Goal: Task Accomplishment & Management: Complete application form

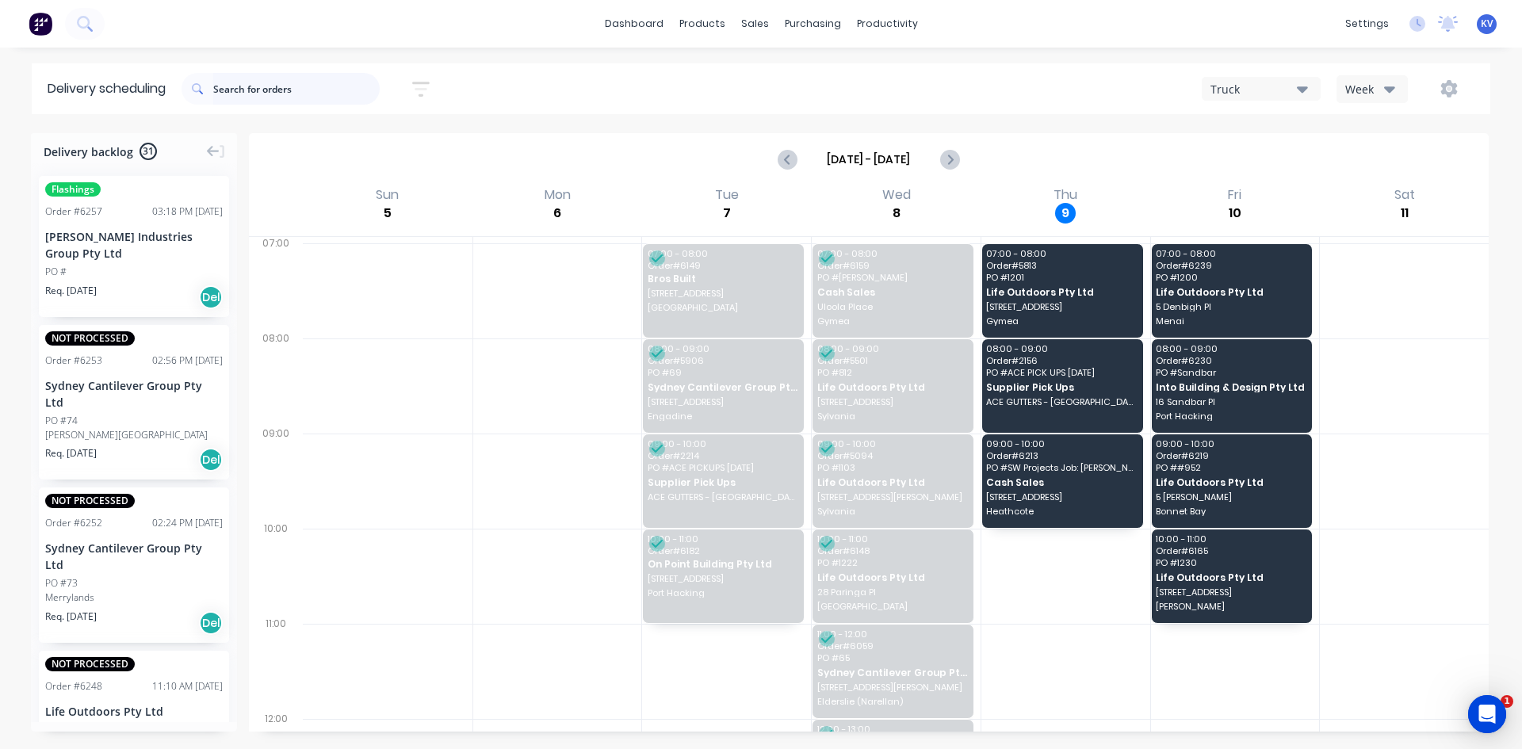
click at [235, 94] on input "text" at bounding box center [296, 89] width 166 height 32
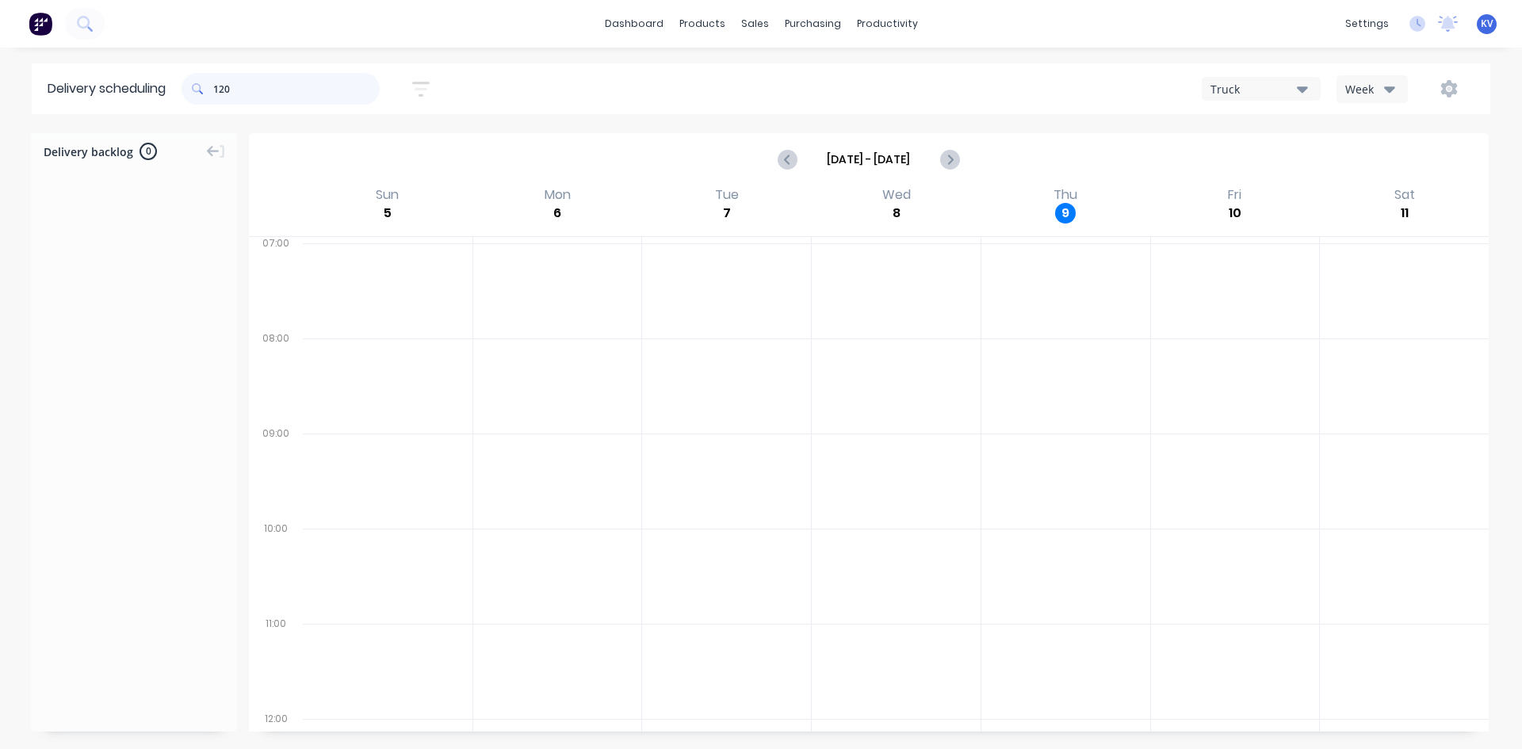
type input "1202"
drag, startPoint x: 270, startPoint y: 92, endPoint x: 128, endPoint y: 76, distance: 143.6
click at [127, 76] on header "Delivery scheduling 1202 Sort by Most recent Created date Required date Order n…" at bounding box center [761, 88] width 1458 height 51
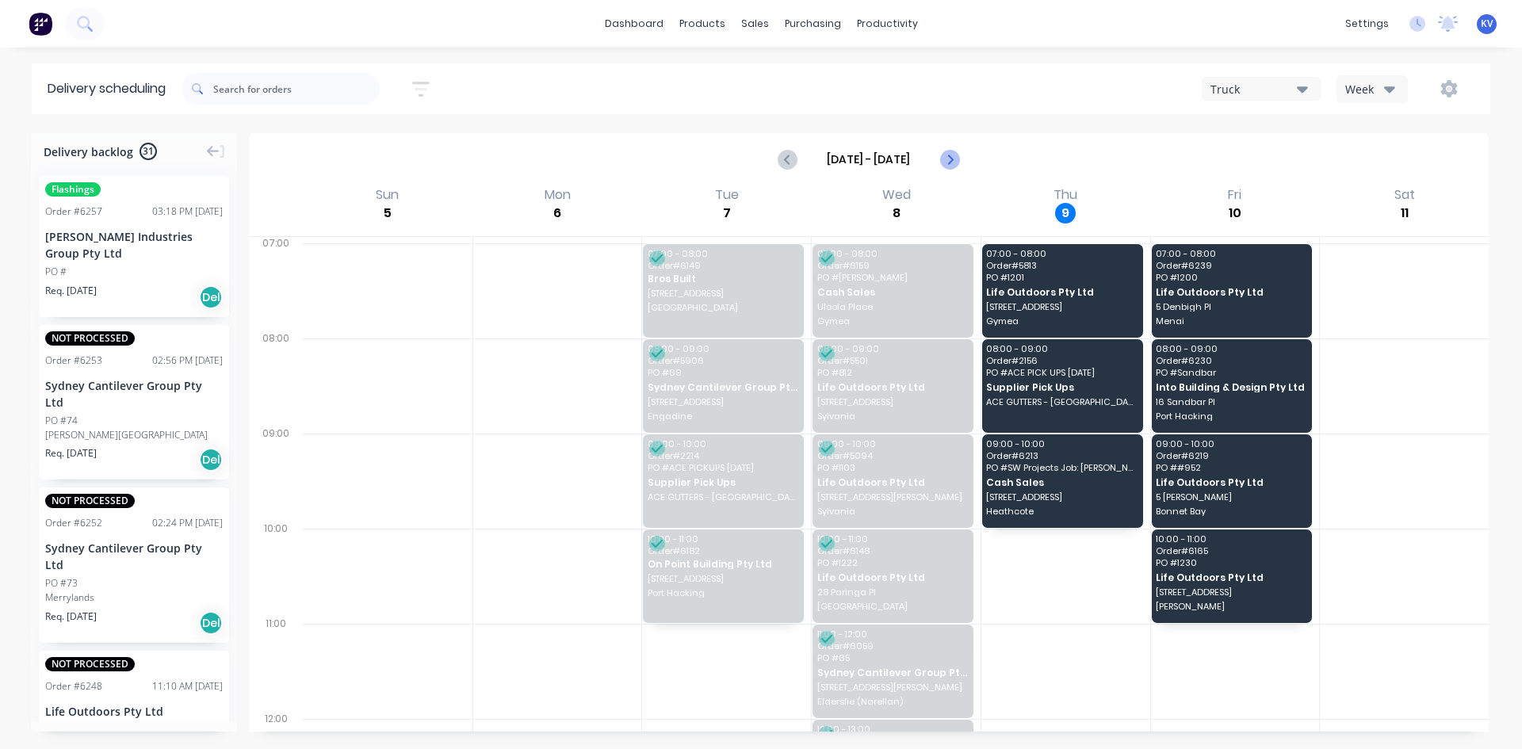
click at [952, 151] on icon "Next page" at bounding box center [948, 159] width 19 height 19
type input "[DATE] - [DATE]"
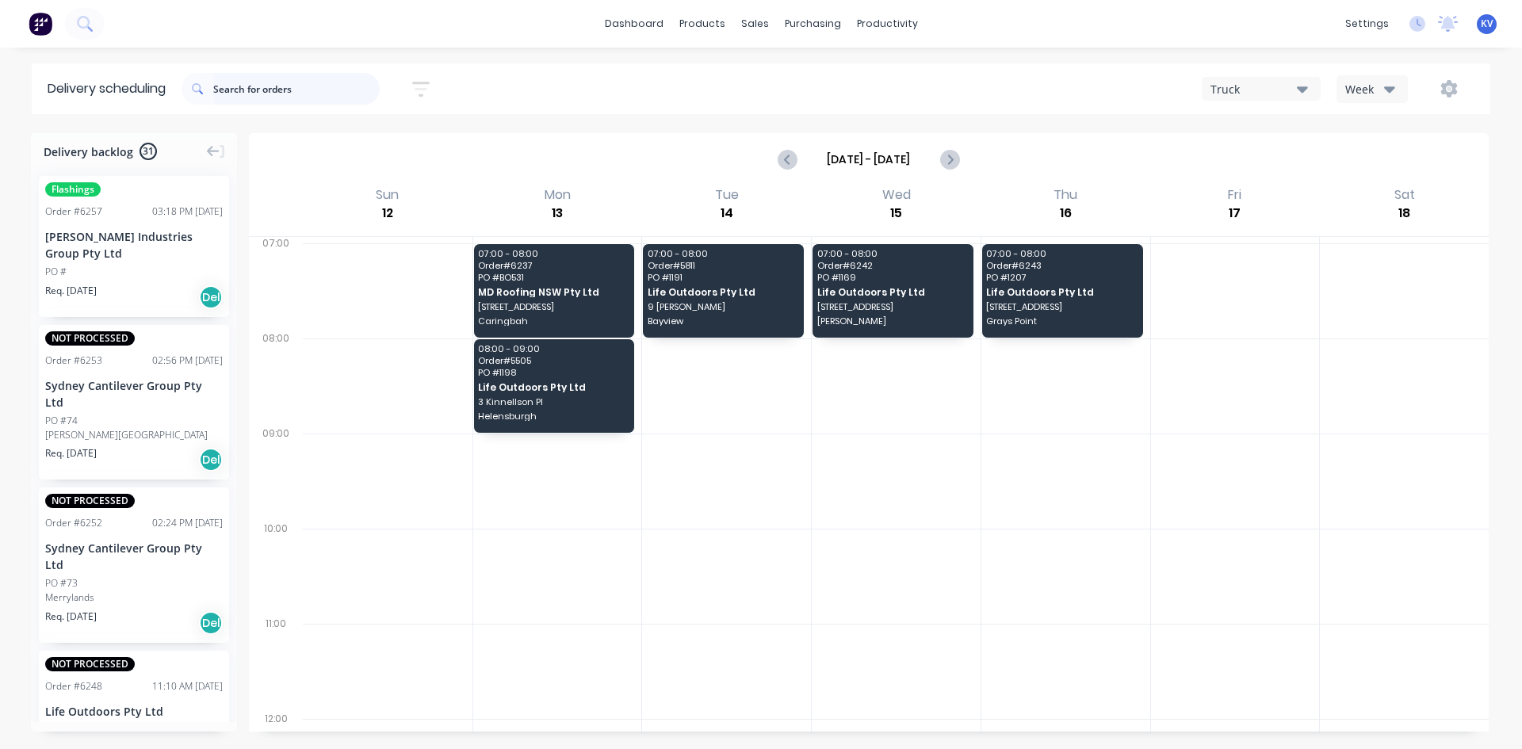
click at [277, 101] on input "text" at bounding box center [296, 89] width 166 height 32
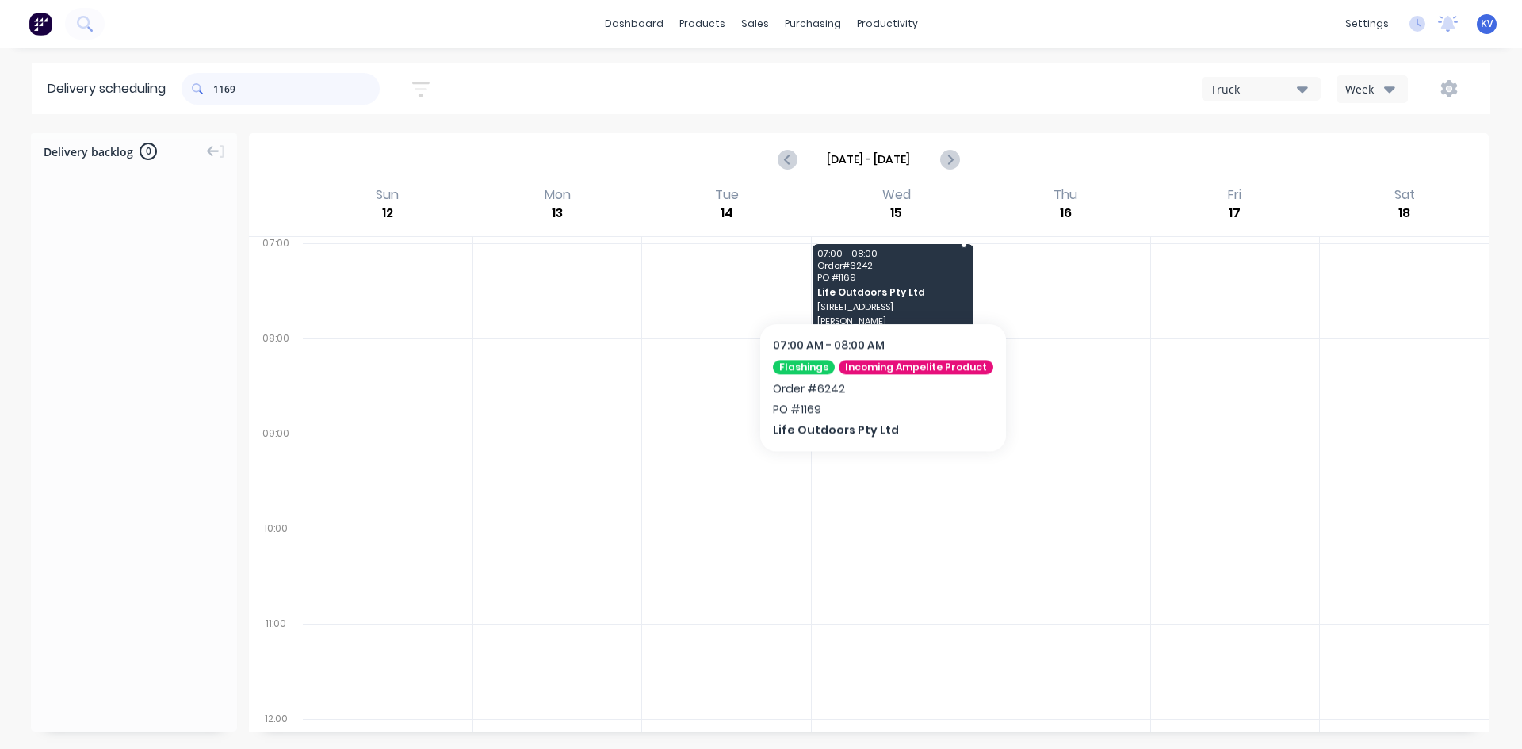
type input "1169"
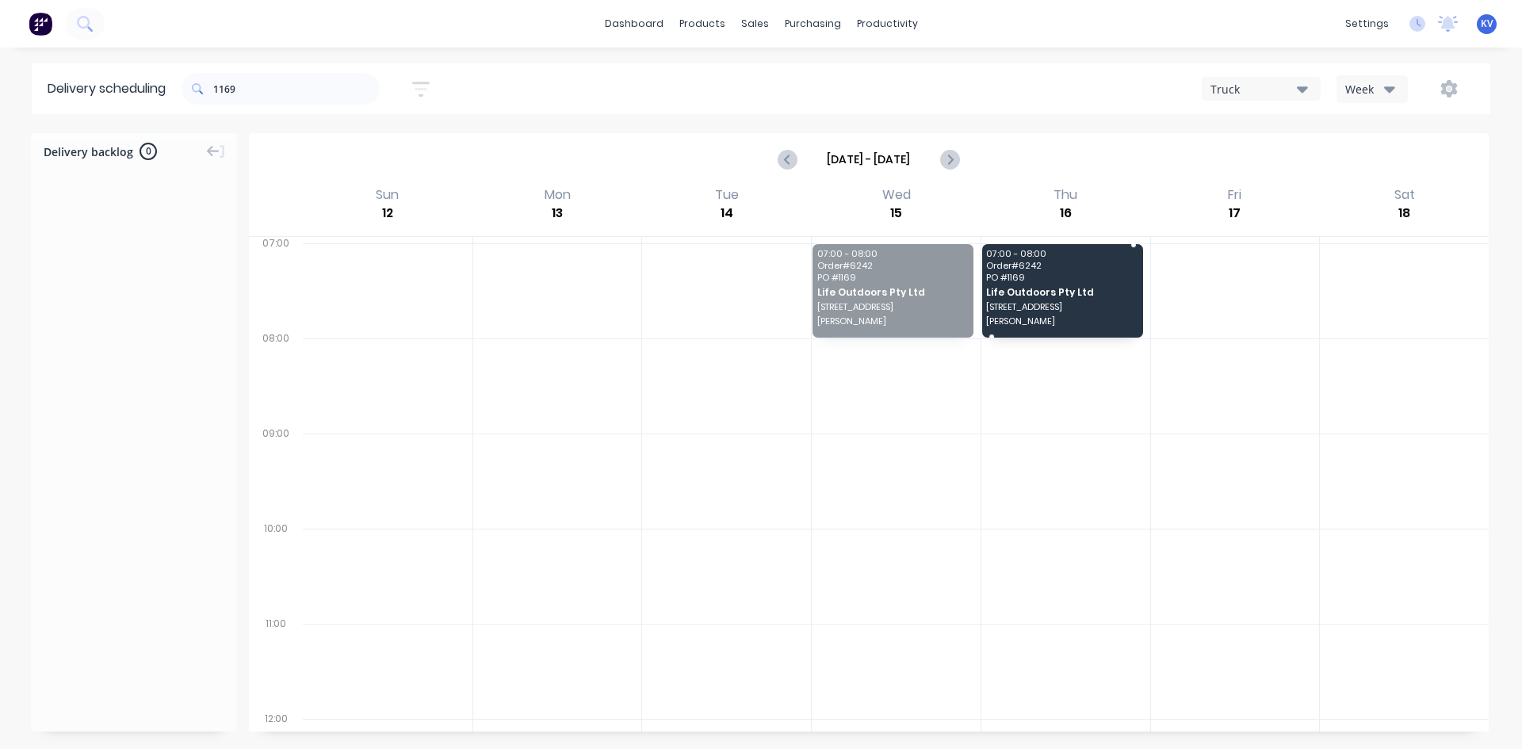
drag, startPoint x: 877, startPoint y: 274, endPoint x: 1065, endPoint y: 286, distance: 188.2
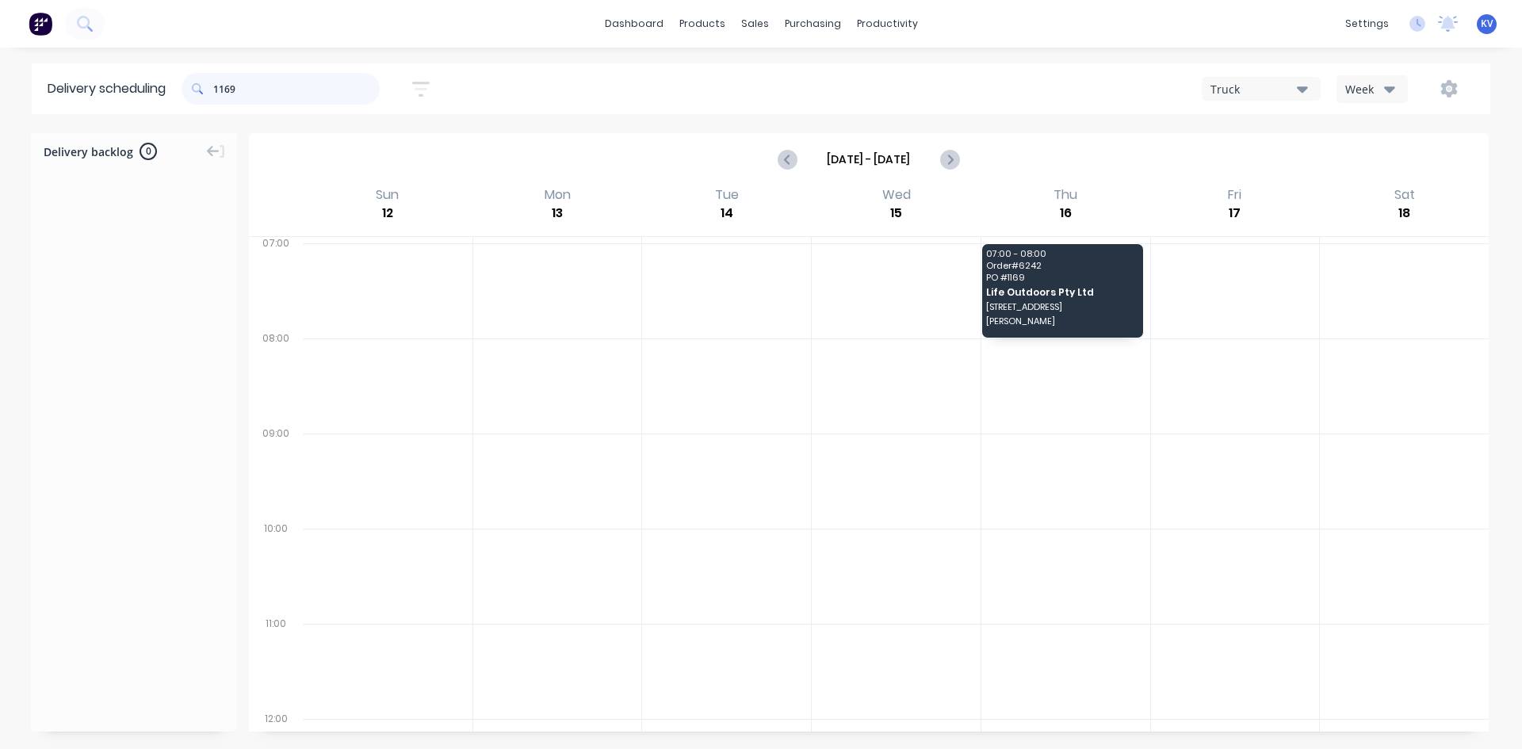
drag, startPoint x: 307, startPoint y: 94, endPoint x: 122, endPoint y: 62, distance: 187.4
click at [124, 62] on div "dashboard products sales purchasing productivity dashboard products Product Cat…" at bounding box center [761, 374] width 1522 height 749
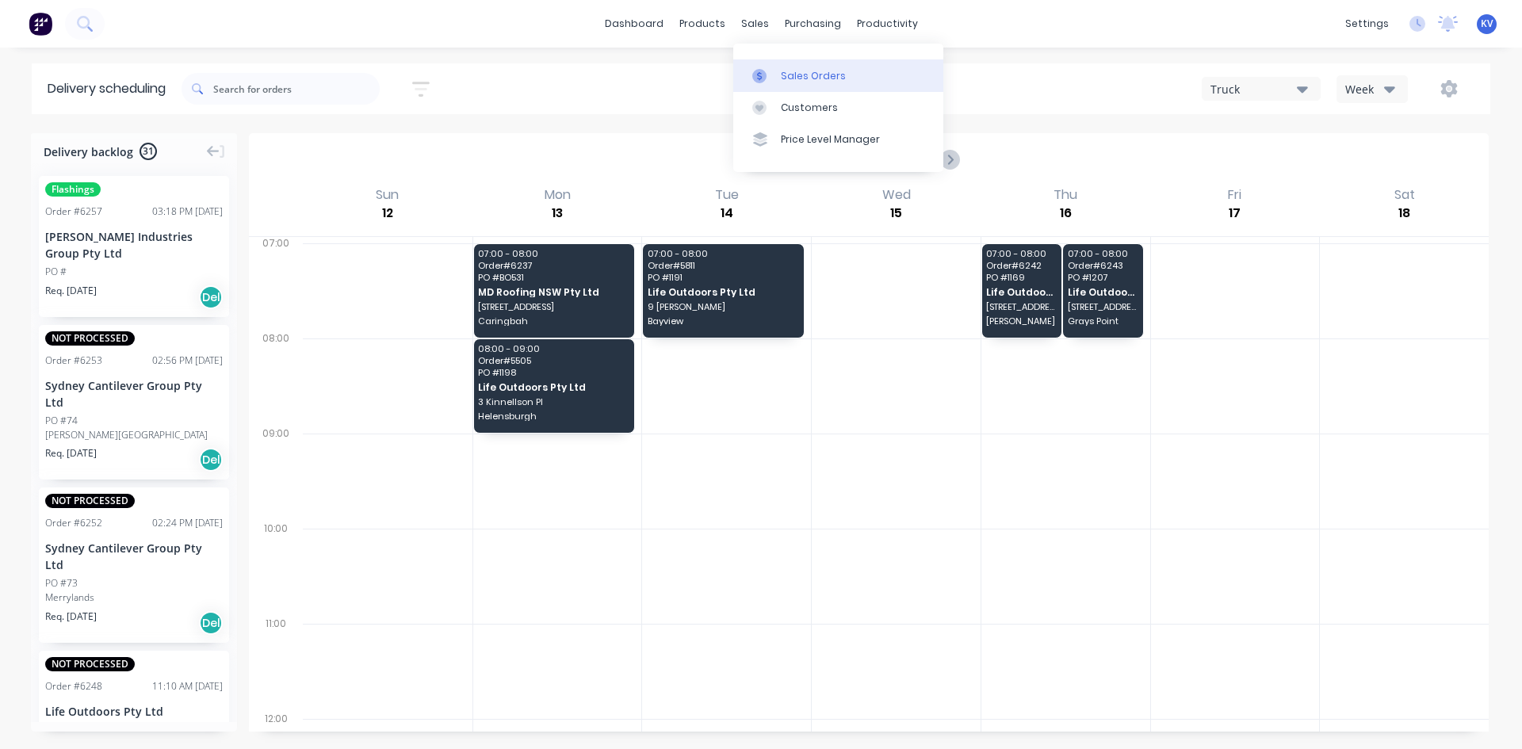
click at [798, 73] on div "Sales Orders" at bounding box center [813, 76] width 65 height 14
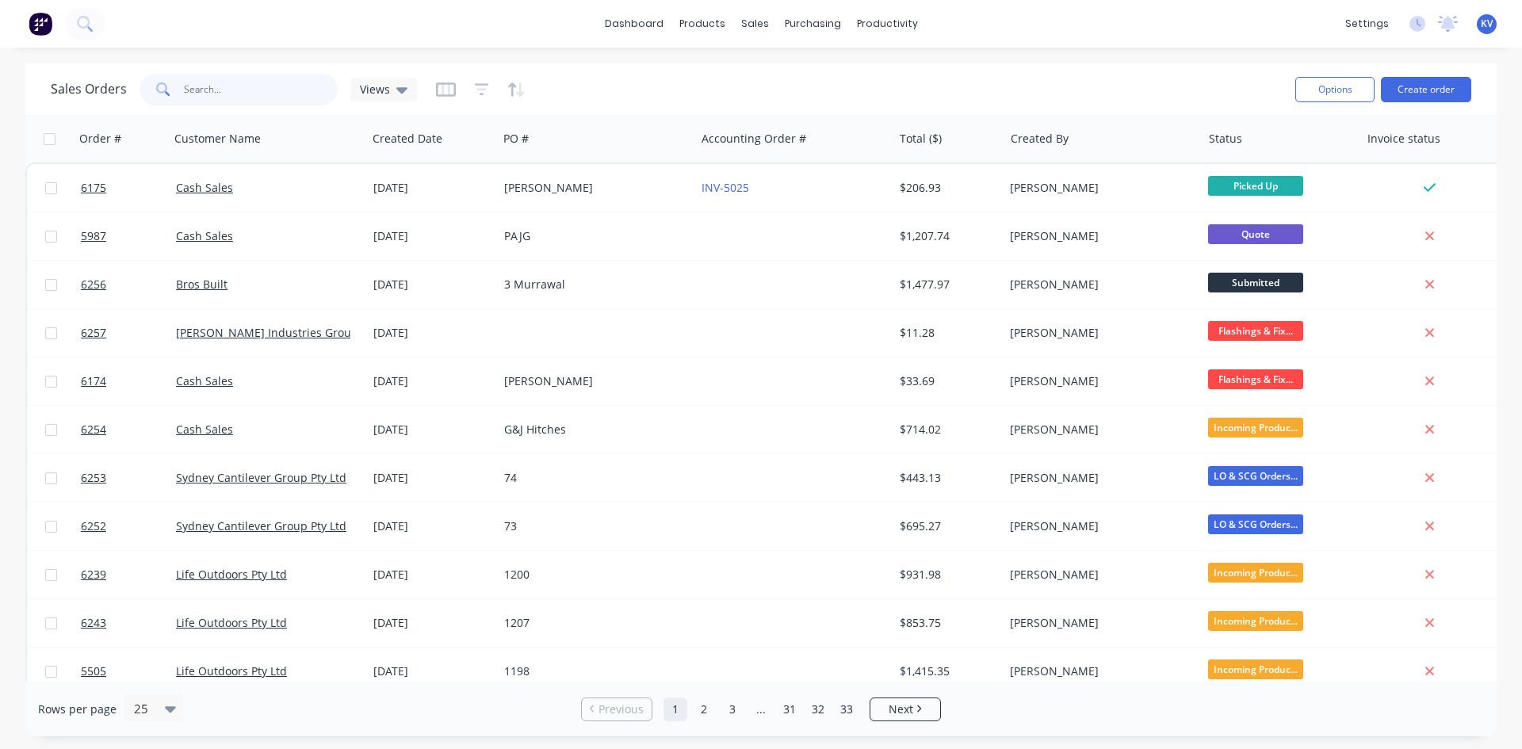
click at [308, 100] on input "text" at bounding box center [261, 90] width 155 height 32
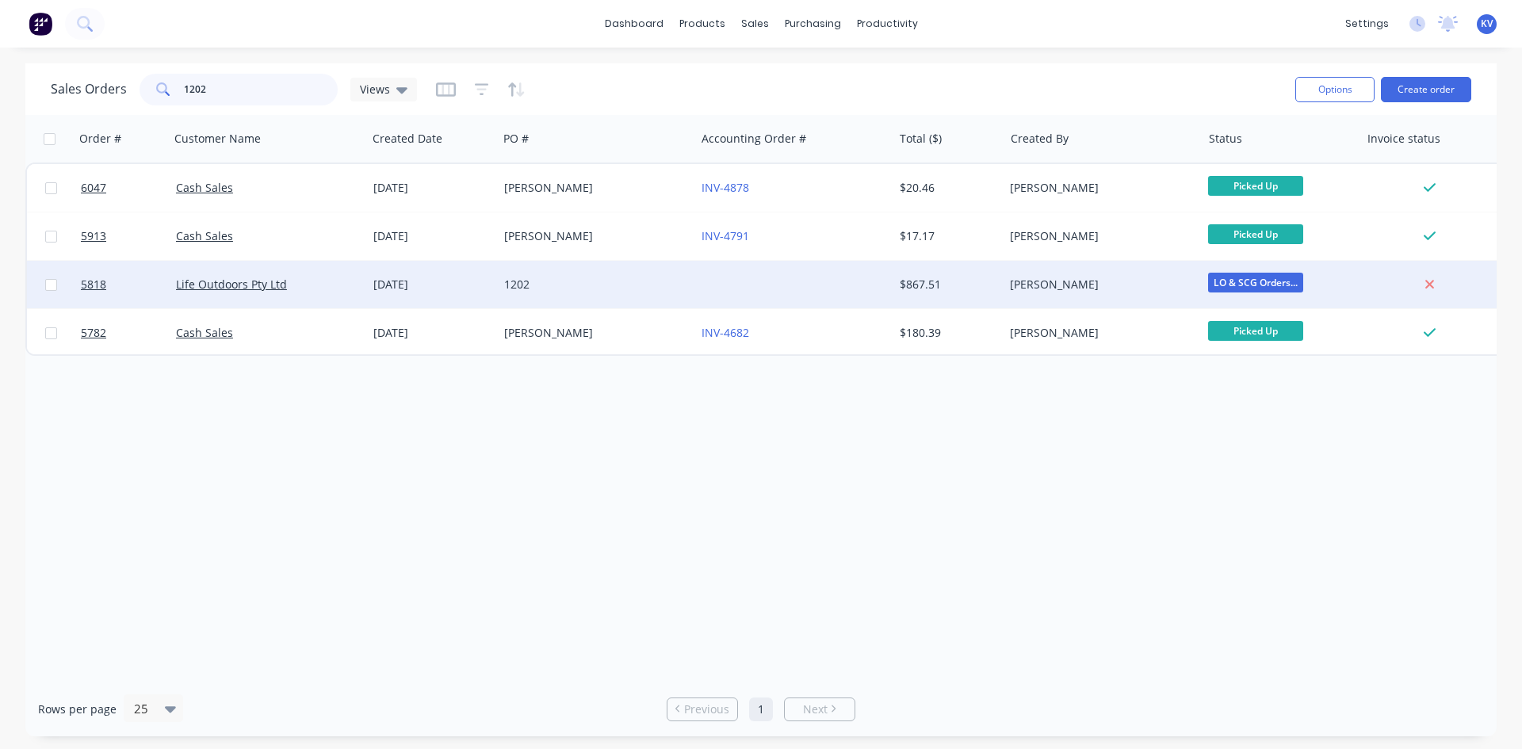
type input "1202"
click at [485, 277] on div "[DATE]" at bounding box center [432, 285] width 118 height 16
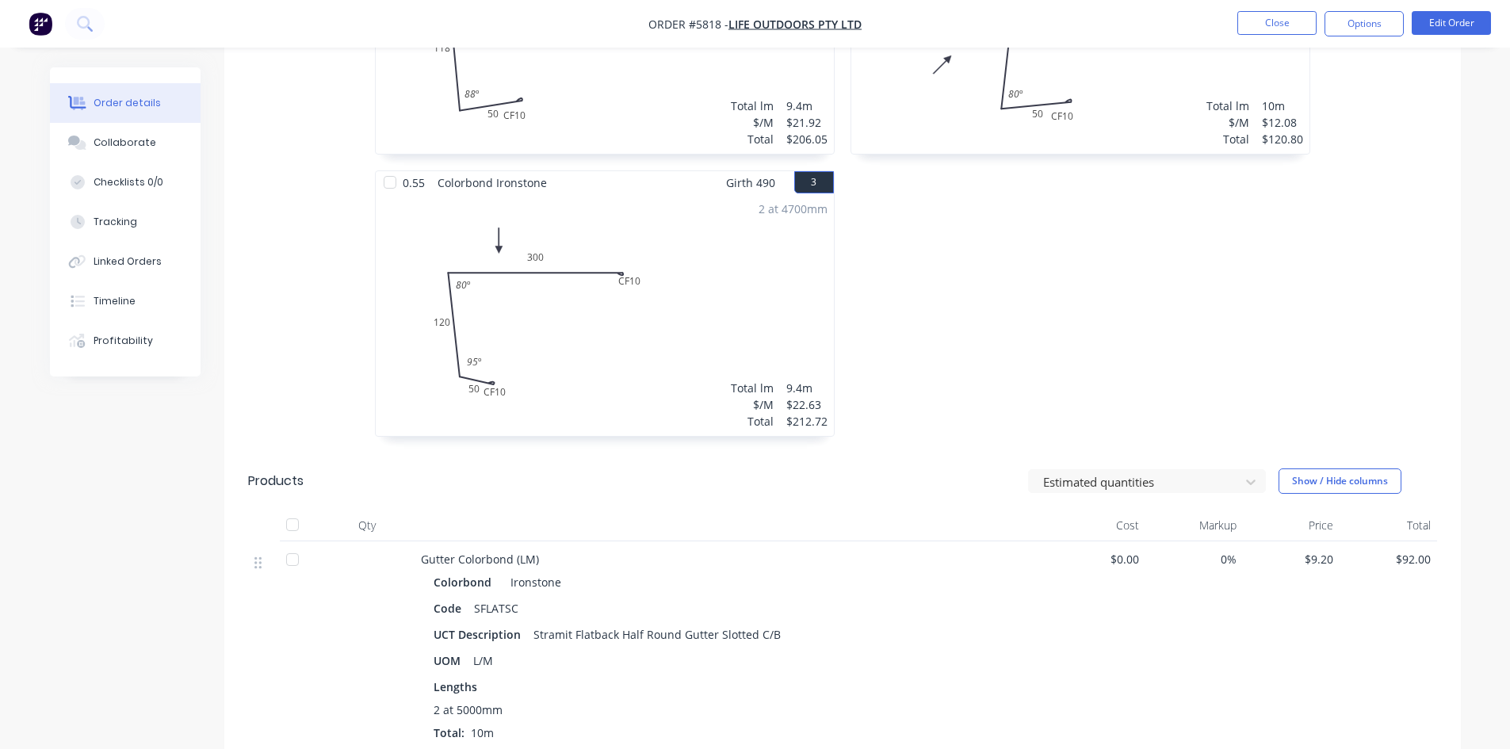
scroll to position [396, 0]
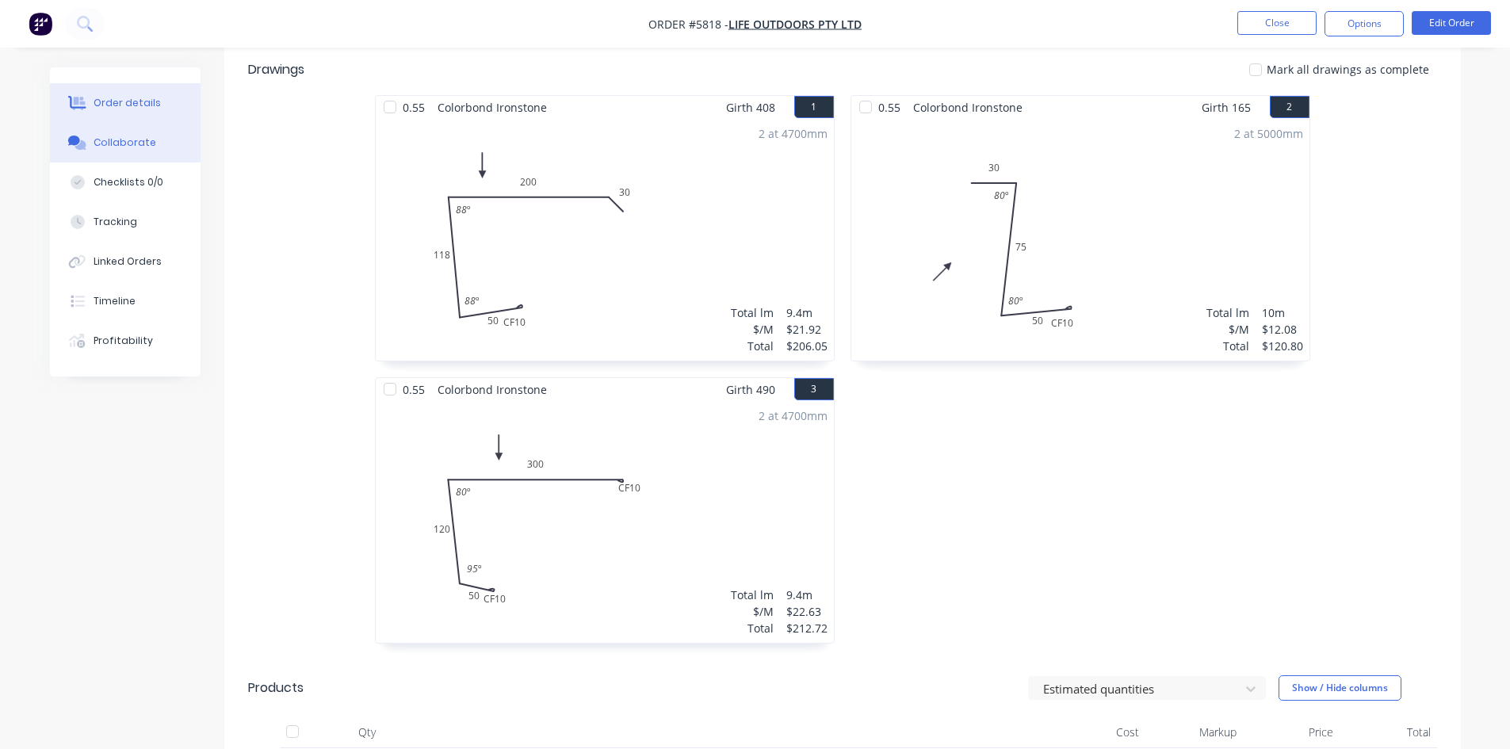
click at [147, 139] on div "Collaborate" at bounding box center [125, 143] width 63 height 14
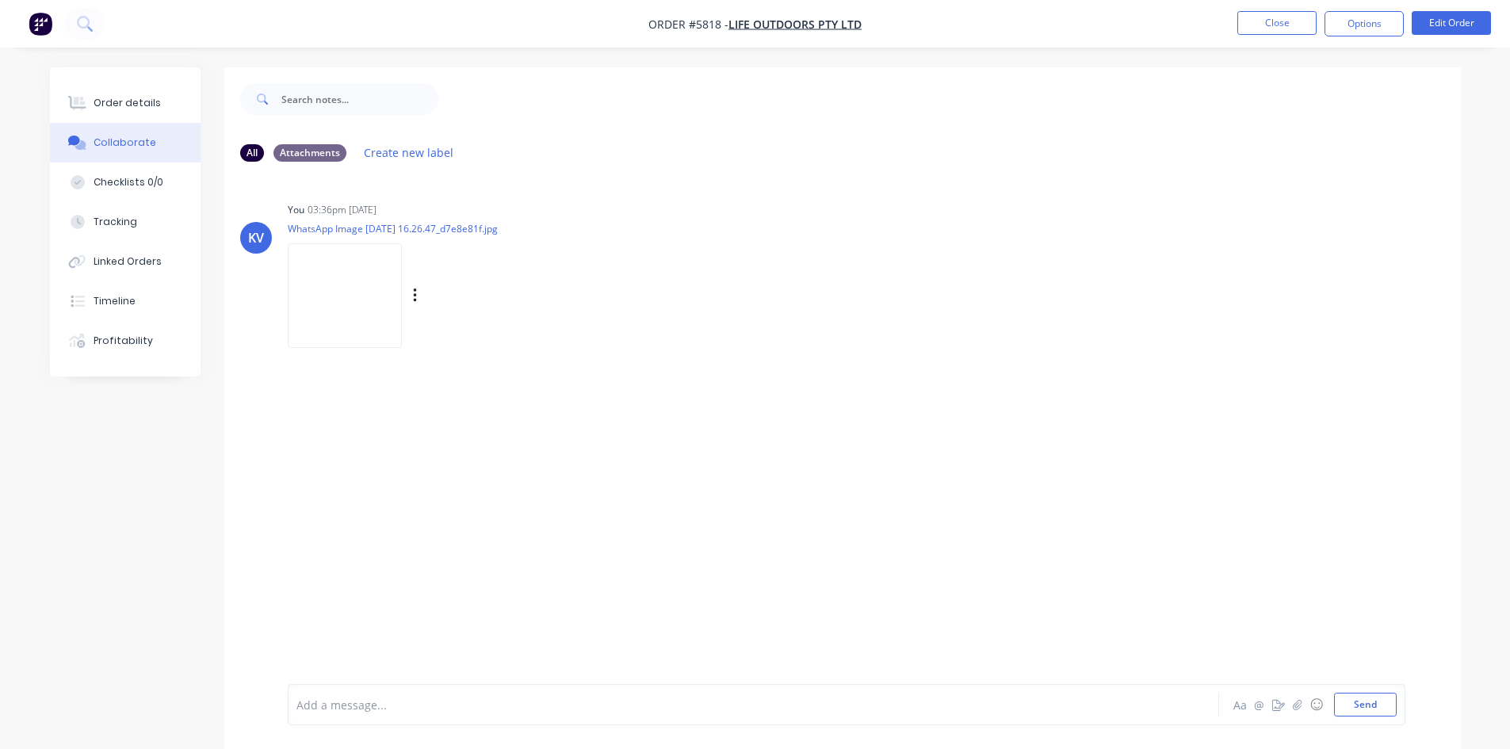
click at [323, 283] on img at bounding box center [345, 295] width 114 height 104
click at [156, 103] on button "Order details" at bounding box center [125, 103] width 151 height 40
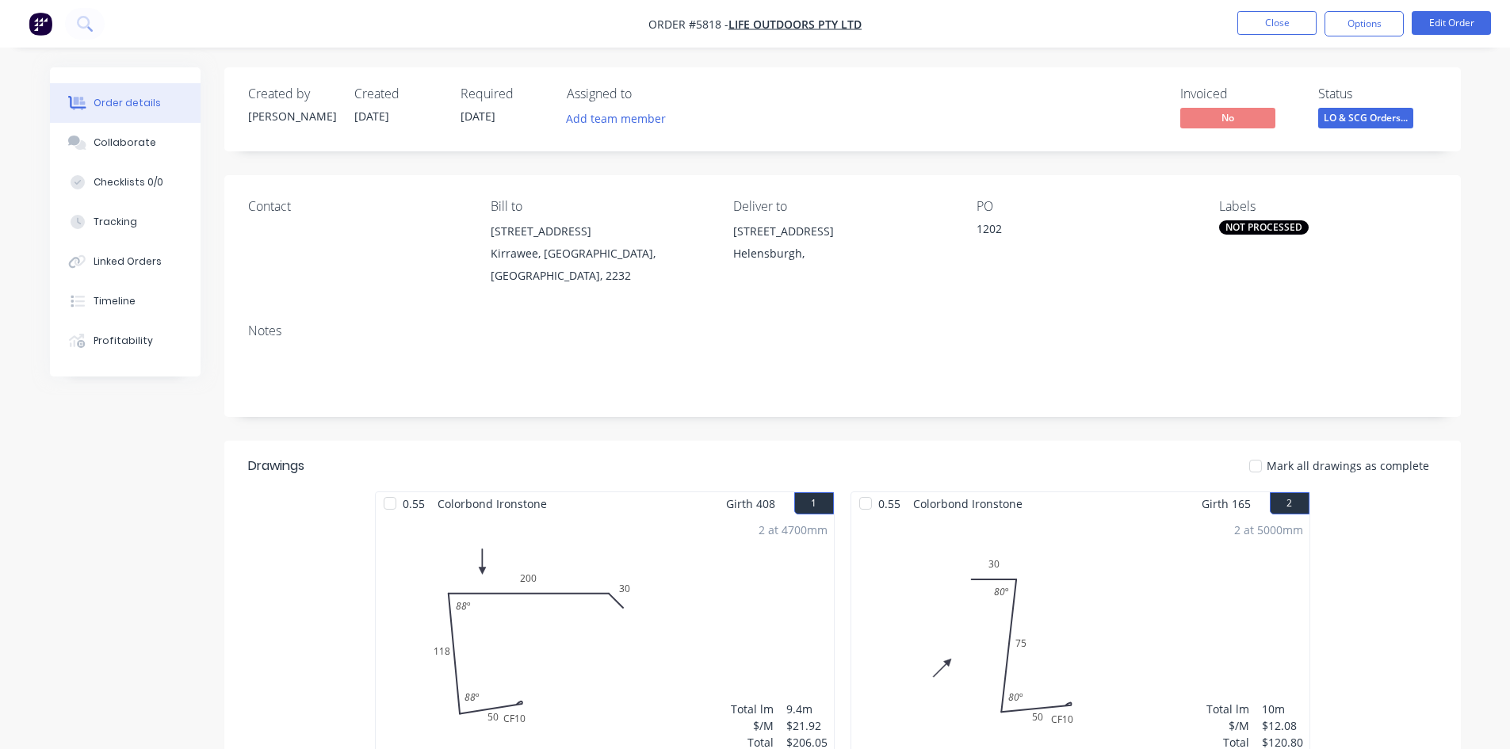
click at [1274, 227] on div "NOT PROCESSED" at bounding box center [1264, 227] width 90 height 14
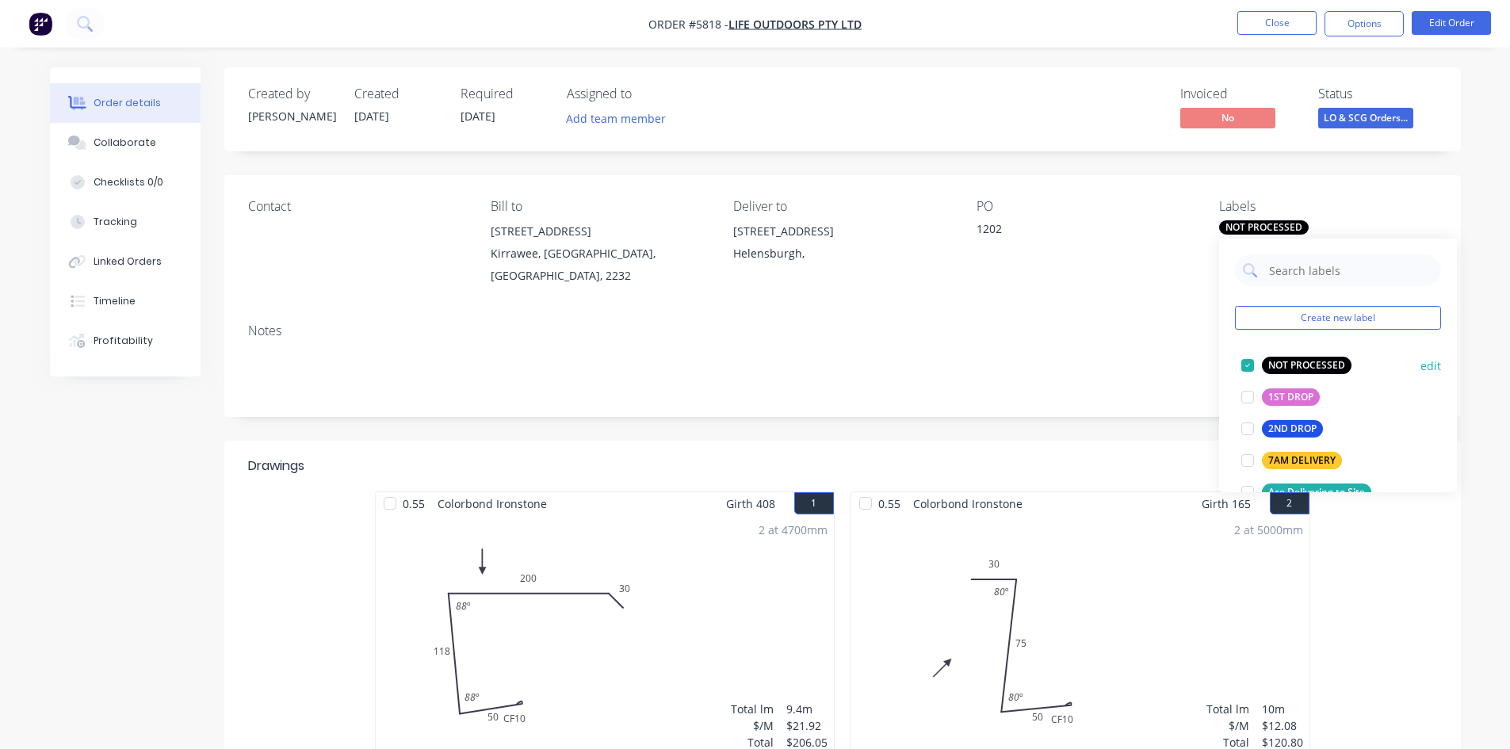
click at [1248, 359] on div at bounding box center [1248, 366] width 32 height 32
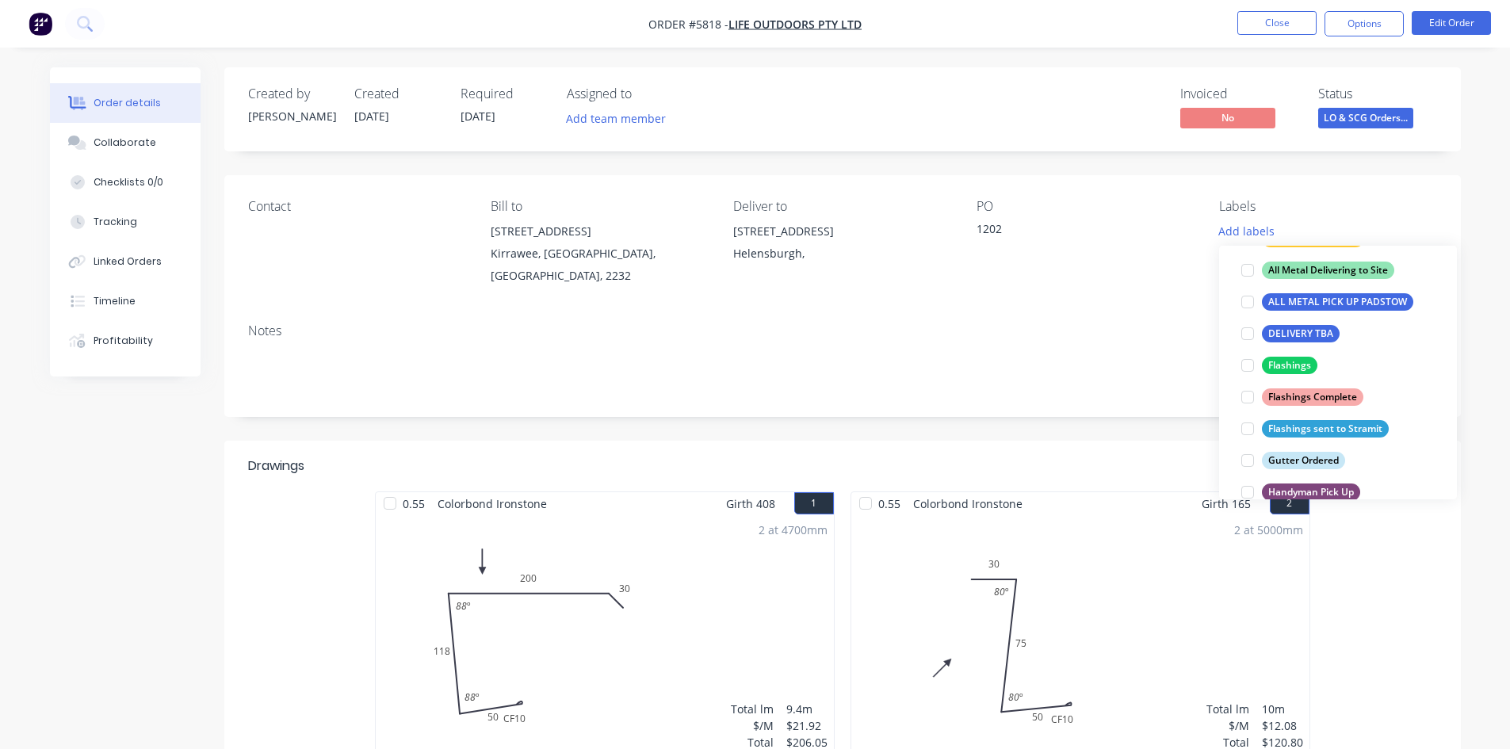
scroll to position [317, 0]
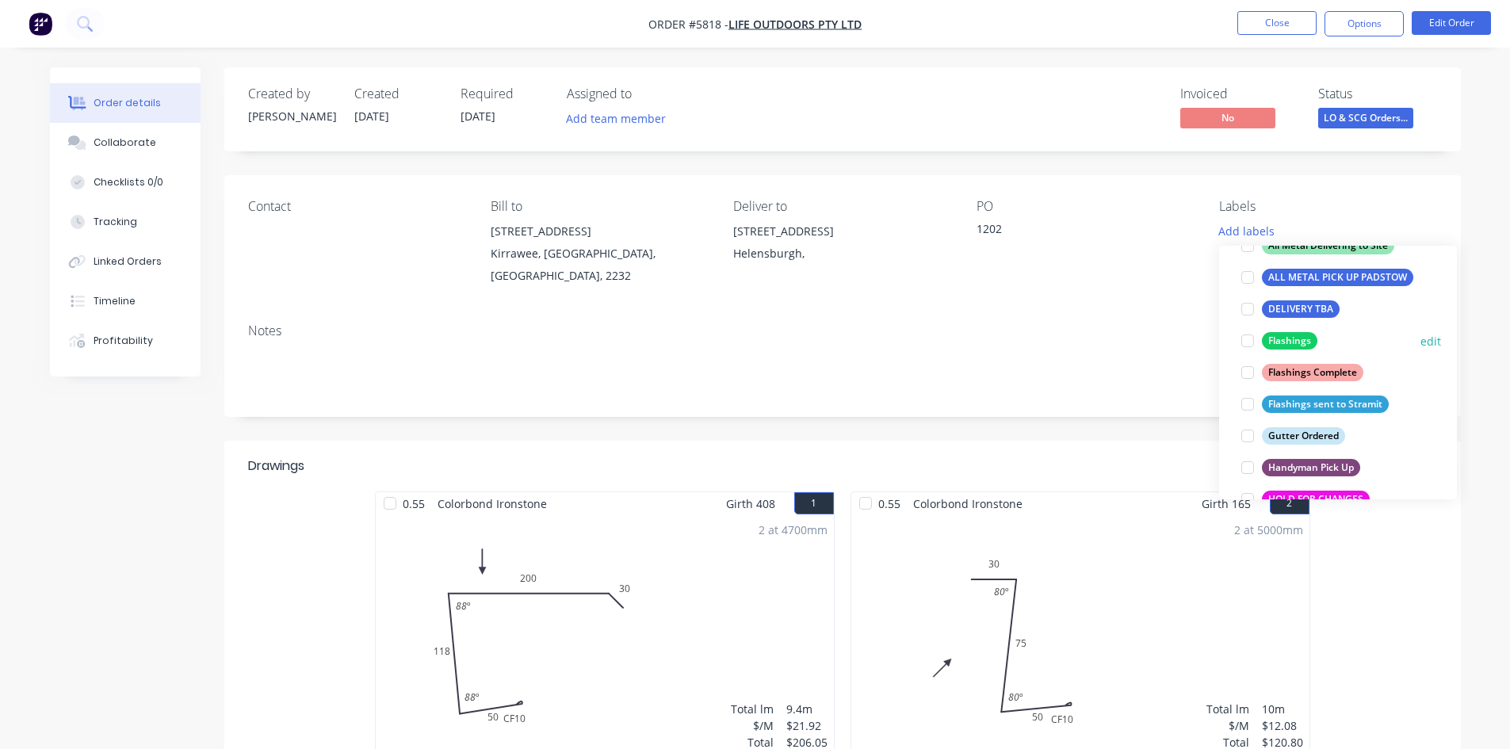
click at [1248, 343] on div at bounding box center [1248, 341] width 32 height 32
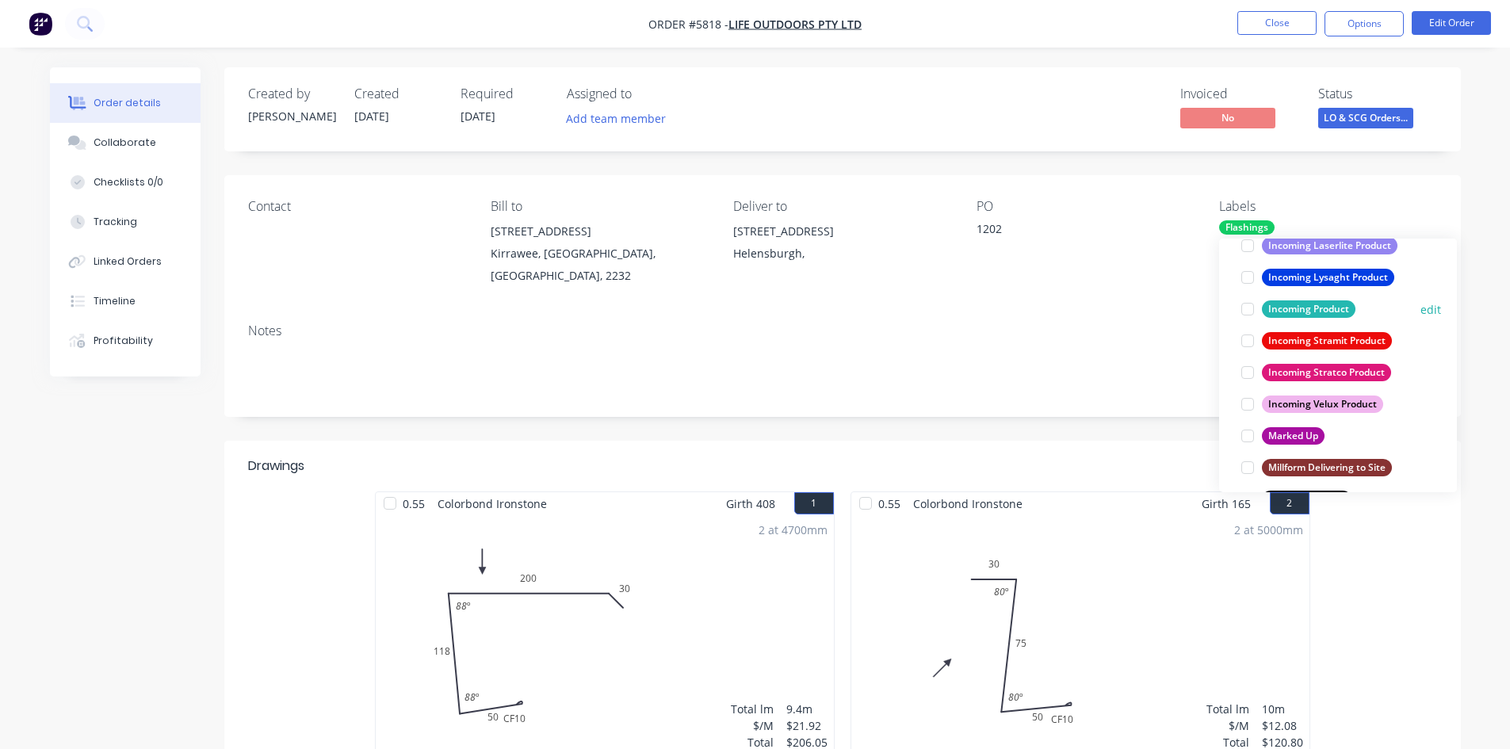
scroll to position [824, 0]
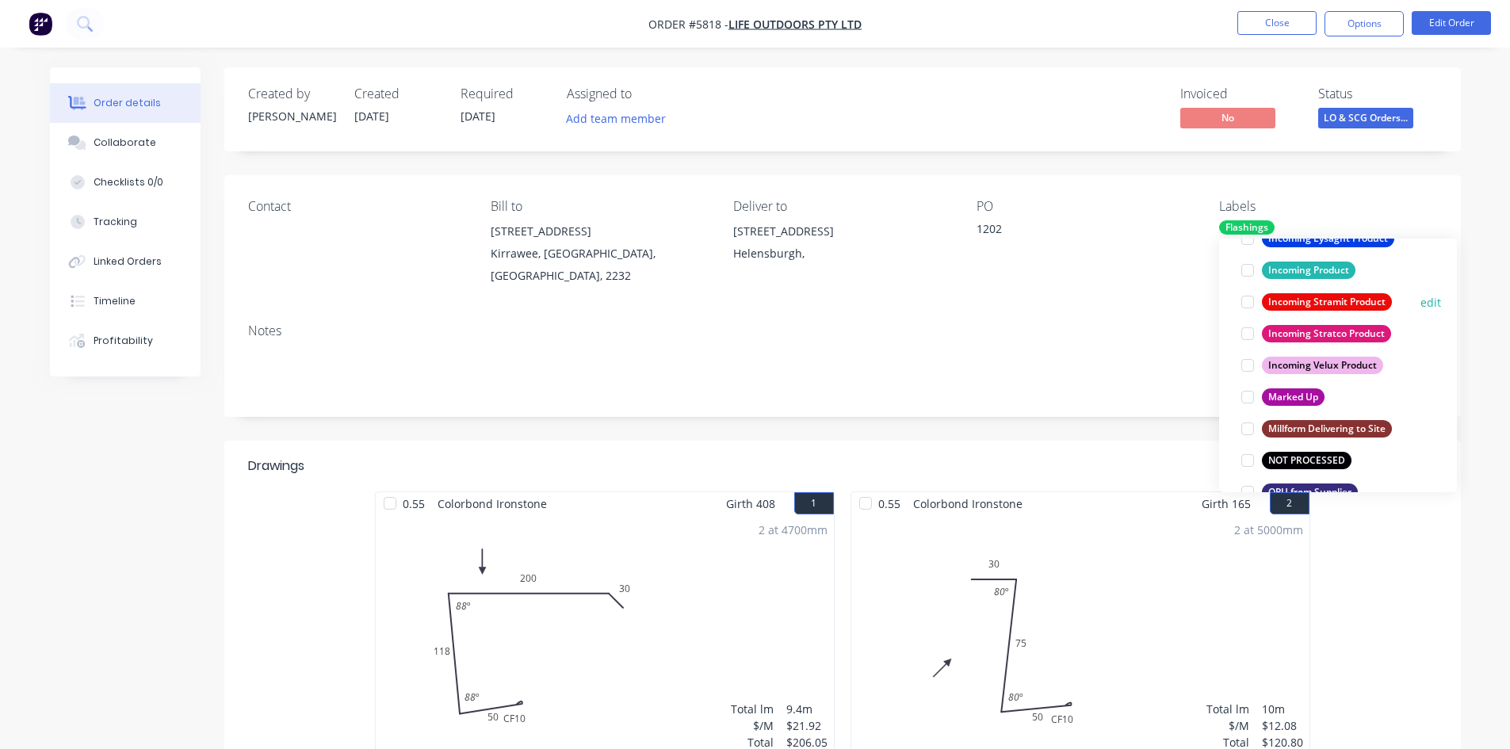
click at [1245, 304] on div at bounding box center [1248, 302] width 32 height 32
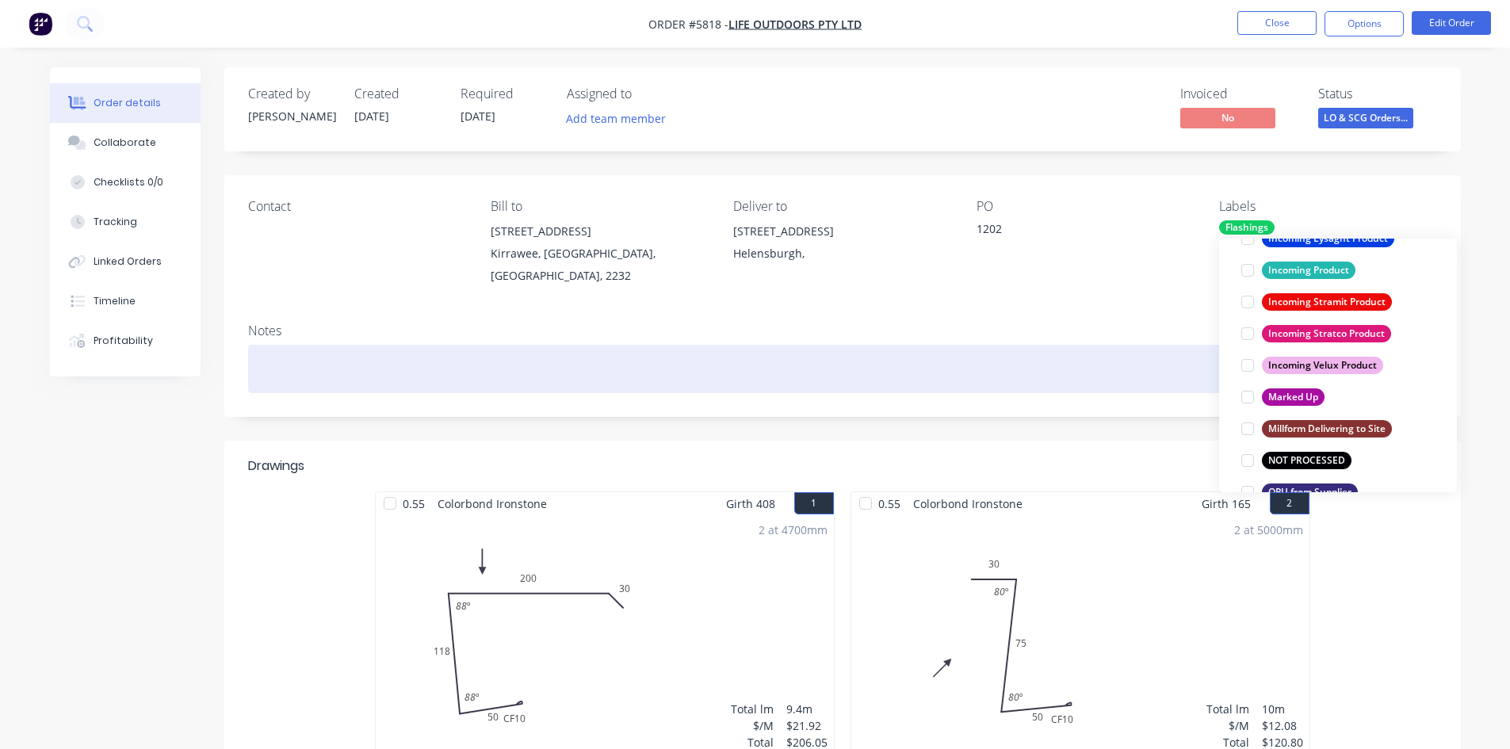
scroll to position [95, 0]
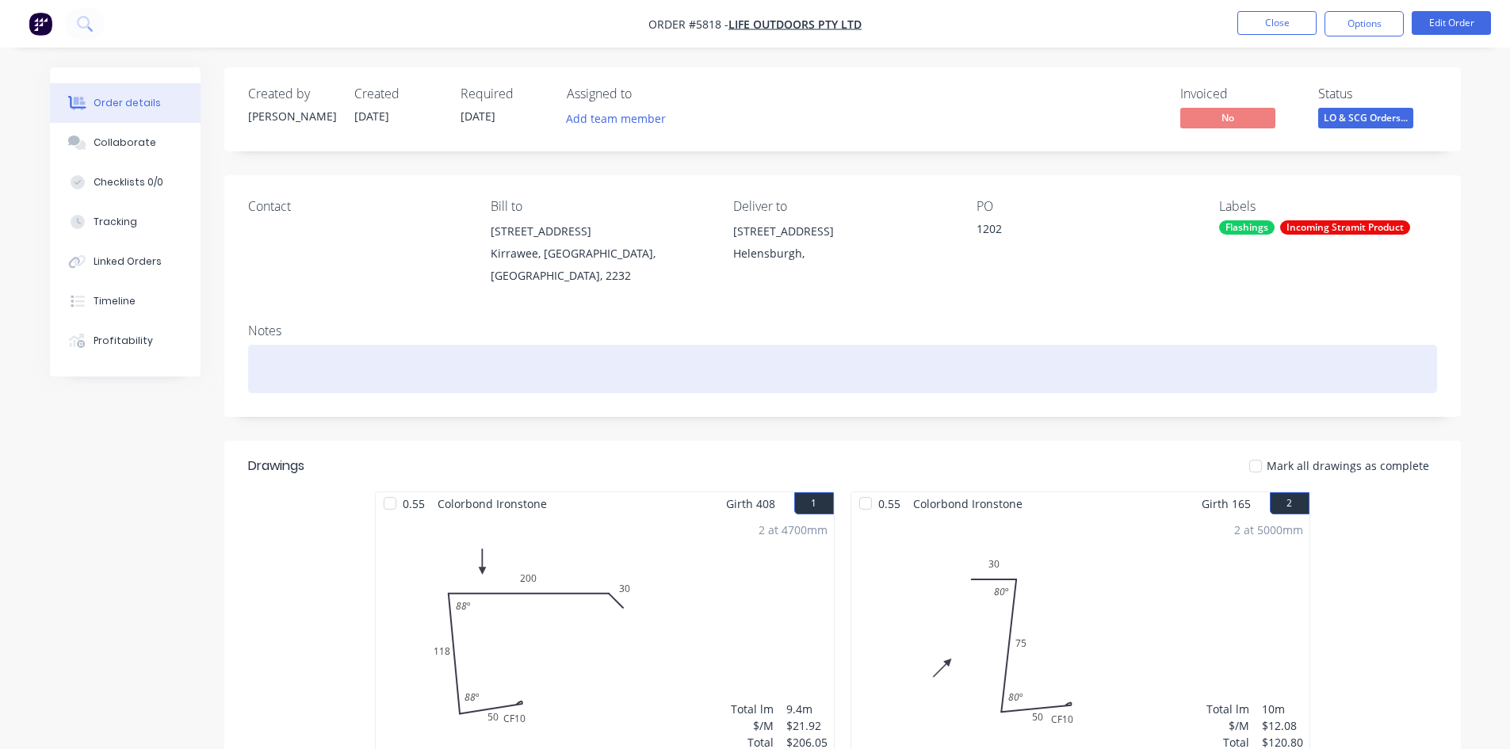
click at [1161, 368] on div at bounding box center [842, 369] width 1189 height 48
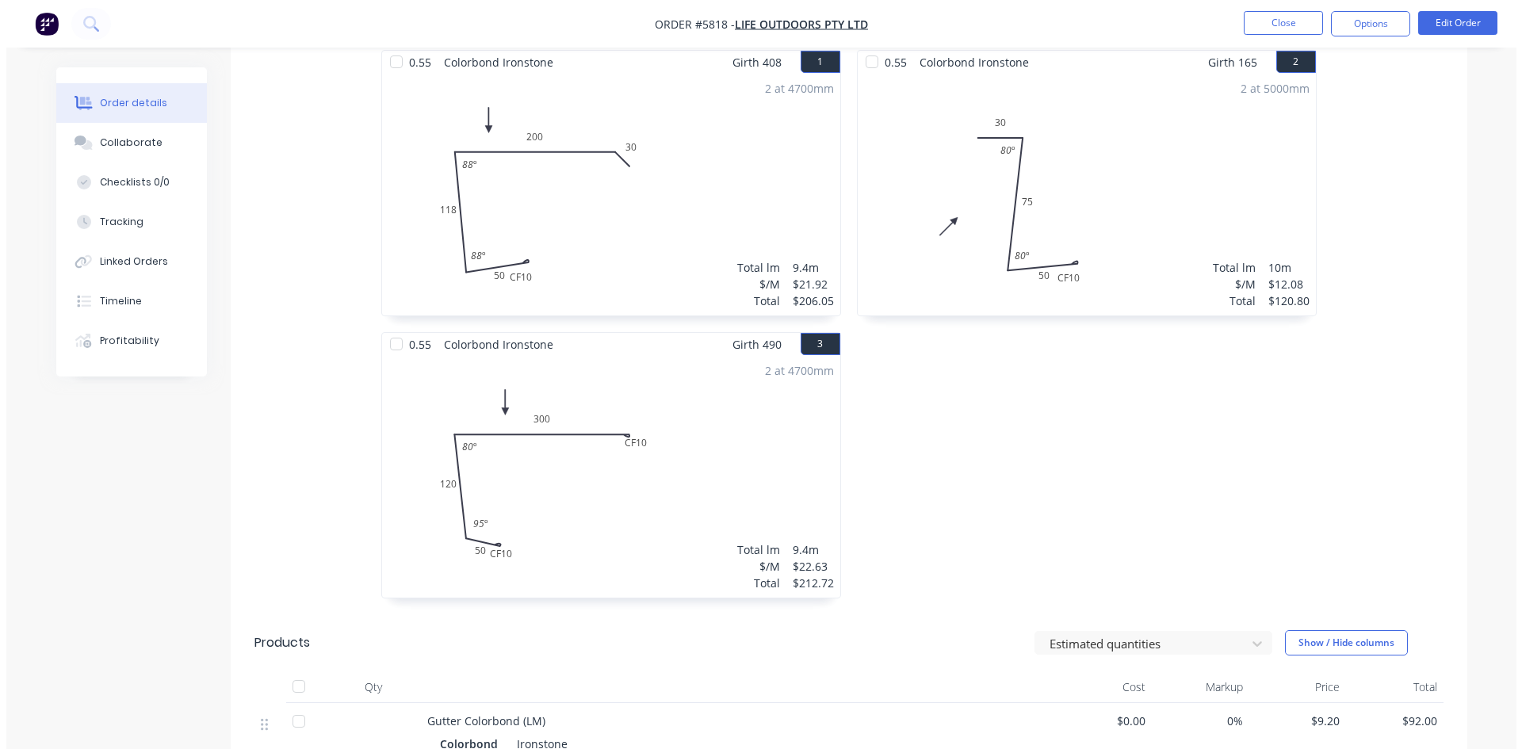
scroll to position [0, 0]
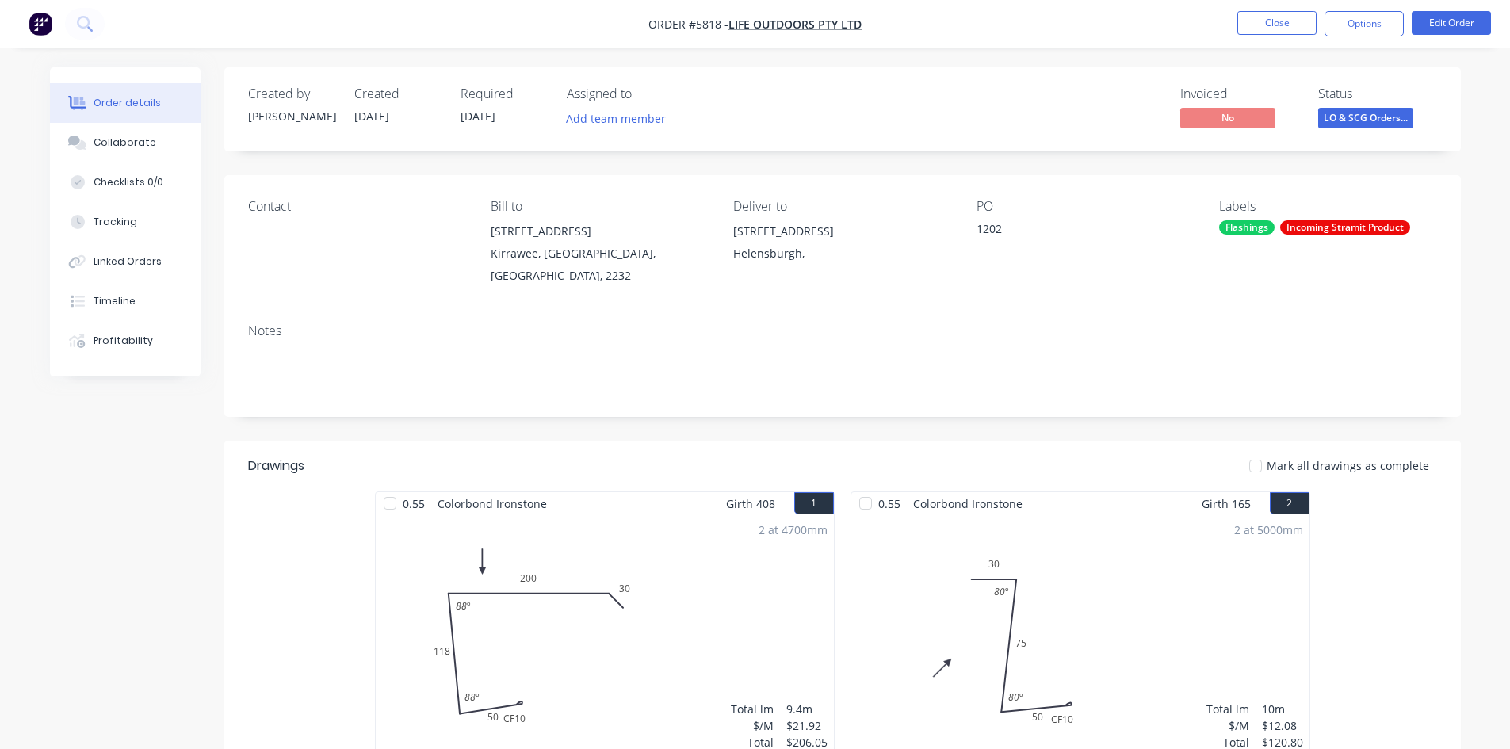
click at [495, 125] on div "Required [DATE]" at bounding box center [504, 109] width 87 height 46
click at [492, 123] on span "[DATE]" at bounding box center [478, 116] width 35 height 15
click at [1439, 29] on button "Edit Order" at bounding box center [1451, 23] width 79 height 24
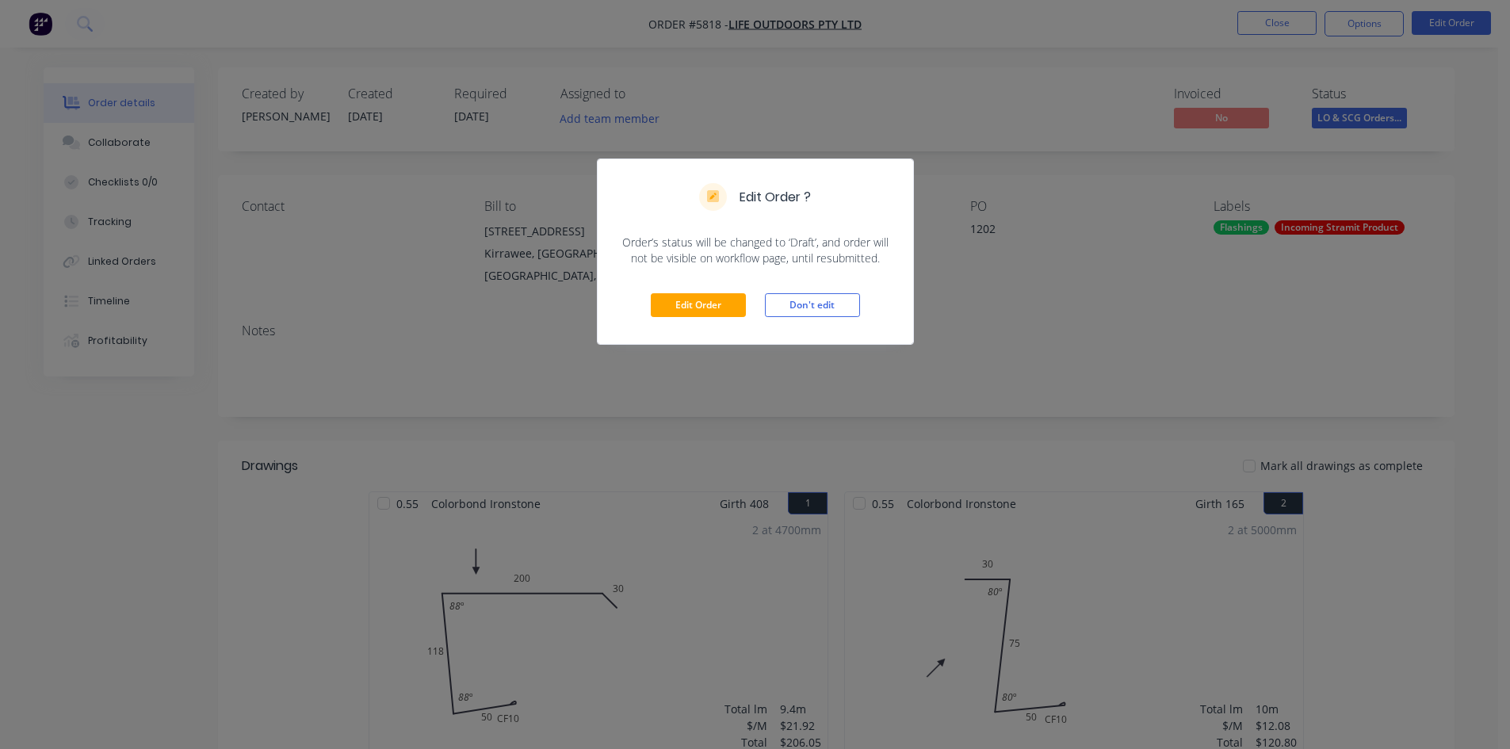
click at [724, 283] on div "Edit Order Don't edit" at bounding box center [755, 305] width 315 height 78
click at [716, 303] on button "Edit Order" at bounding box center [698, 305] width 95 height 24
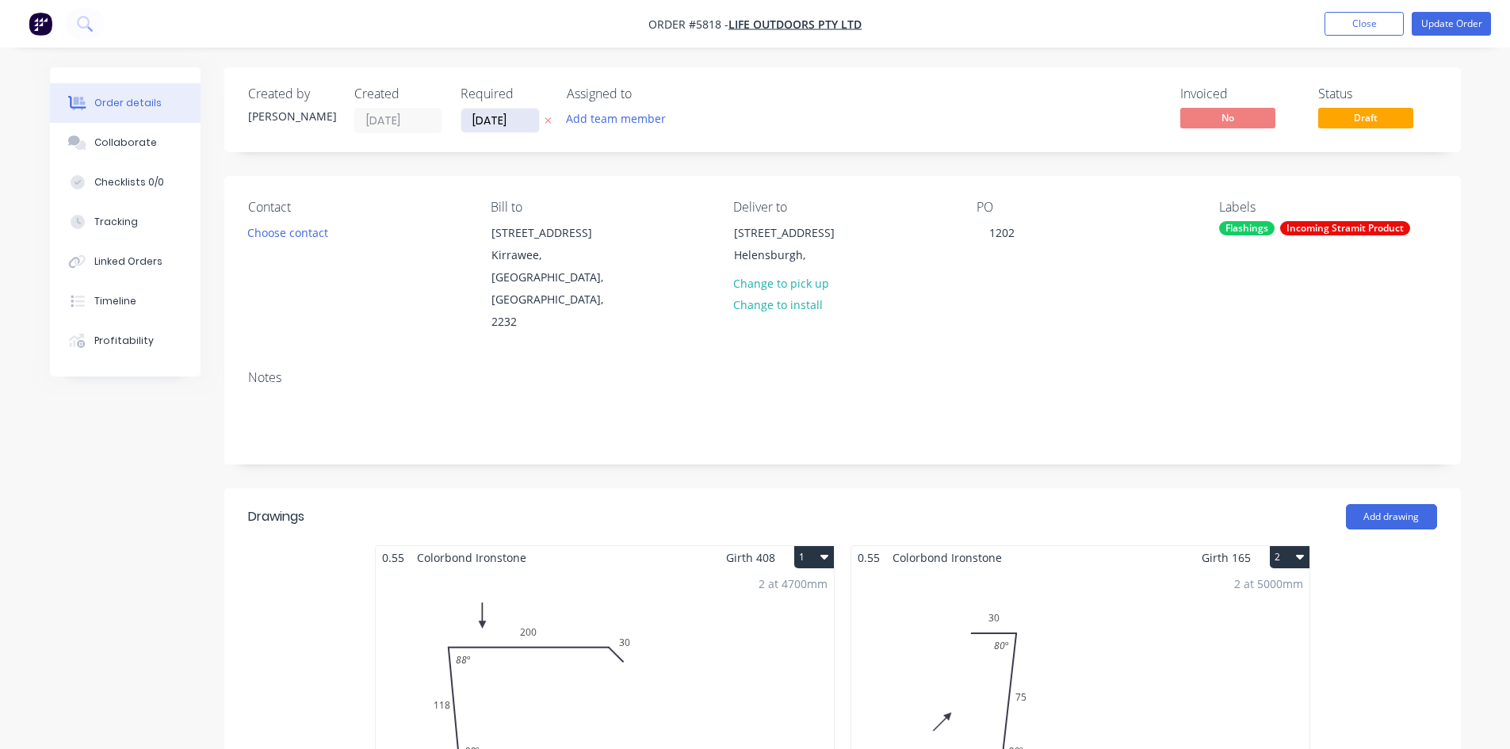
click at [491, 127] on input "[DATE]" at bounding box center [500, 121] width 78 height 24
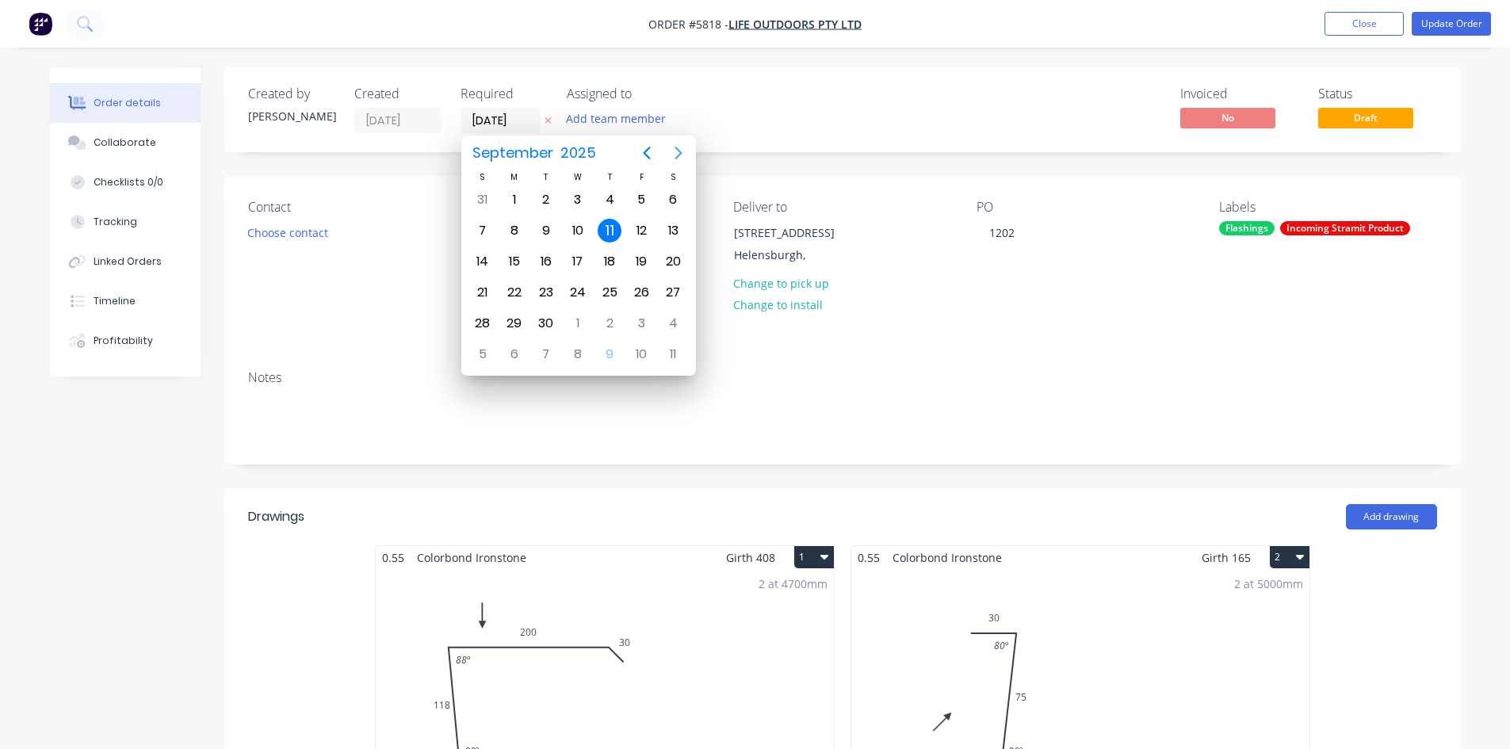
click at [679, 155] on icon "Next page" at bounding box center [678, 153] width 7 height 13
click at [516, 264] on div "13" at bounding box center [515, 262] width 24 height 24
type input "[DATE]"
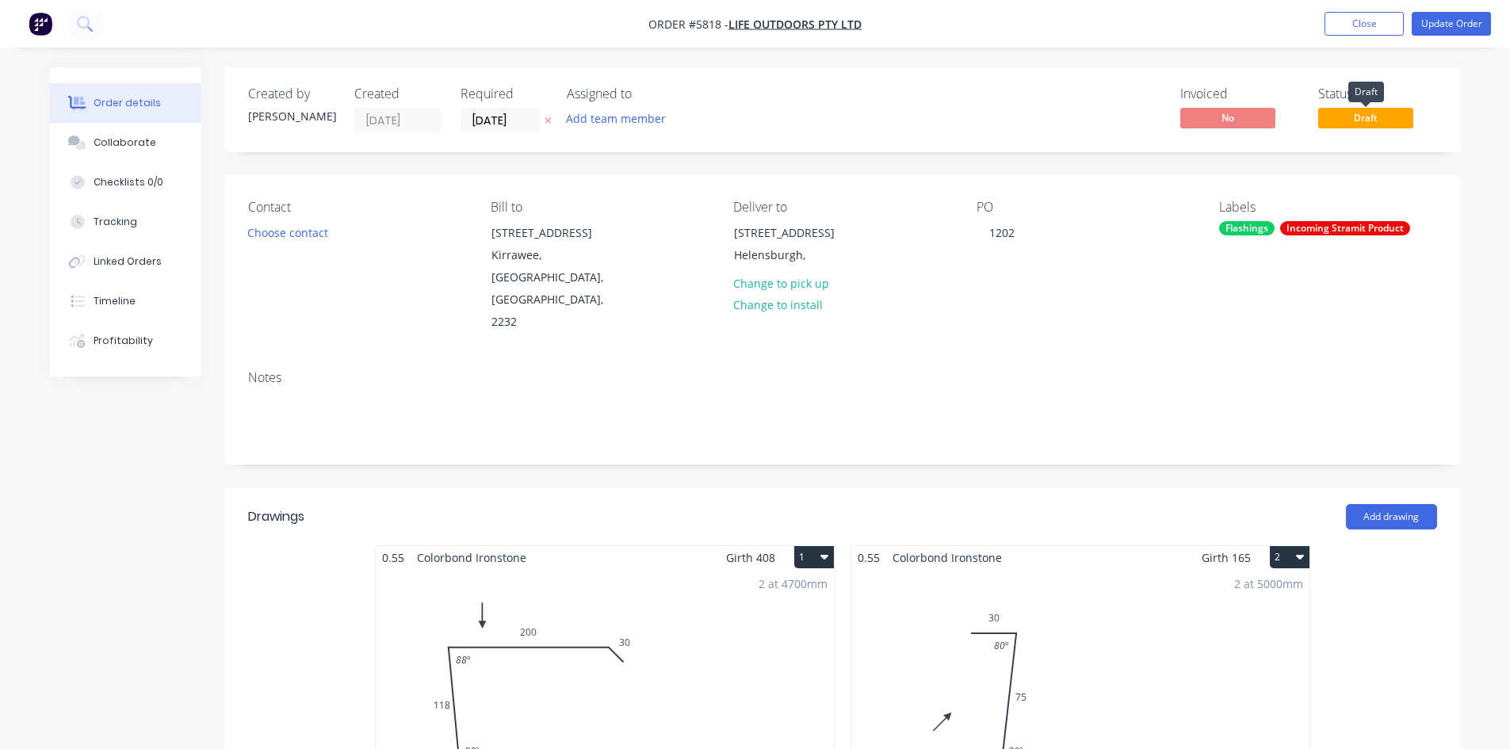
click at [1348, 119] on span "Draft" at bounding box center [1365, 118] width 95 height 20
click at [1465, 24] on button "Update Order" at bounding box center [1451, 24] width 79 height 24
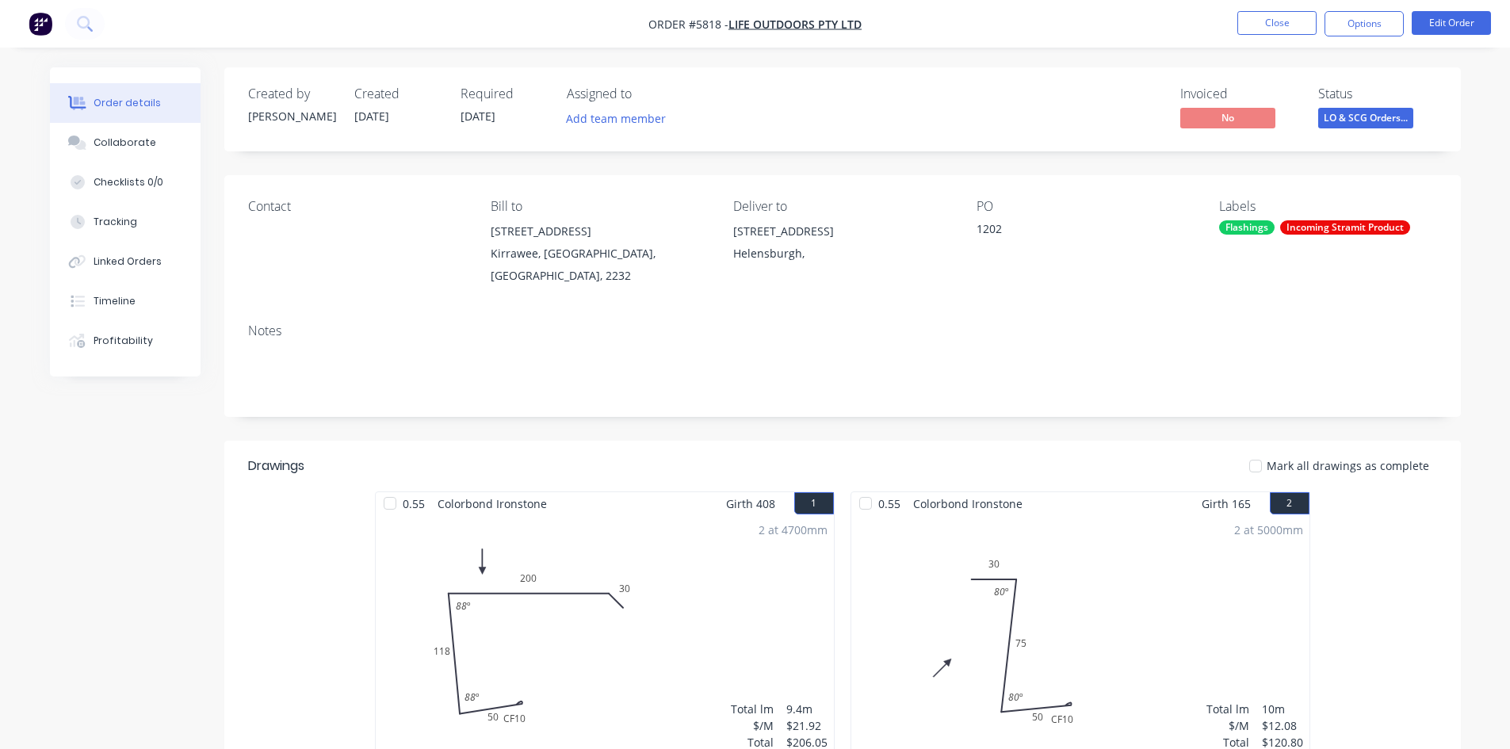
click at [1348, 110] on span "LO & SCG Orders..." at bounding box center [1365, 118] width 95 height 20
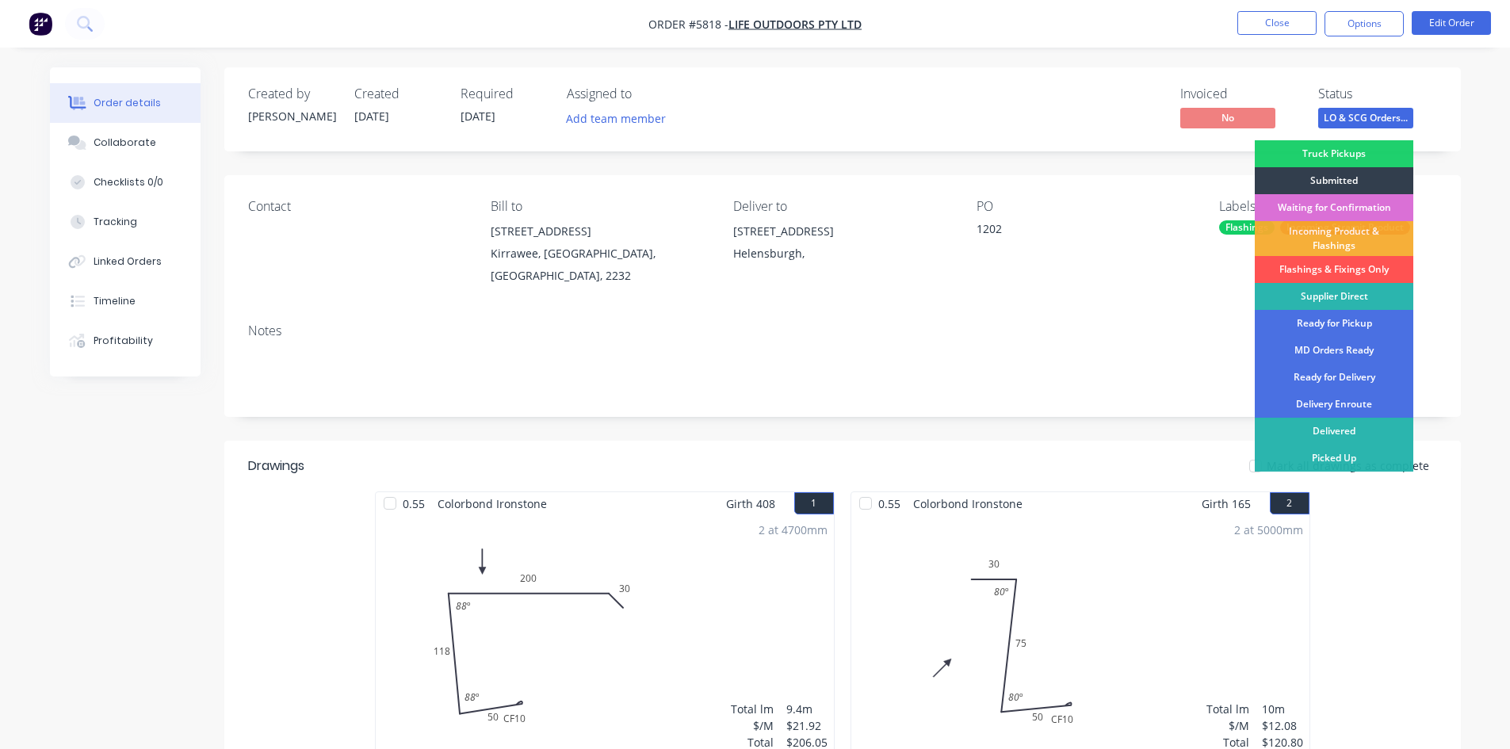
click at [1317, 207] on div "Waiting for Confirmation" at bounding box center [1334, 207] width 159 height 27
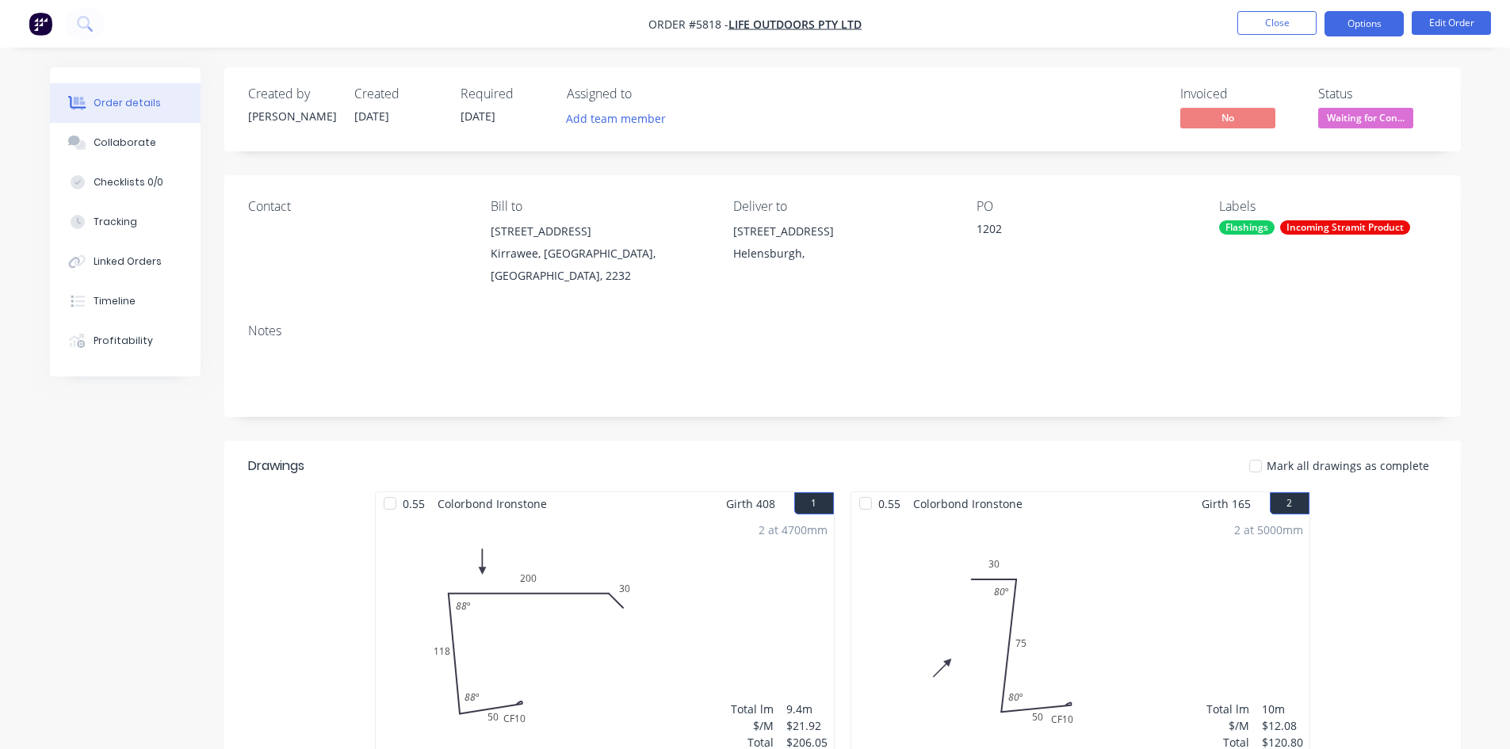
click at [1340, 25] on button "Options" at bounding box center [1363, 23] width 79 height 25
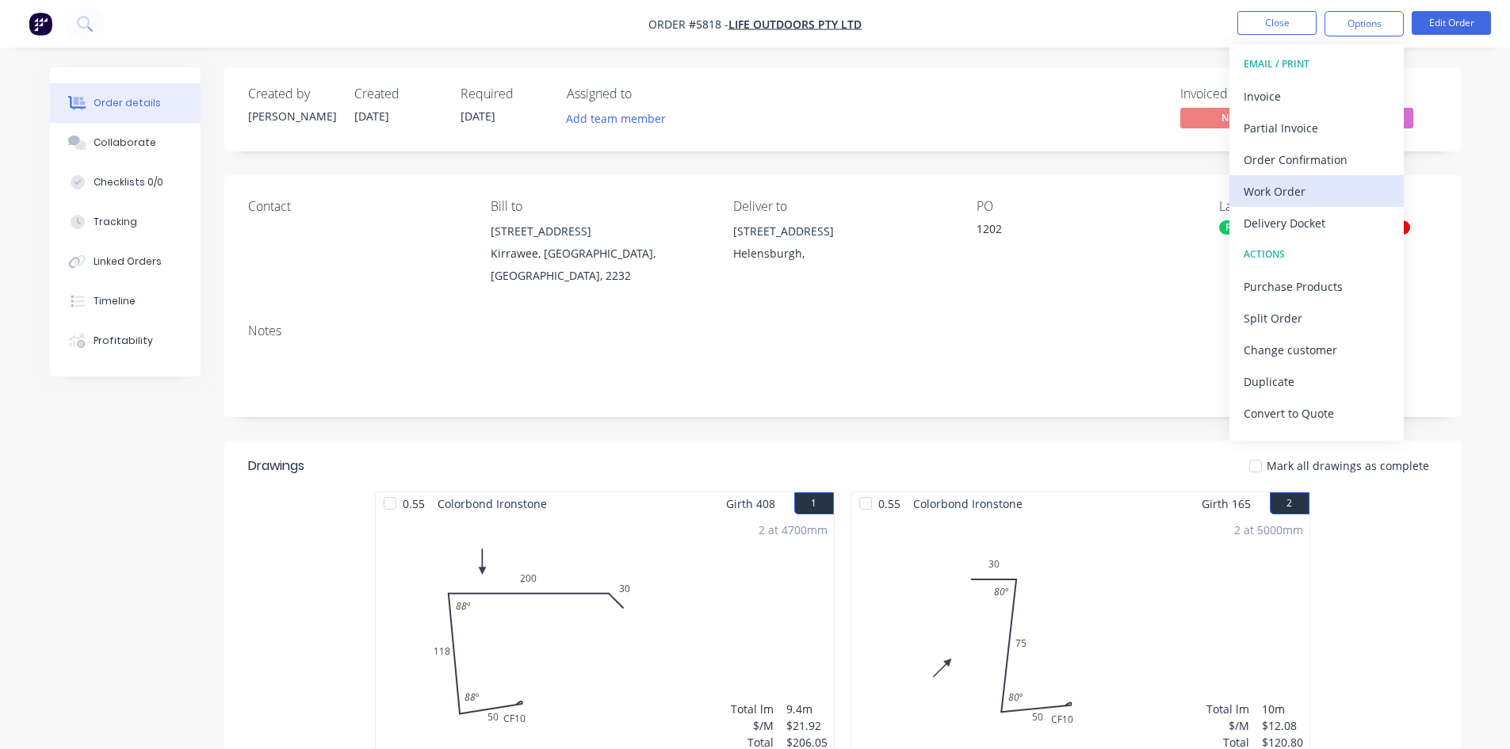
click at [1292, 201] on div "Work Order" at bounding box center [1317, 191] width 146 height 23
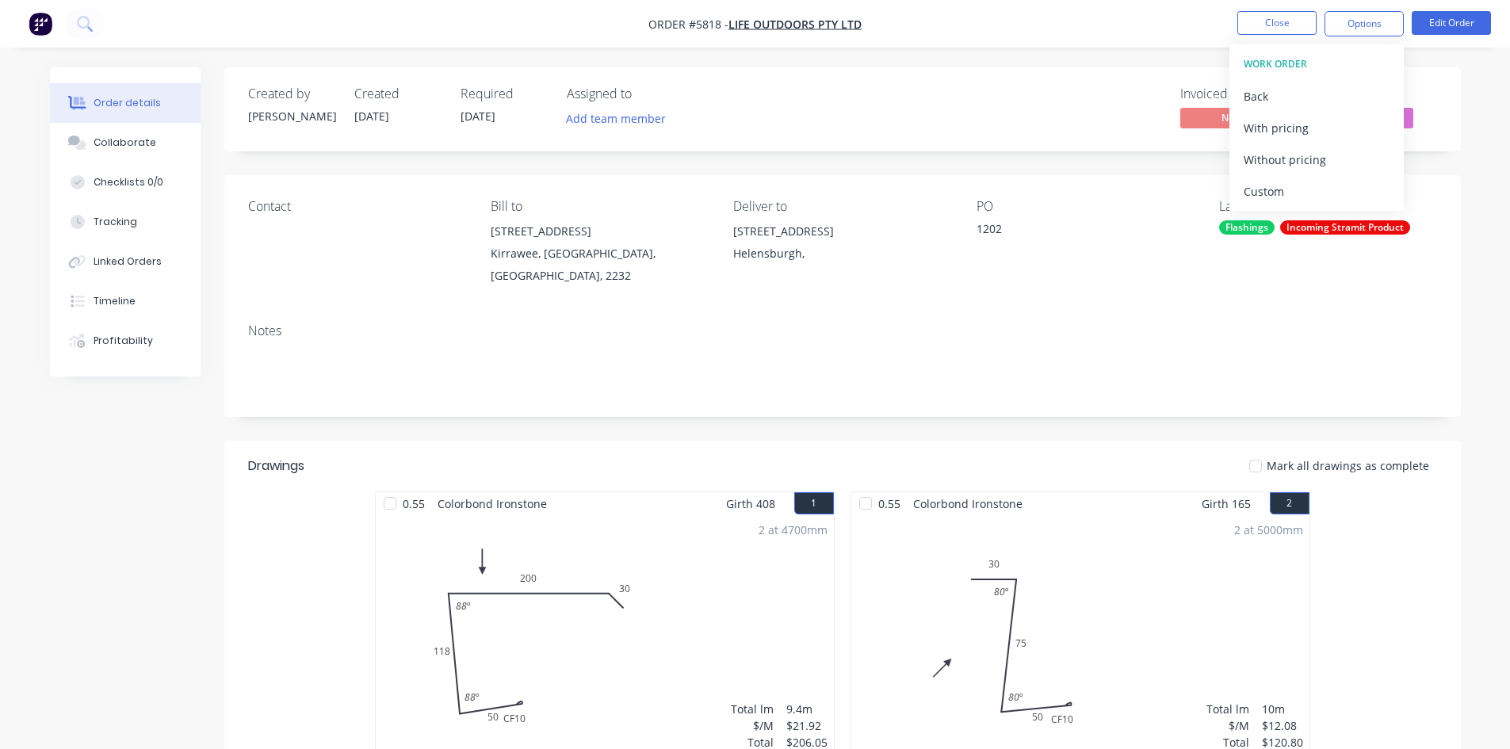
click at [1261, 200] on div "Custom" at bounding box center [1317, 191] width 146 height 23
click at [1272, 167] on div "Without pricing" at bounding box center [1317, 159] width 146 height 23
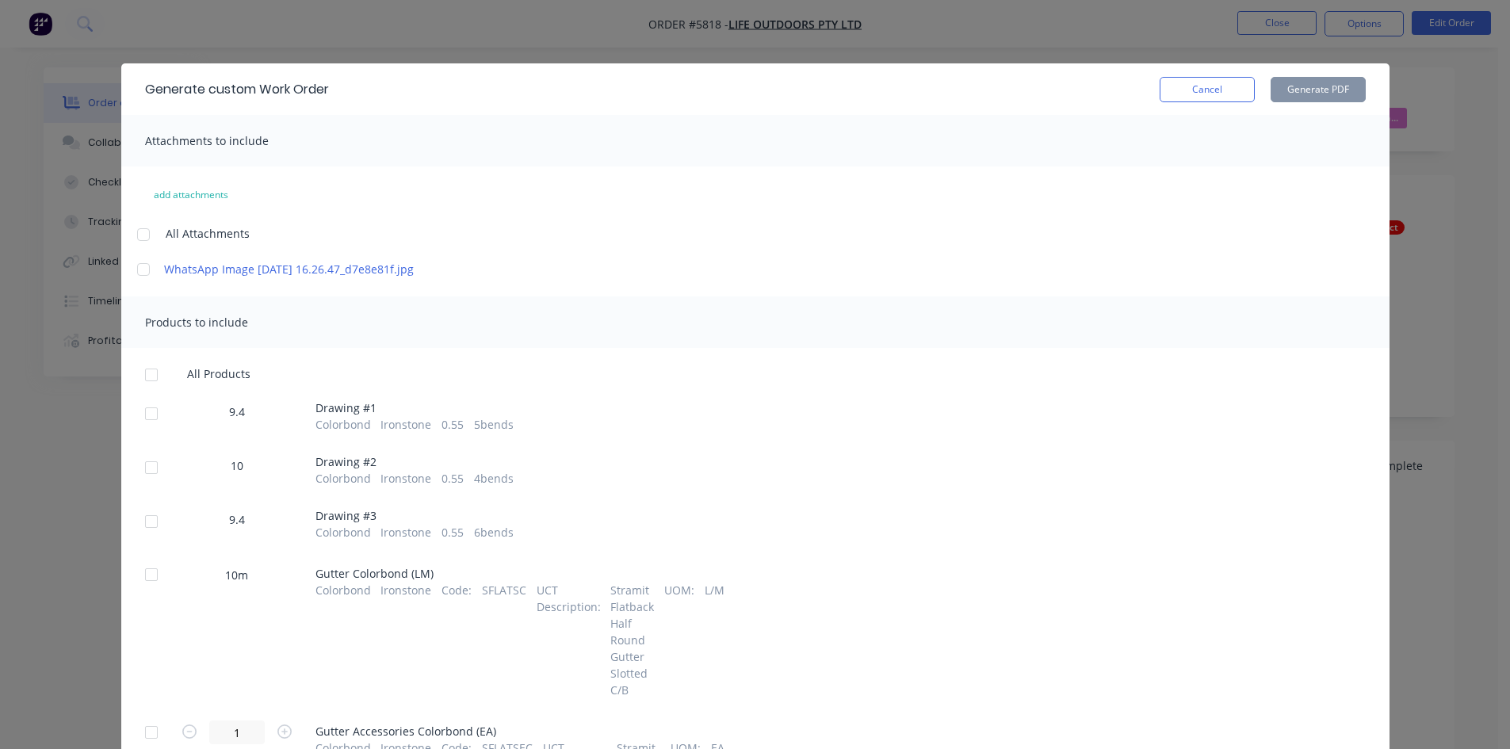
click at [161, 433] on div "9.4 Drawing # 1 Colorbond Ironstone 0.55 5 bends" at bounding box center [755, 417] width 1221 height 32
click at [148, 430] on div at bounding box center [152, 414] width 32 height 32
click at [136, 478] on div at bounding box center [152, 468] width 32 height 32
click at [140, 524] on div at bounding box center [152, 522] width 32 height 32
drag, startPoint x: 140, startPoint y: 529, endPoint x: 147, endPoint y: 533, distance: 8.2
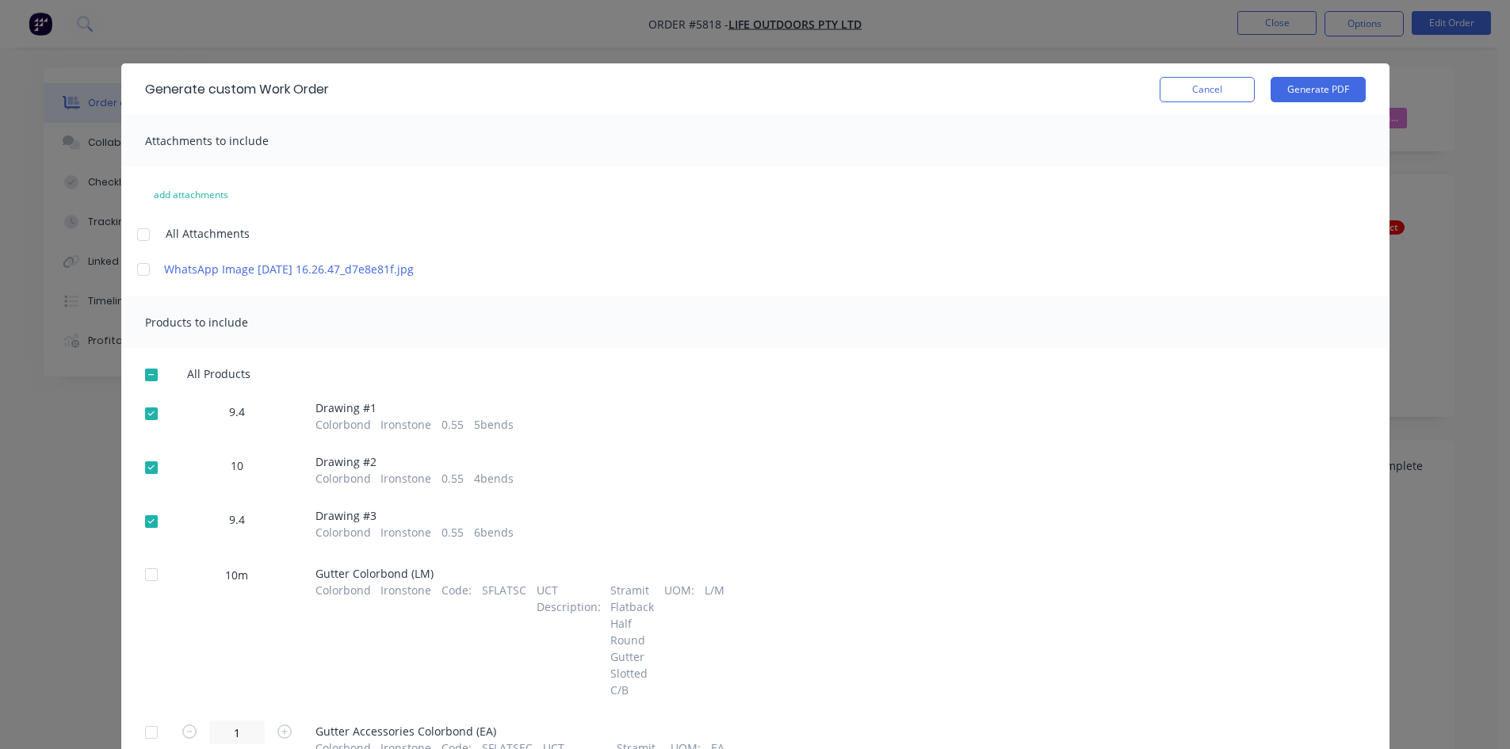
click at [142, 532] on div at bounding box center [152, 522] width 32 height 32
click at [146, 536] on div at bounding box center [152, 522] width 32 height 32
click at [1284, 97] on button "Generate PDF" at bounding box center [1318, 89] width 95 height 25
click at [1225, 90] on button "Cancel" at bounding box center [1207, 89] width 95 height 25
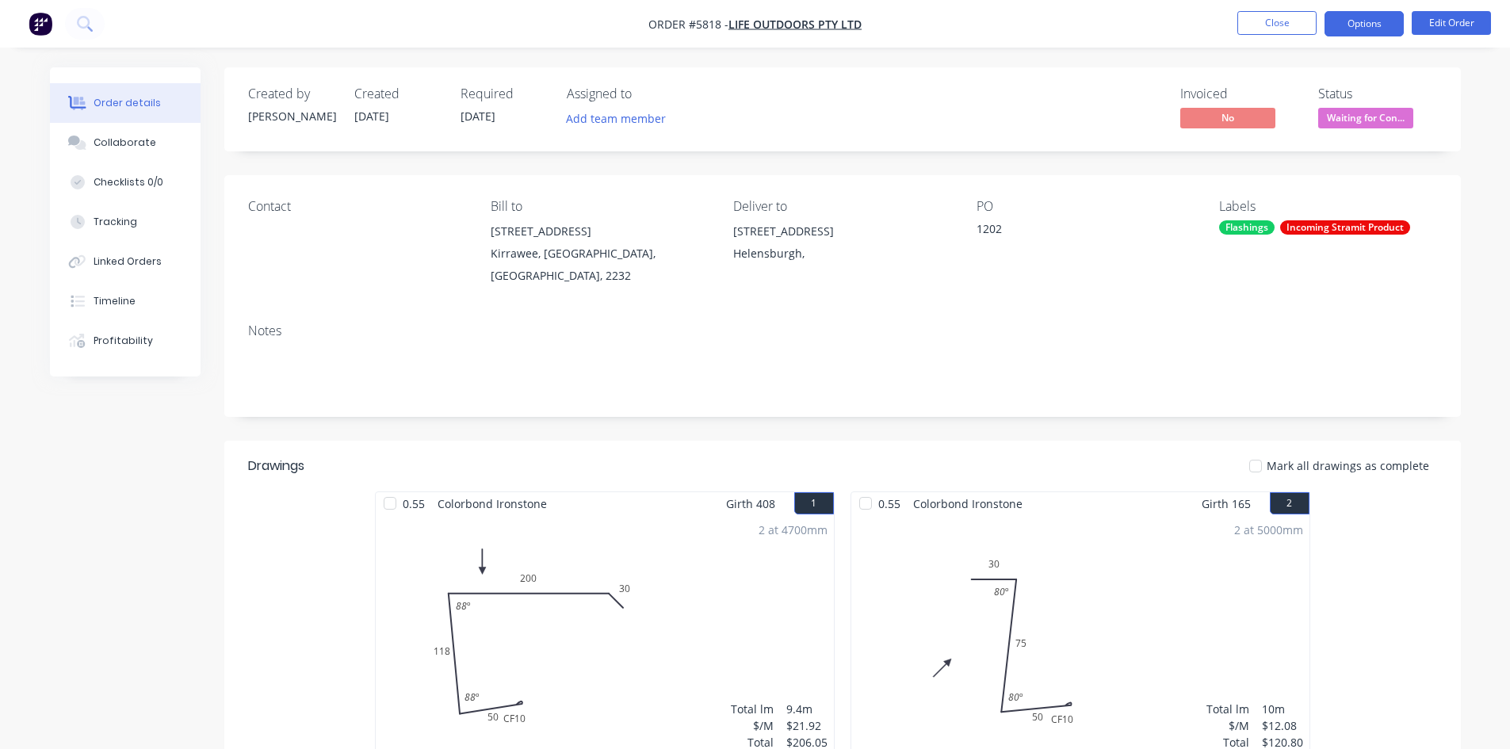
click at [1366, 21] on button "Options" at bounding box center [1363, 23] width 79 height 25
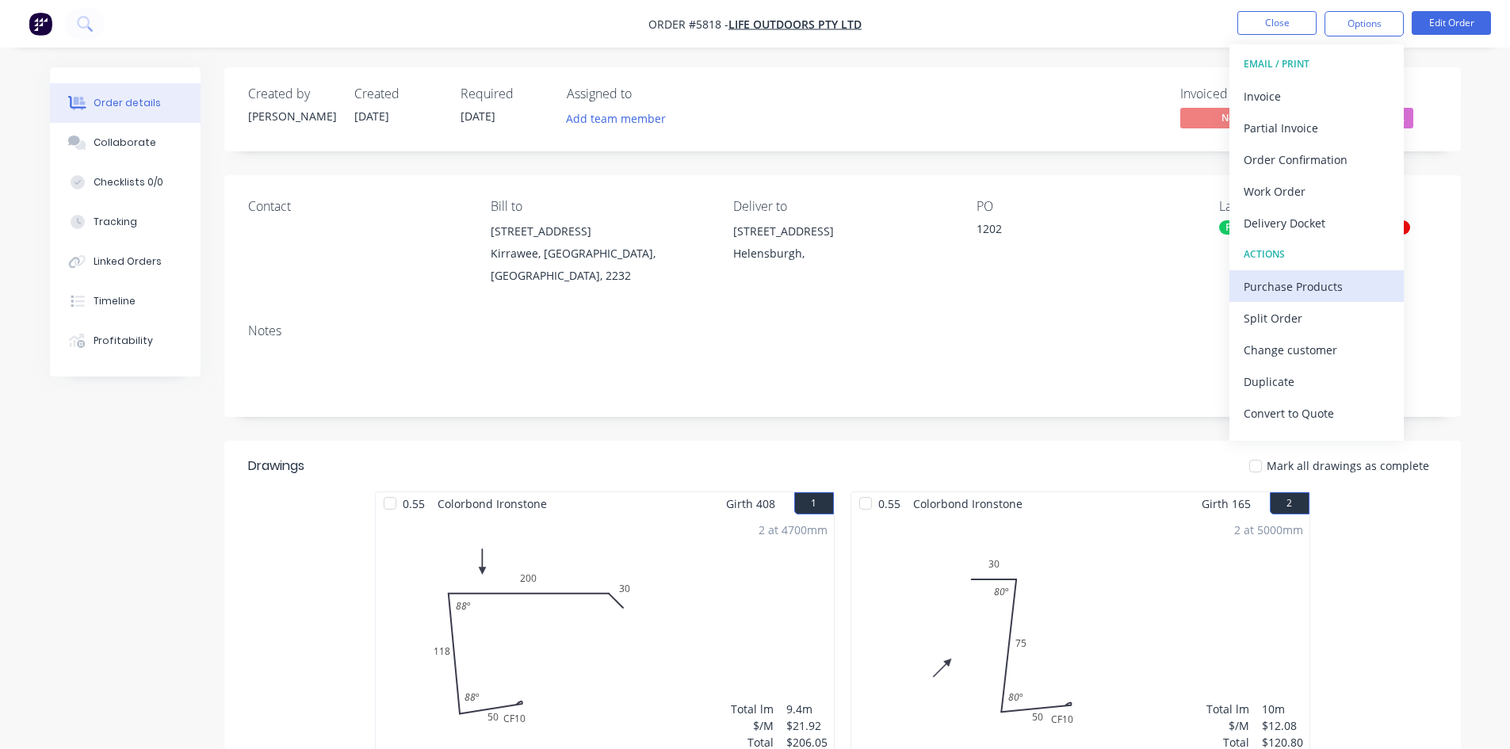
click at [1290, 285] on div "Purchase Products" at bounding box center [1317, 286] width 146 height 23
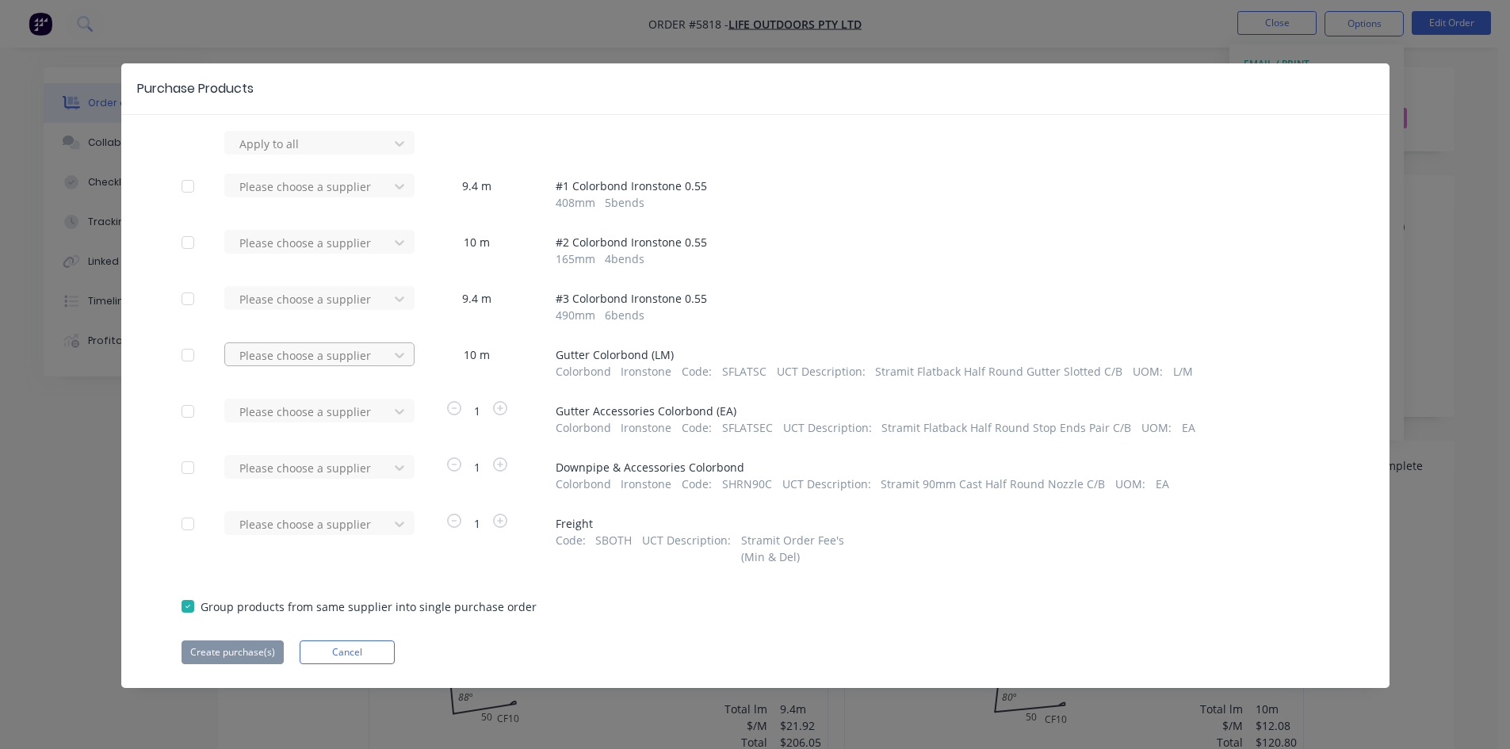
click at [365, 365] on div at bounding box center [309, 356] width 143 height 20
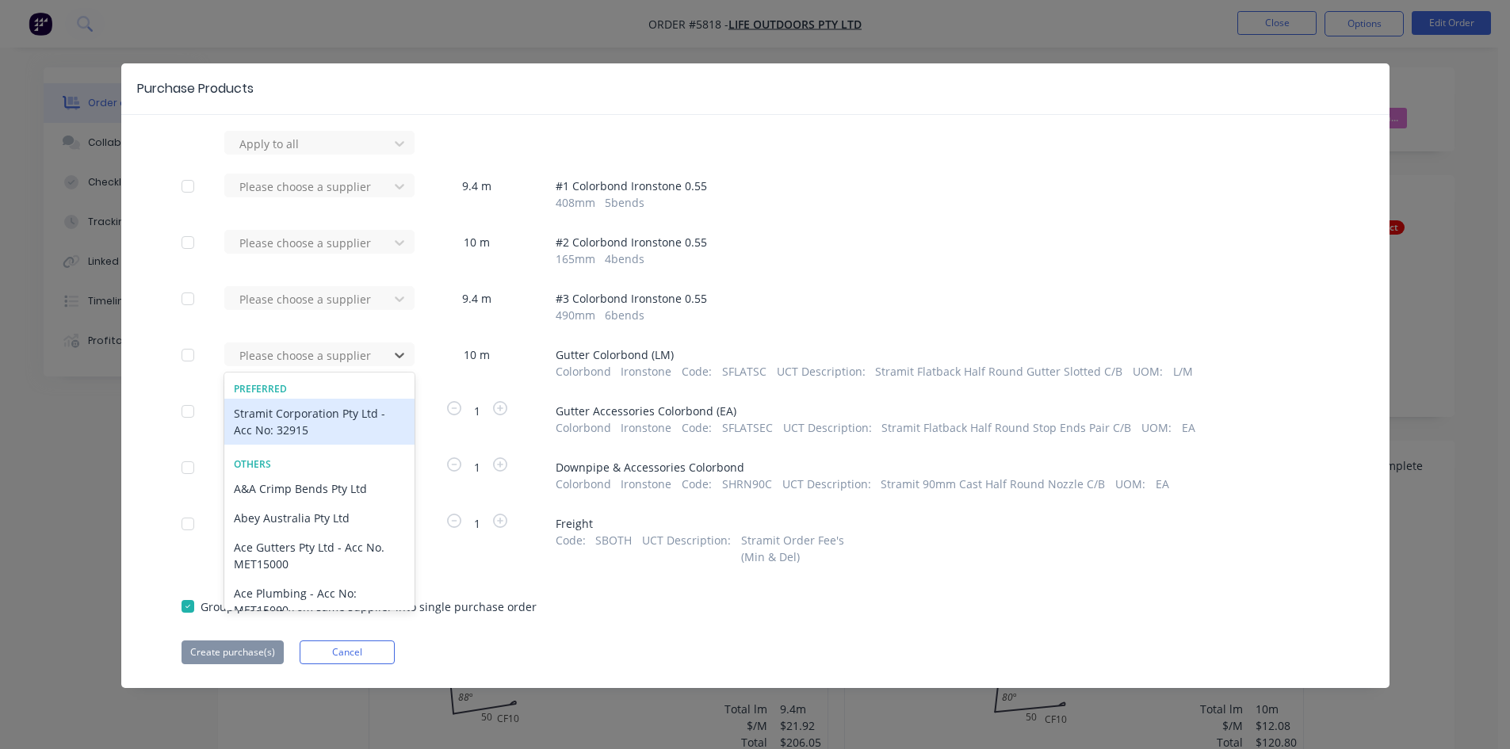
click at [354, 426] on div "Stramit Corporation Pty Ltd - Acc No: 32915" at bounding box center [319, 422] width 190 height 46
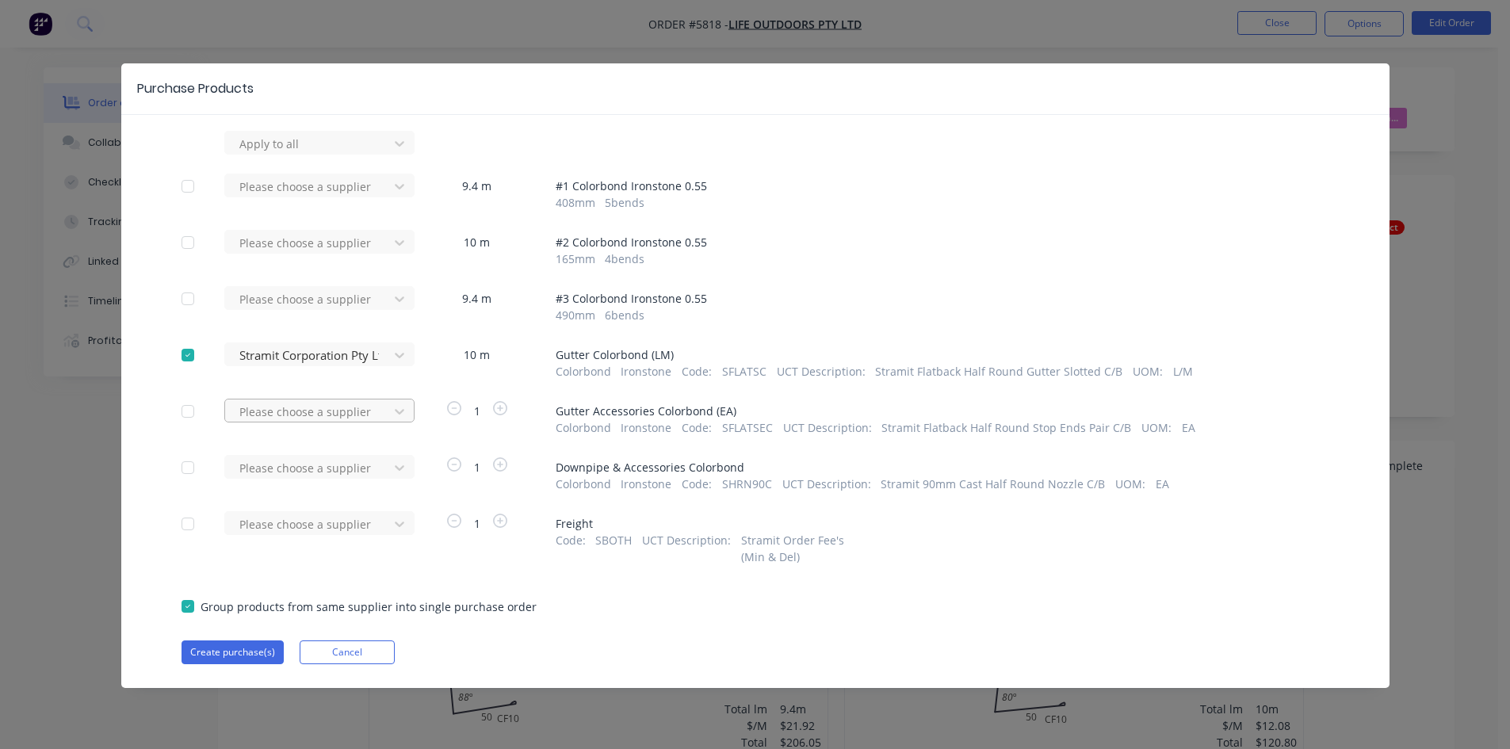
click at [369, 407] on div at bounding box center [309, 412] width 143 height 20
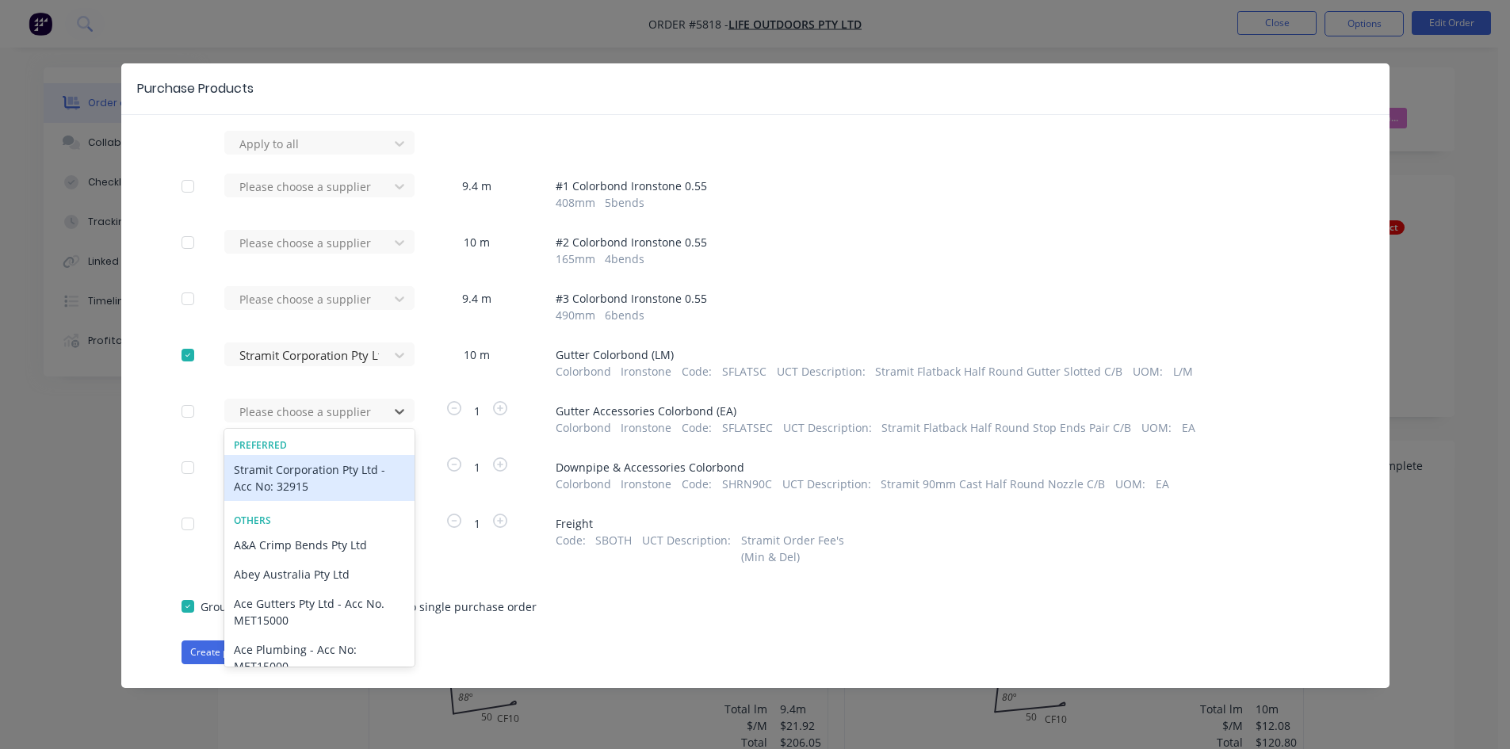
click at [360, 472] on div "Stramit Corporation Pty Ltd - Acc No: 32915" at bounding box center [319, 478] width 190 height 46
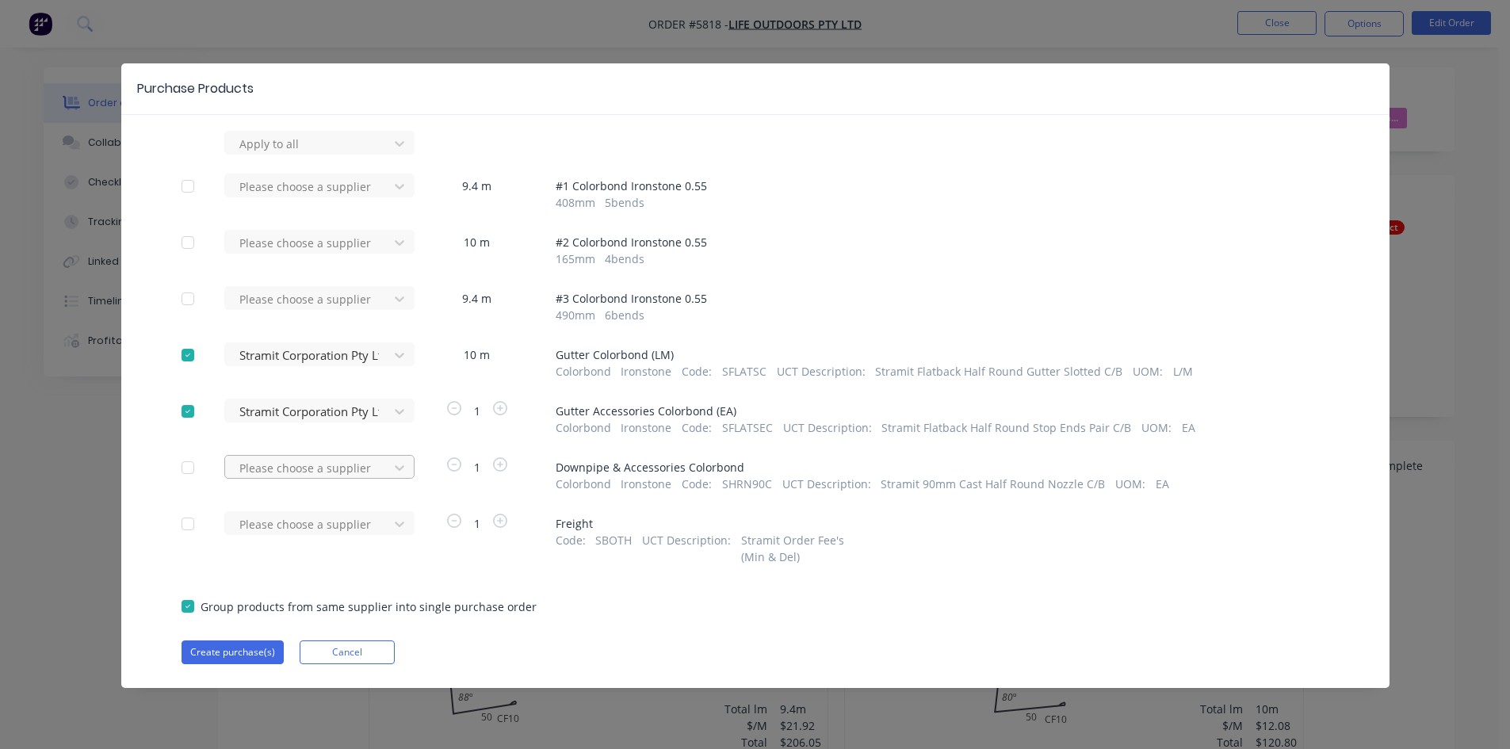
click at [360, 471] on div at bounding box center [309, 468] width 143 height 20
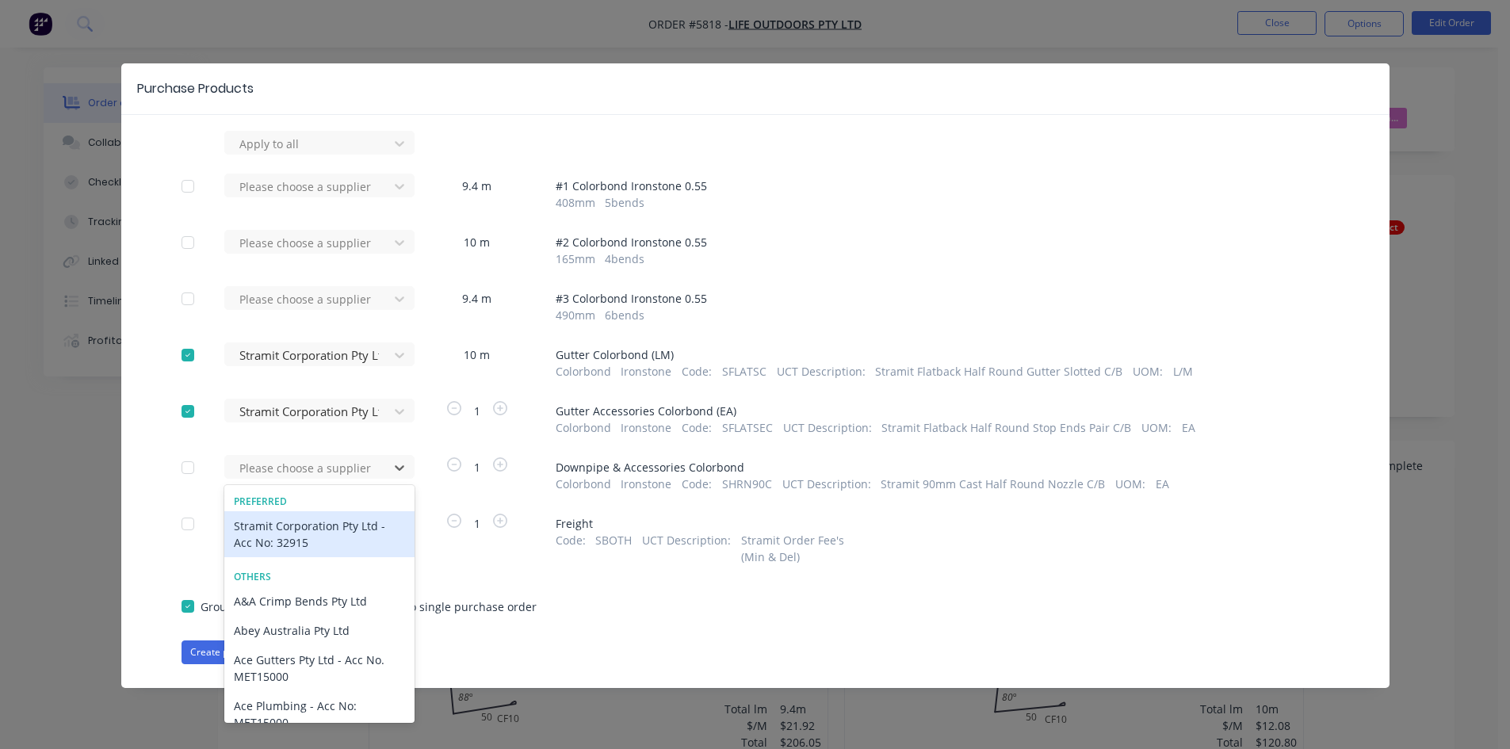
click at [349, 534] on div "Stramit Corporation Pty Ltd - Acc No: 32915" at bounding box center [319, 534] width 190 height 46
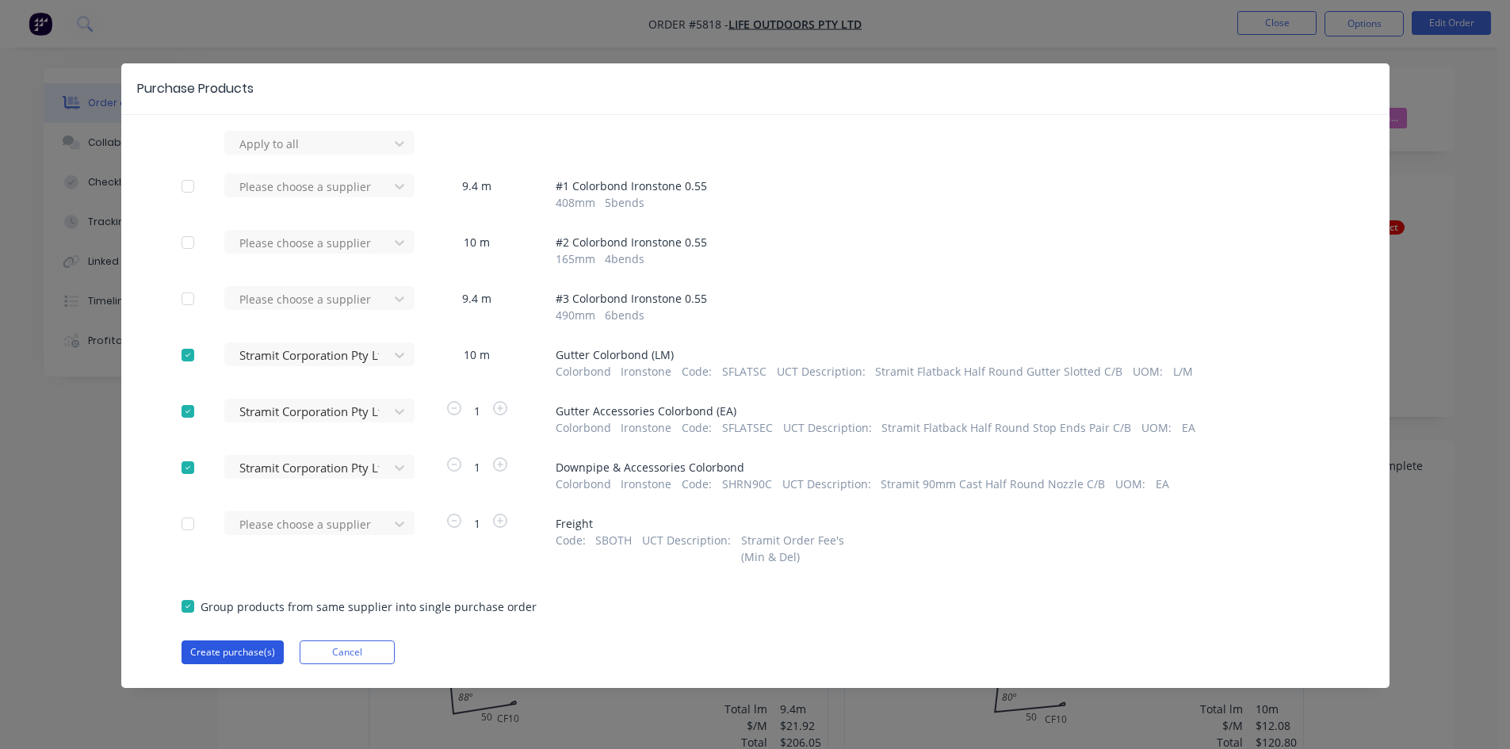
click at [223, 648] on button "Create purchase(s)" at bounding box center [233, 652] width 102 height 24
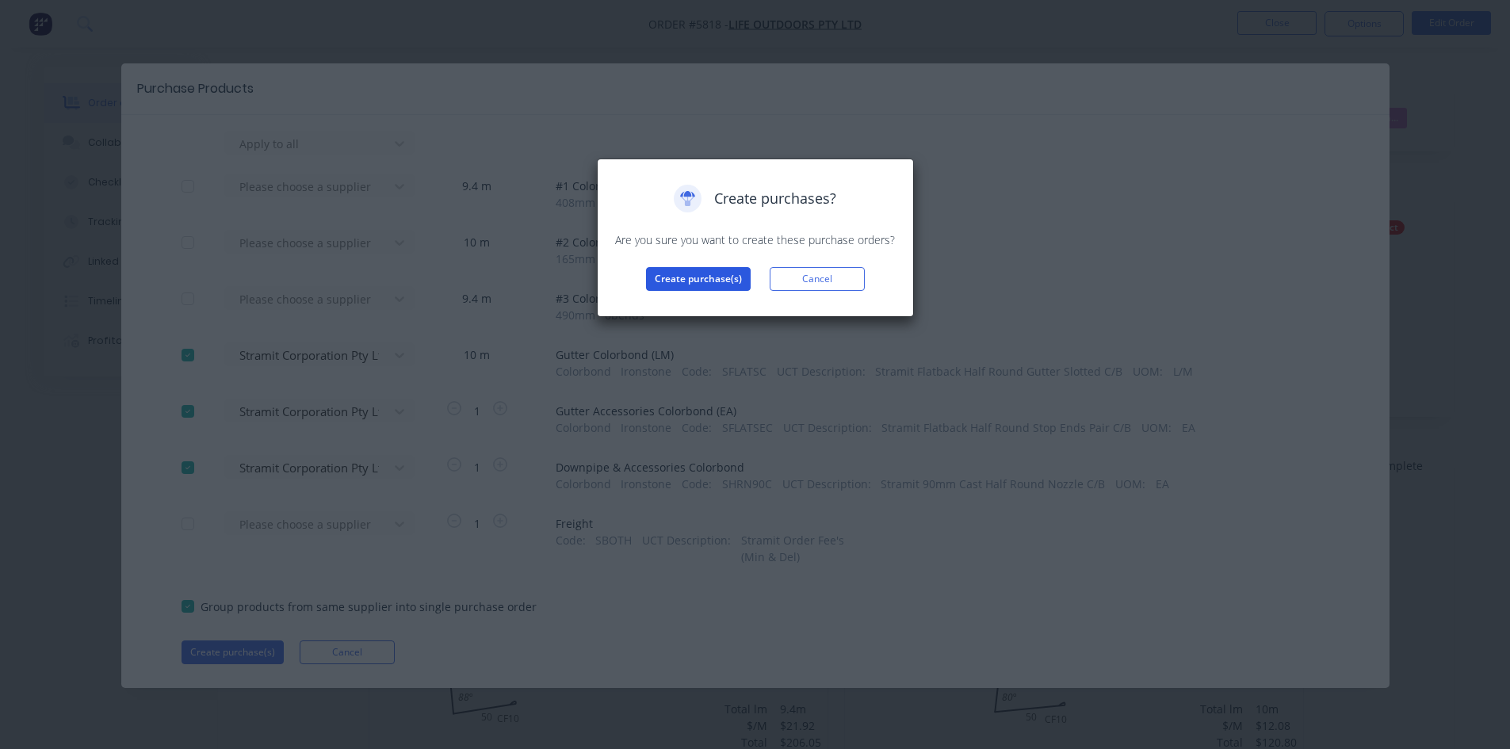
click at [681, 285] on button "Create purchase(s)" at bounding box center [698, 279] width 105 height 24
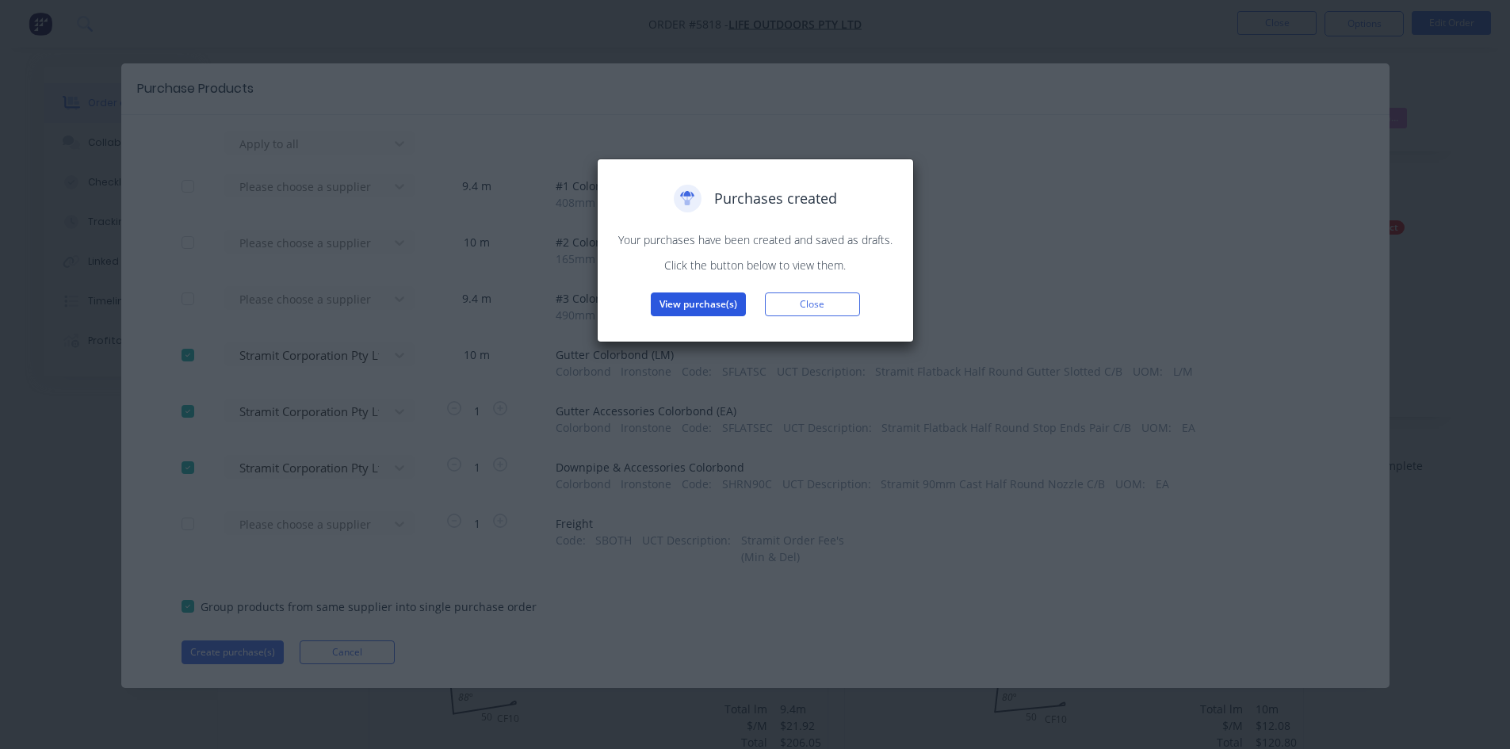
click at [688, 304] on button "View purchase(s)" at bounding box center [698, 304] width 95 height 24
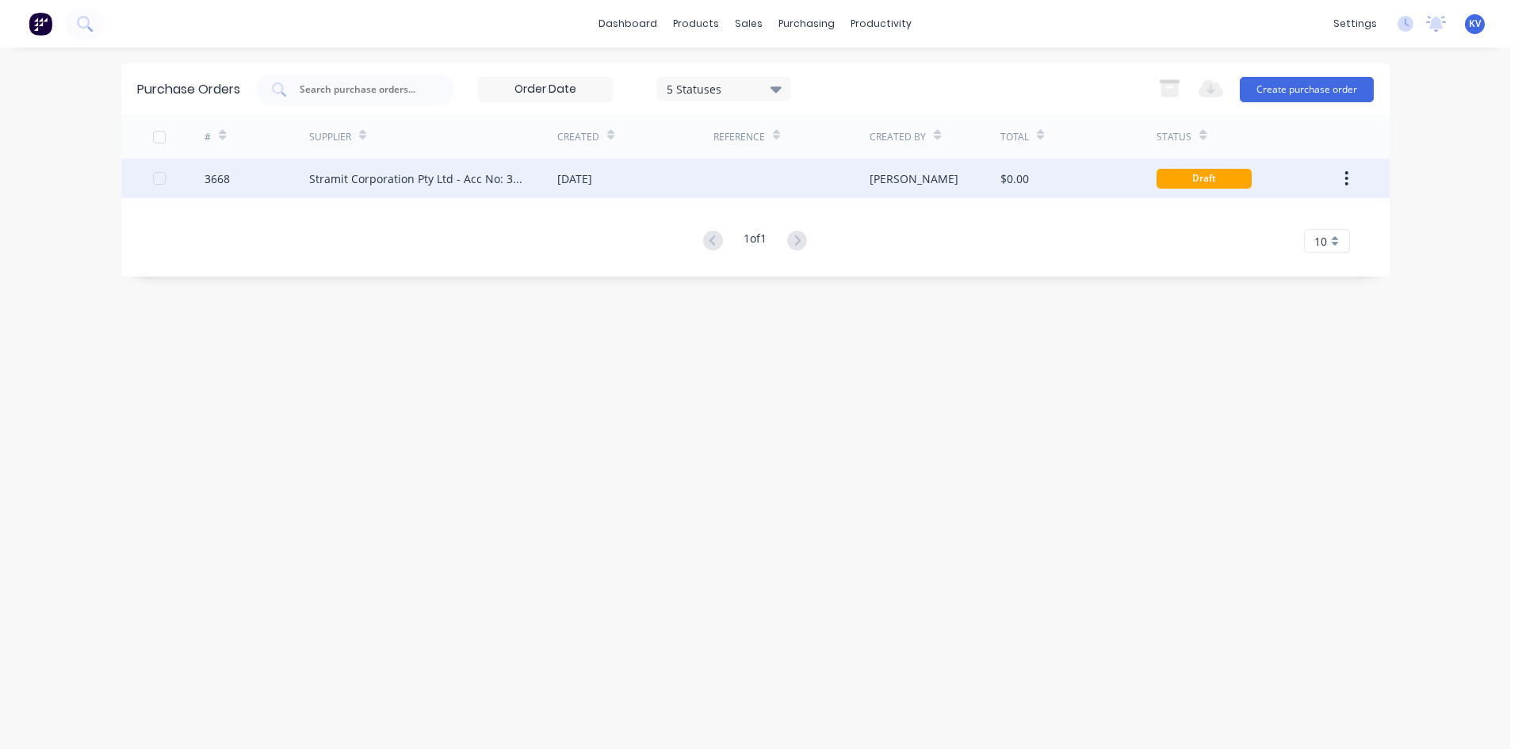
click at [725, 177] on div at bounding box center [791, 179] width 156 height 40
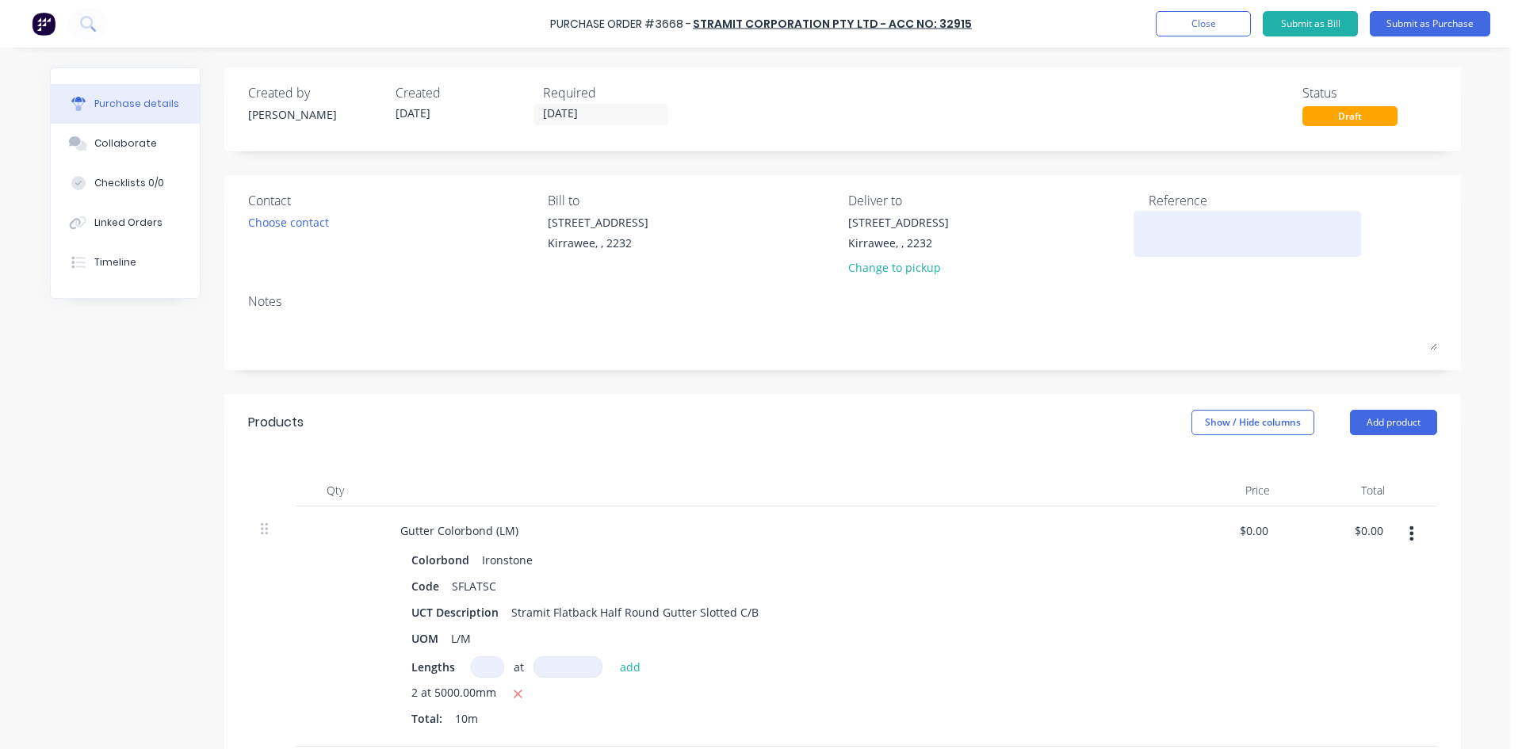
click at [1171, 235] on textarea at bounding box center [1248, 232] width 198 height 36
type textarea "LO#1201"
type textarea "x"
type textarea "LO#120"
type textarea "x"
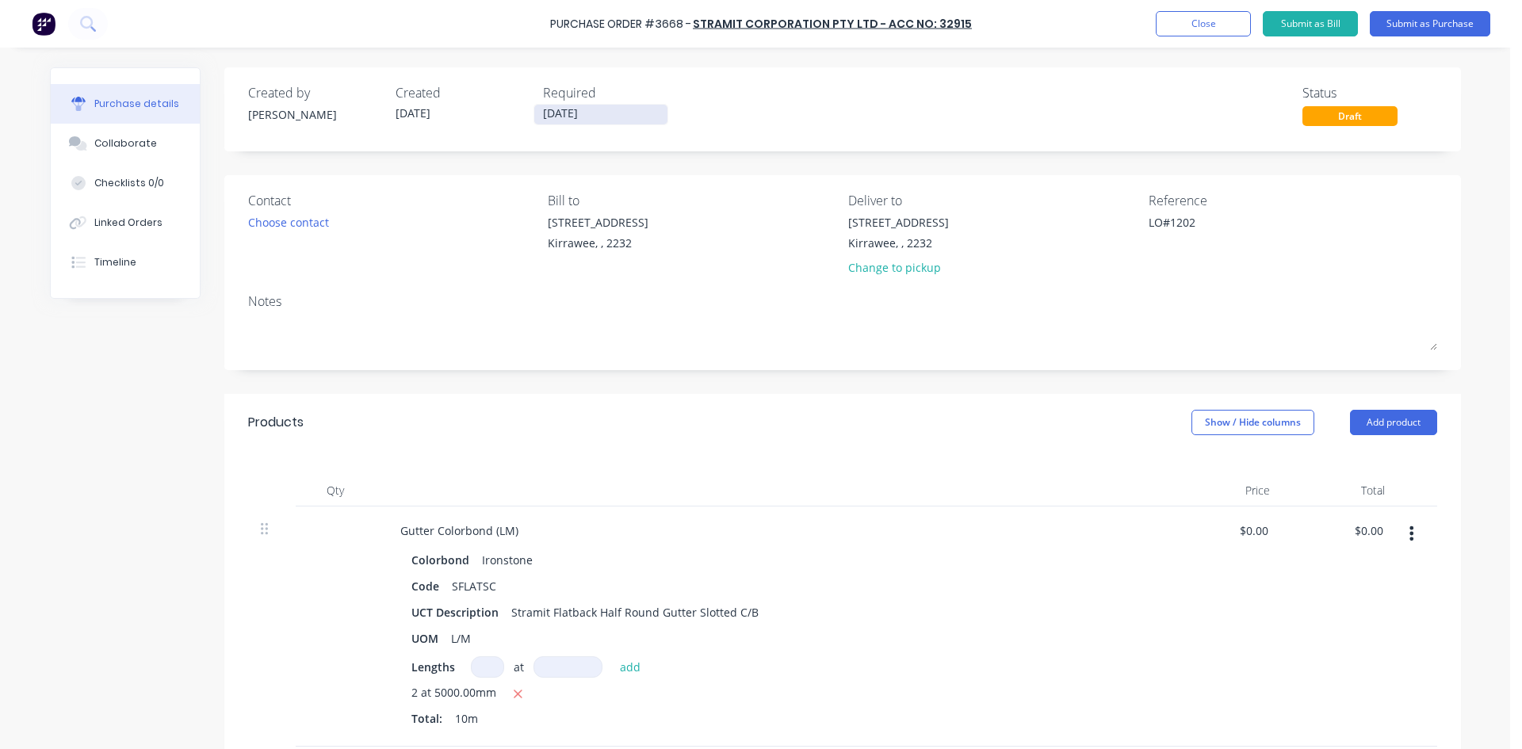
type textarea "LO#1202"
type textarea "x"
type textarea "LO#1202"
click at [549, 109] on input "[DATE]" at bounding box center [600, 115] width 133 height 20
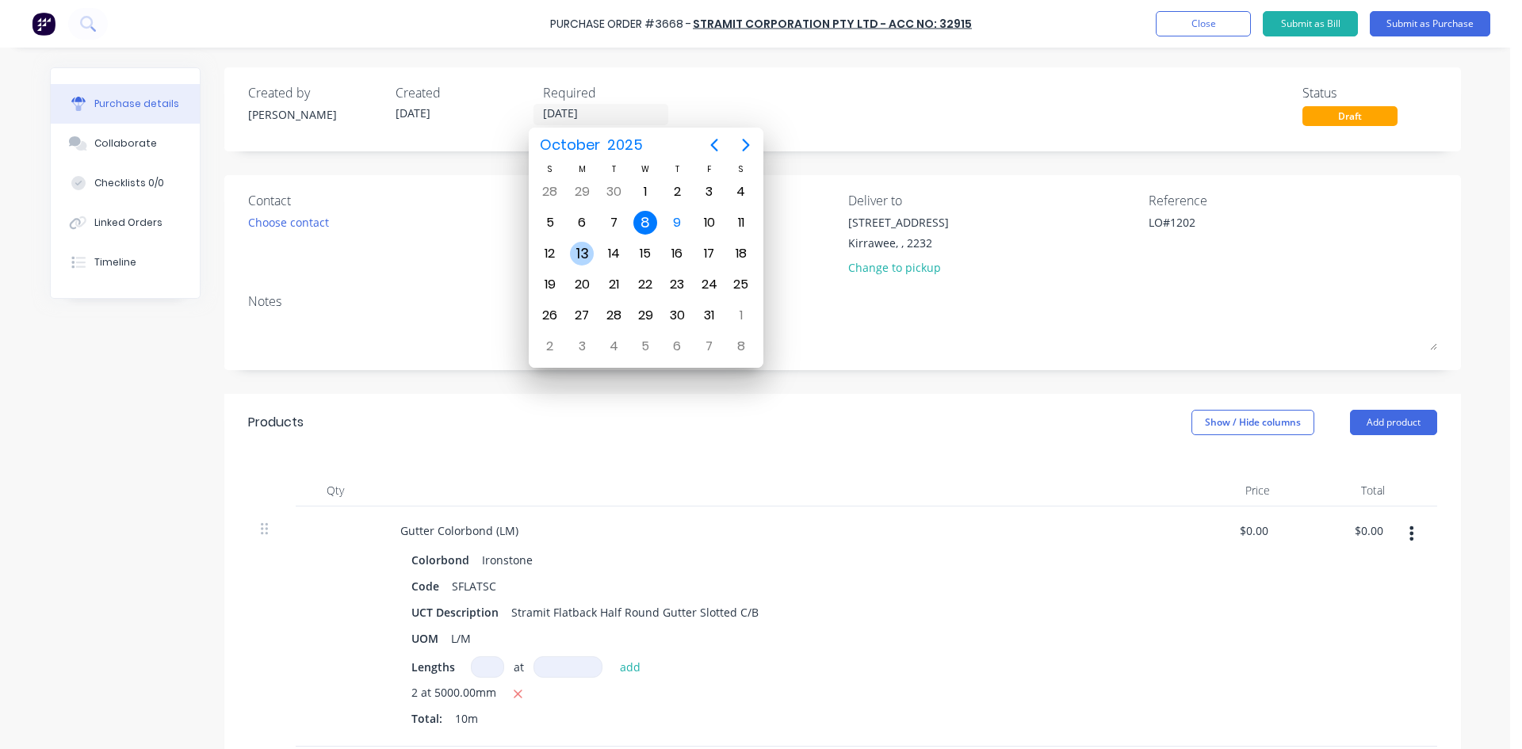
click at [581, 246] on div "13" at bounding box center [582, 254] width 24 height 24
type textarea "x"
type input "[DATE]"
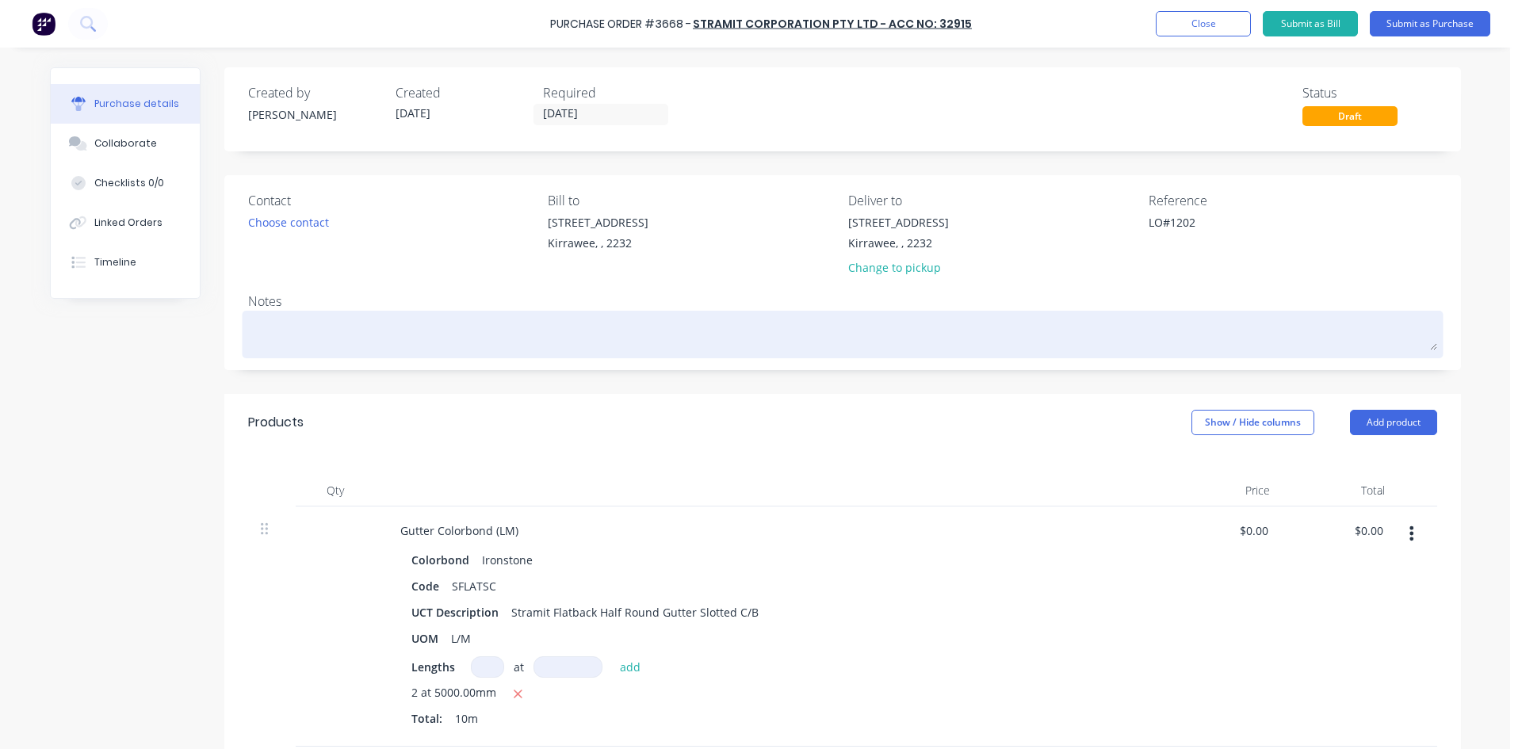
click at [768, 331] on textarea at bounding box center [842, 333] width 1189 height 36
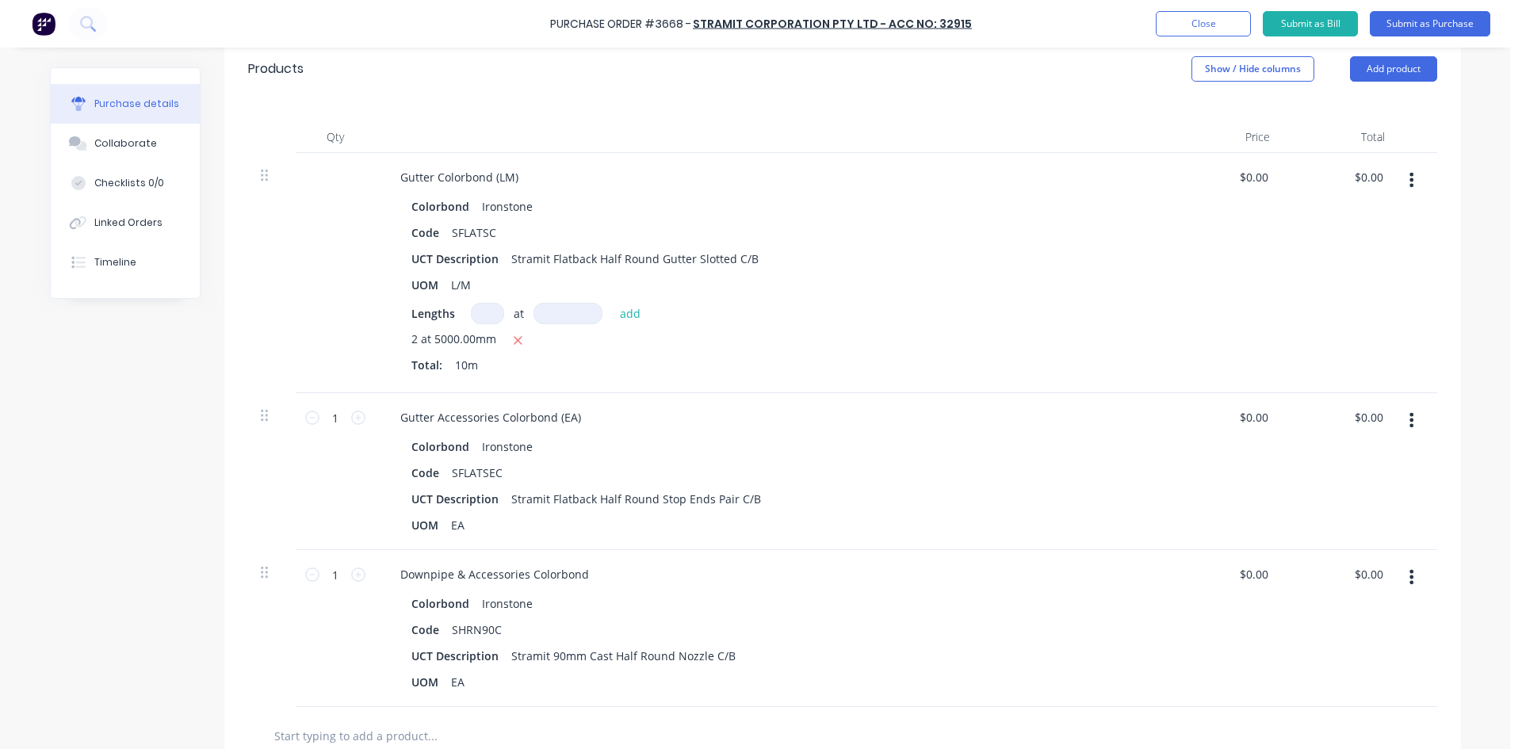
scroll to position [317, 0]
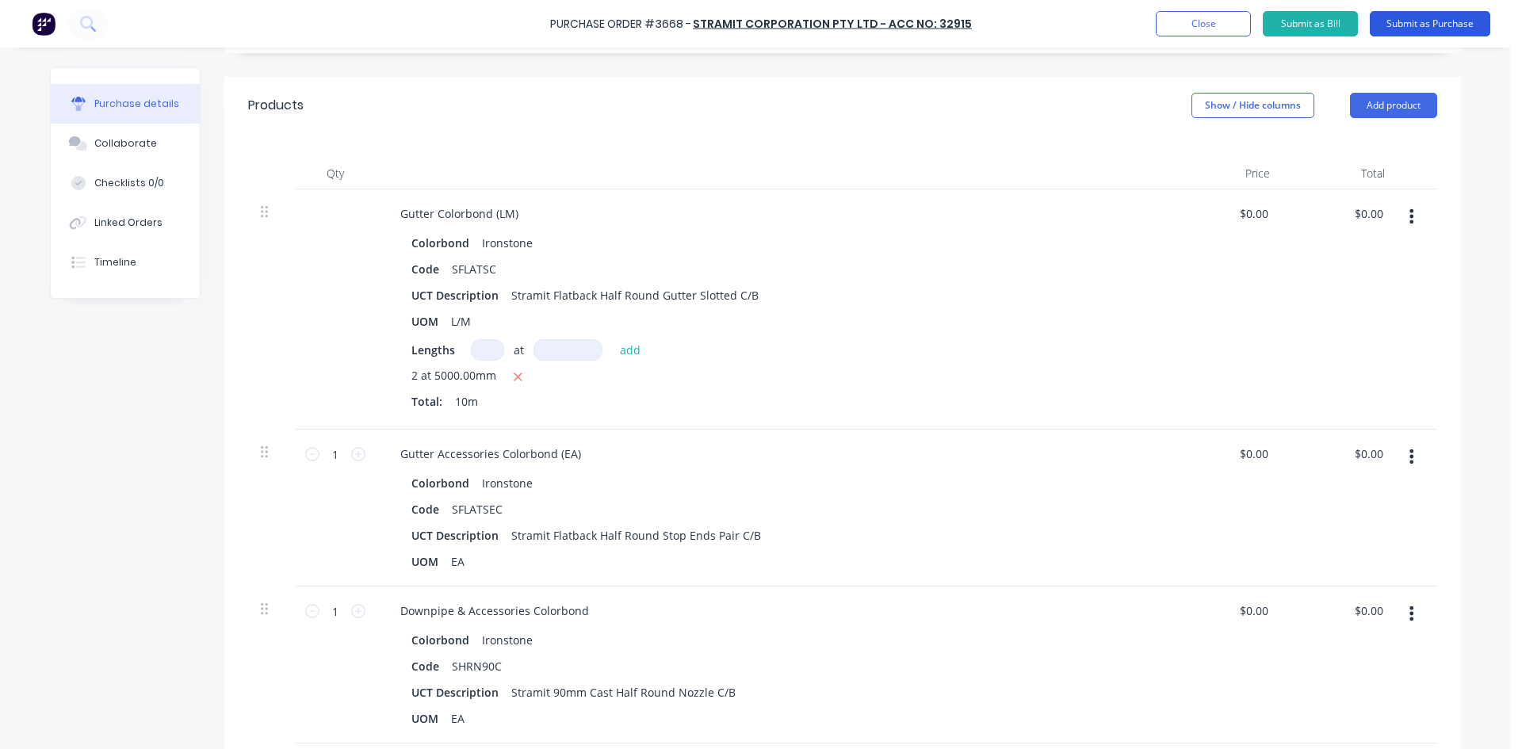
click at [1465, 20] on button "Submit as Purchase" at bounding box center [1430, 23] width 120 height 25
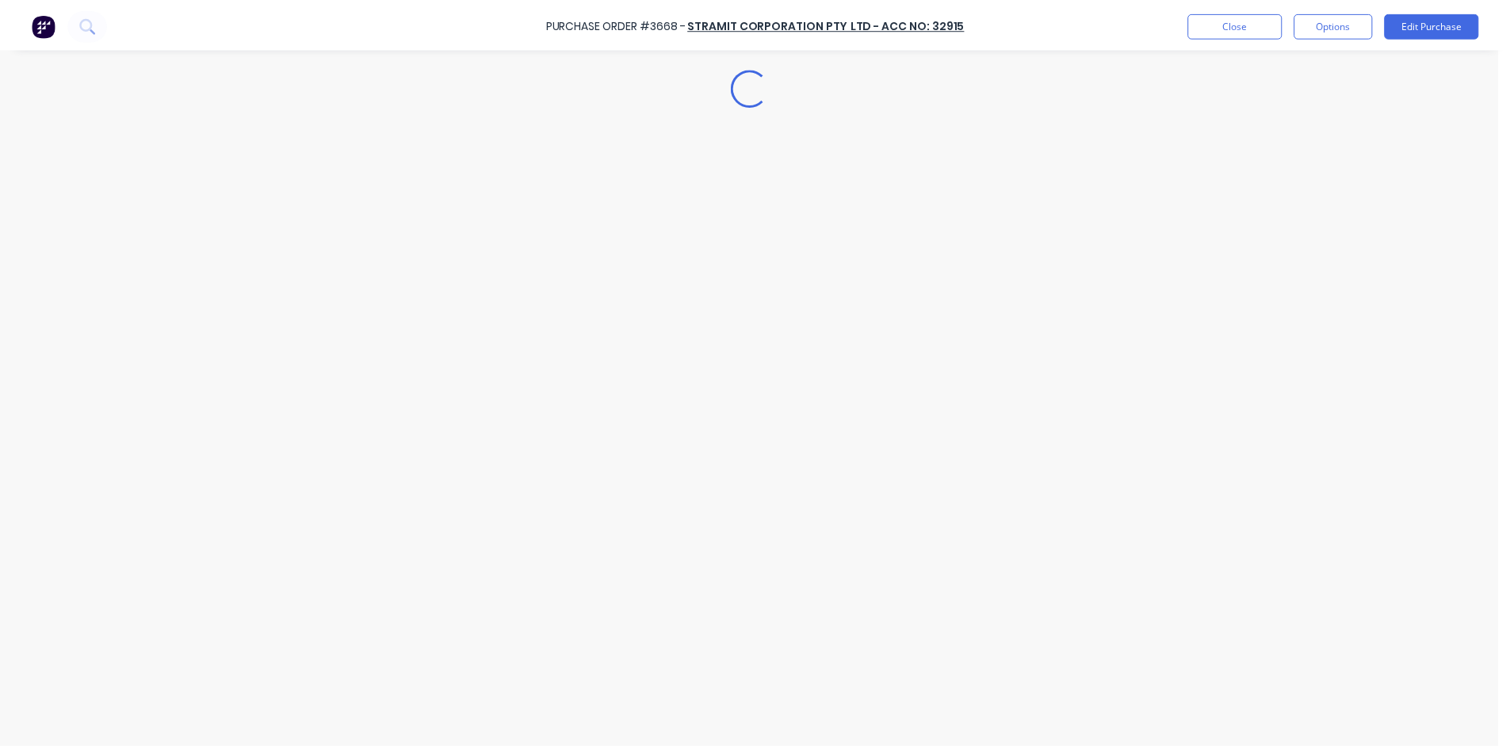
scroll to position [0, 0]
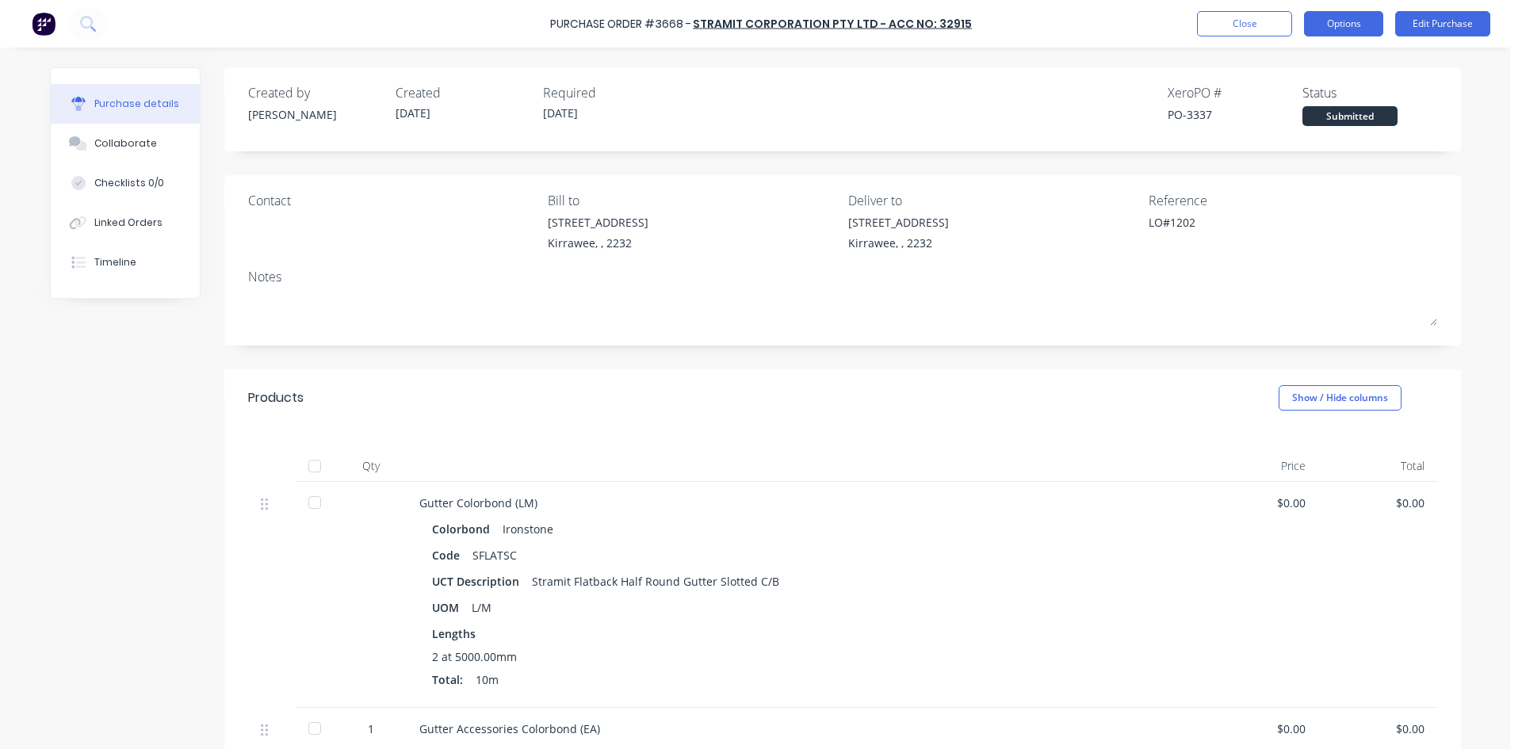
click at [1324, 18] on button "Options" at bounding box center [1343, 23] width 79 height 25
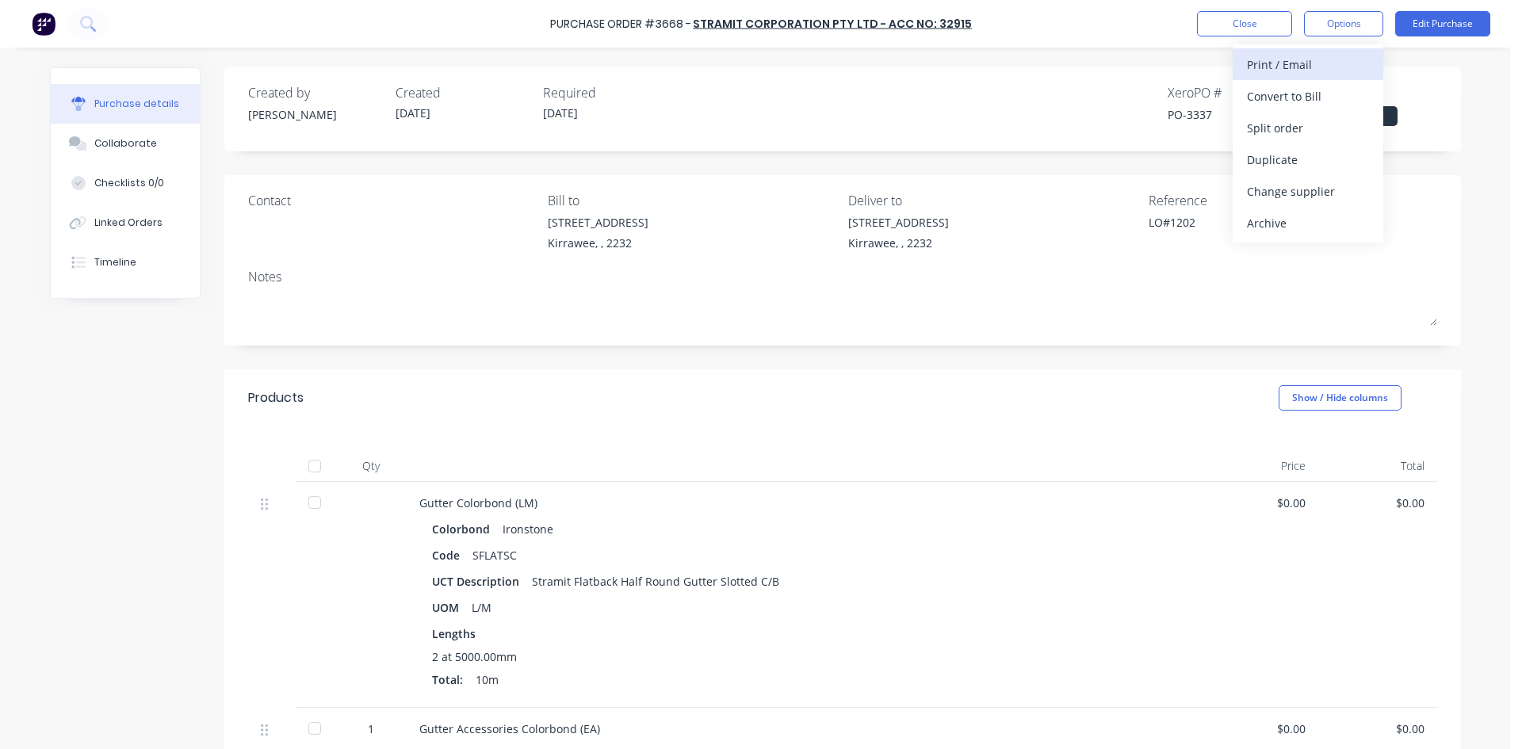
click at [1310, 67] on div "Print / Email" at bounding box center [1308, 64] width 122 height 23
click at [1288, 137] on div "Without pricing" at bounding box center [1308, 128] width 122 height 23
type textarea "x"
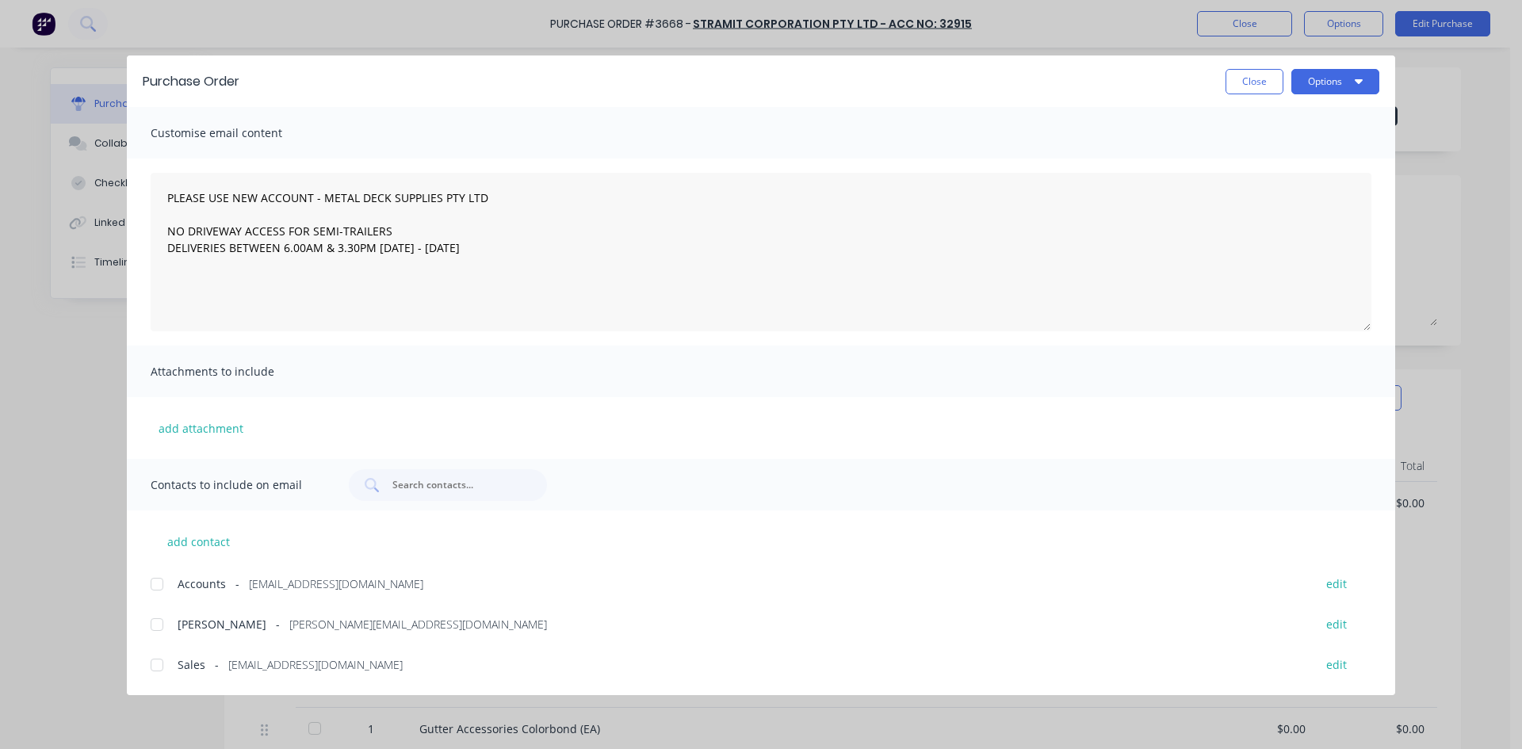
click at [151, 676] on div at bounding box center [157, 665] width 32 height 32
type textarea "PLEASE USE NEW ACCOUNT - METAL DECK SUPPLIES PTY LTD NO DRIVEWAY ACCESS FOR SEM…"
click at [1297, 74] on button "Options" at bounding box center [1335, 81] width 88 height 25
click at [1304, 184] on div "Email" at bounding box center [1304, 185] width 122 height 23
type textarea "x"
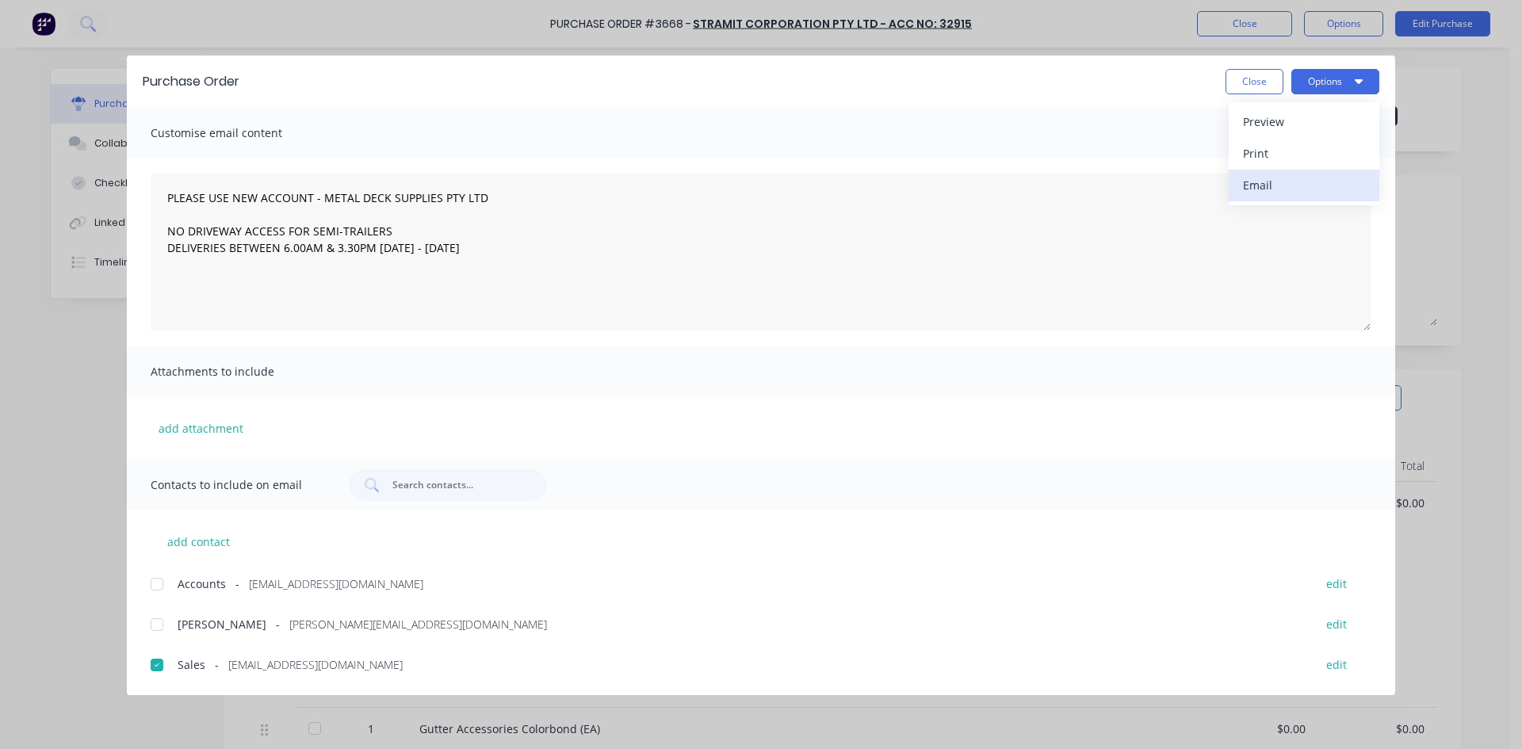
type textarea "PLEASE USE NEW ACCOUNT - METAL DECK SUPPLIES PTY LTD NO DRIVEWAY ACCESS FOR SEM…"
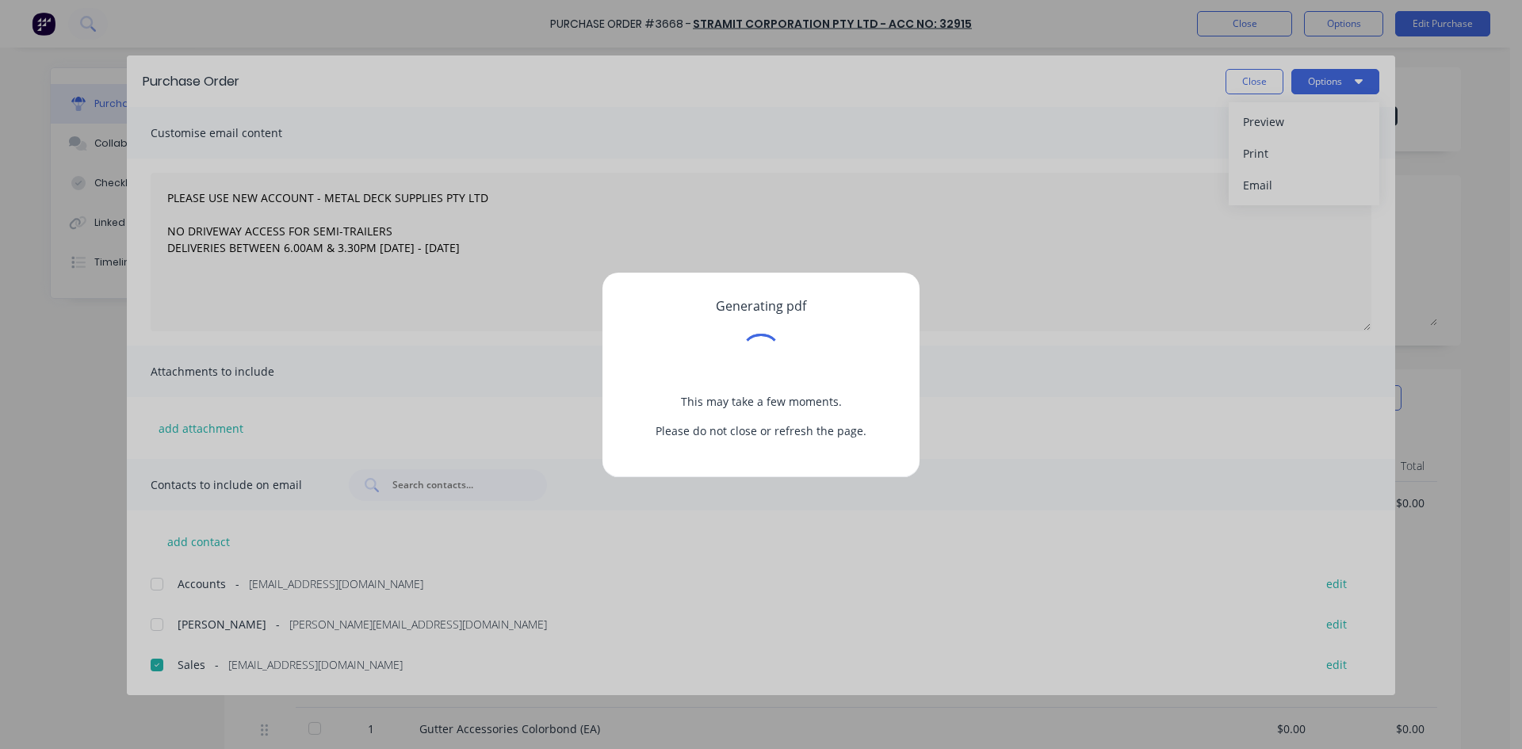
type textarea "x"
type textarea "PLEASE USE NEW ACCOUNT - METAL DECK SUPPLIES PTY LTD NO DRIVEWAY ACCESS FOR SEM…"
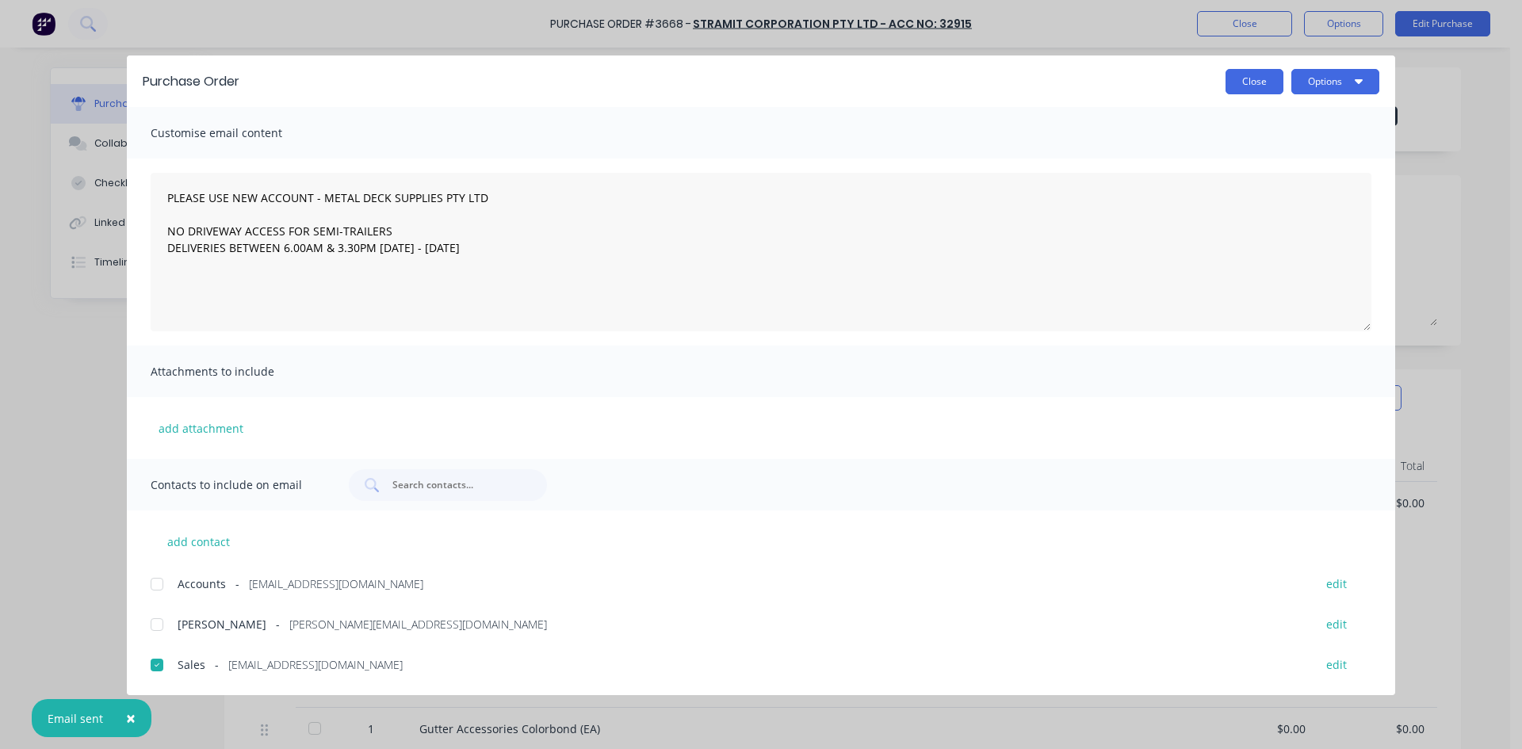
click at [1255, 83] on button "Close" at bounding box center [1254, 81] width 58 height 25
type textarea "x"
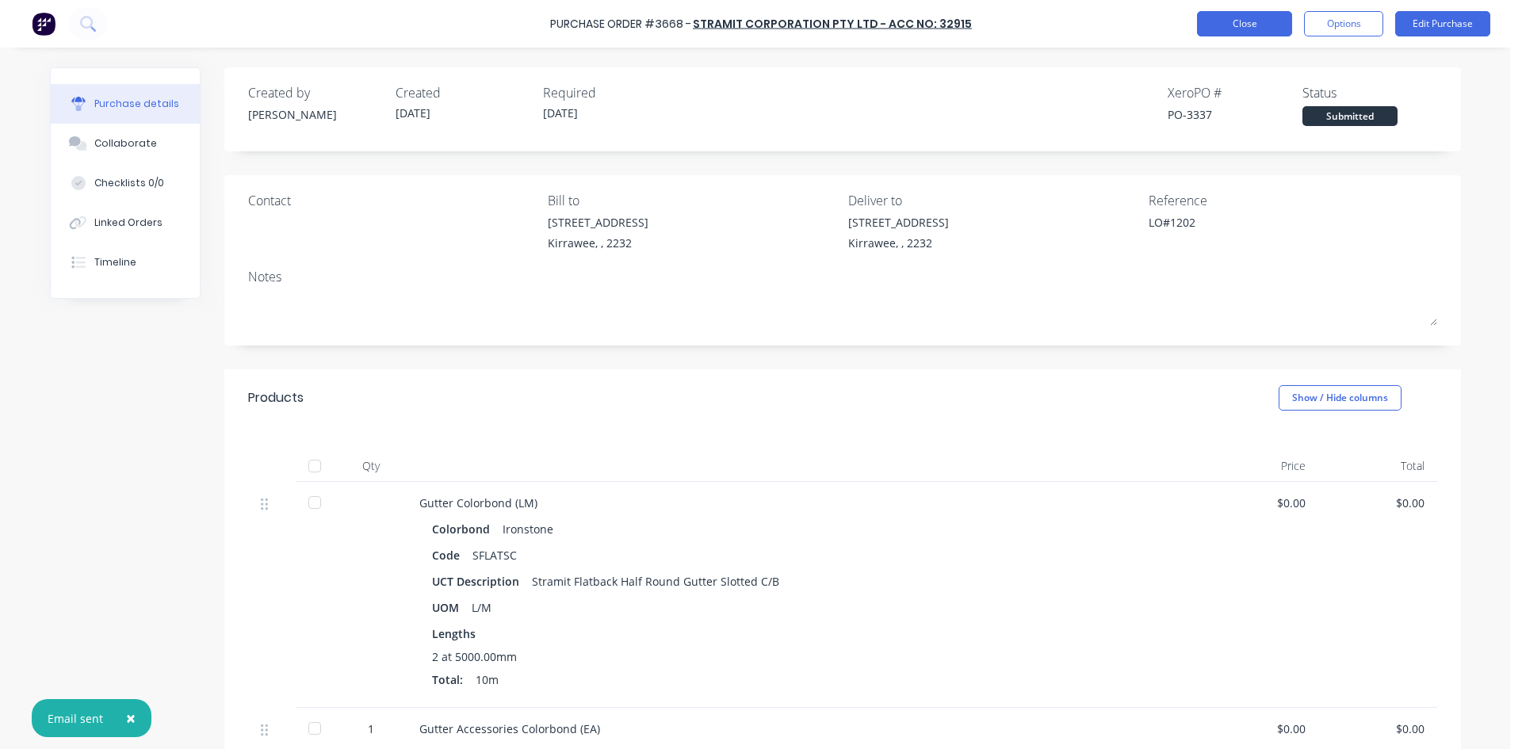
click at [1252, 30] on button "Close" at bounding box center [1244, 23] width 95 height 25
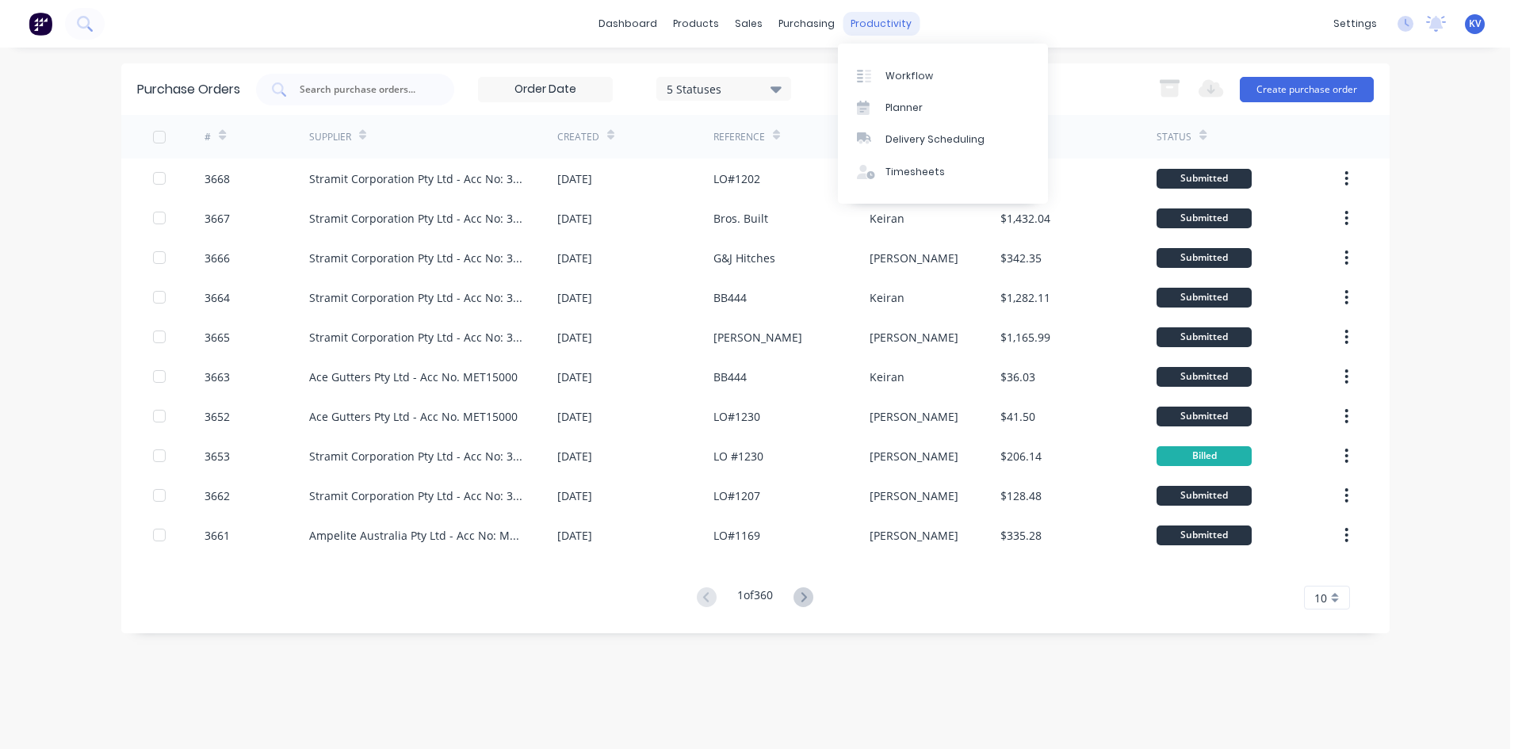
click at [851, 17] on div "productivity" at bounding box center [881, 24] width 77 height 24
click at [890, 130] on link "Delivery Scheduling" at bounding box center [943, 140] width 210 height 32
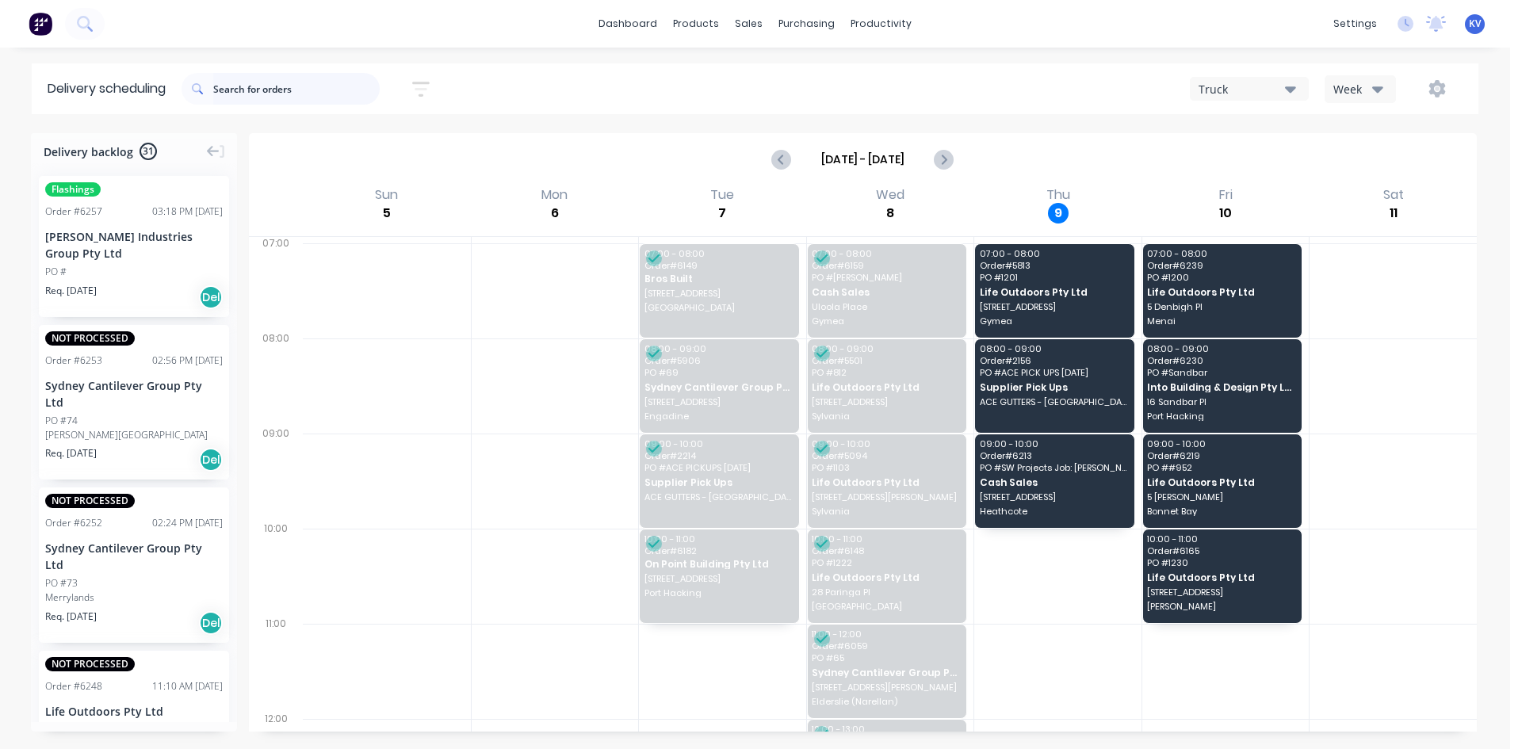
click at [290, 90] on input "text" at bounding box center [296, 89] width 166 height 32
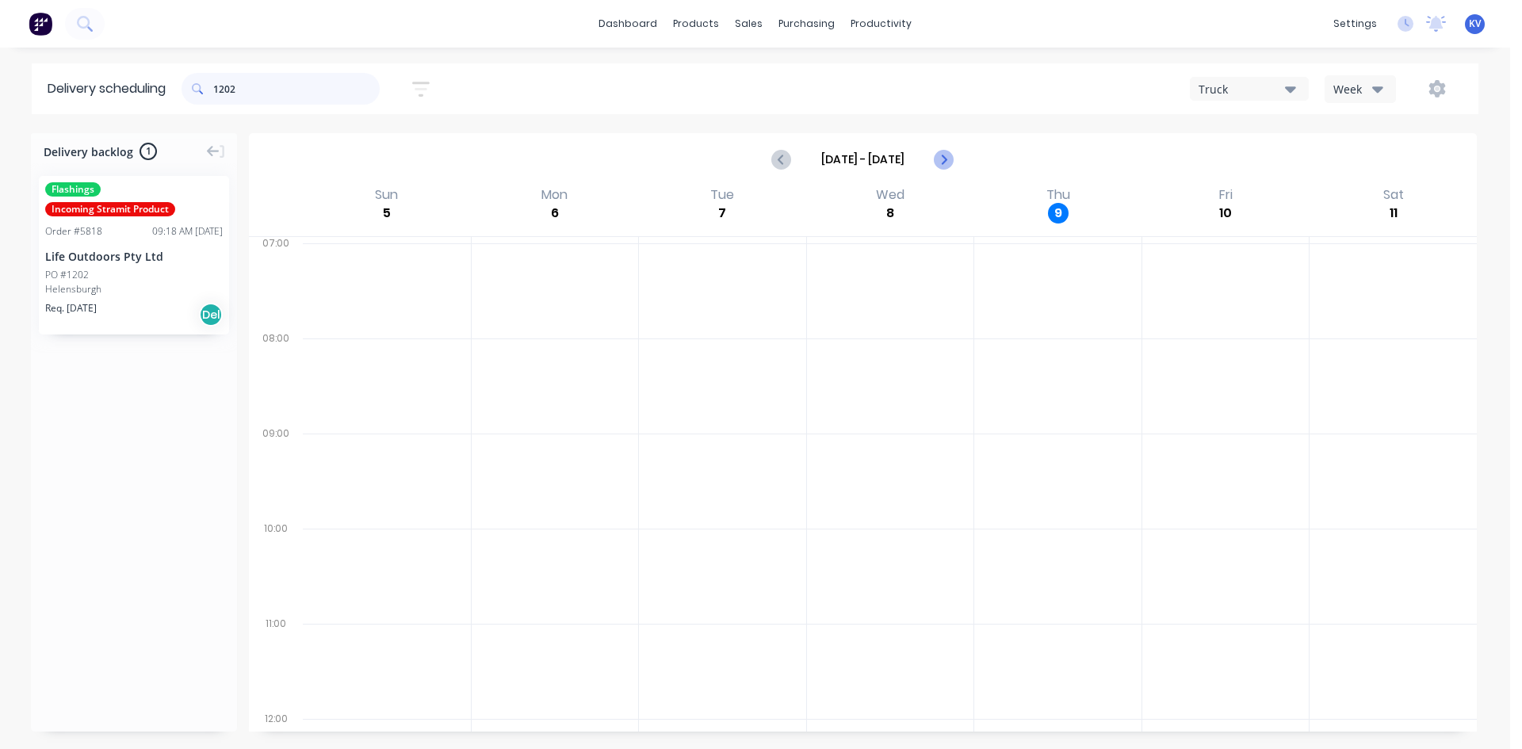
type input "1202"
click at [947, 159] on icon "Next page" at bounding box center [943, 159] width 19 height 19
type input "[DATE] - [DATE]"
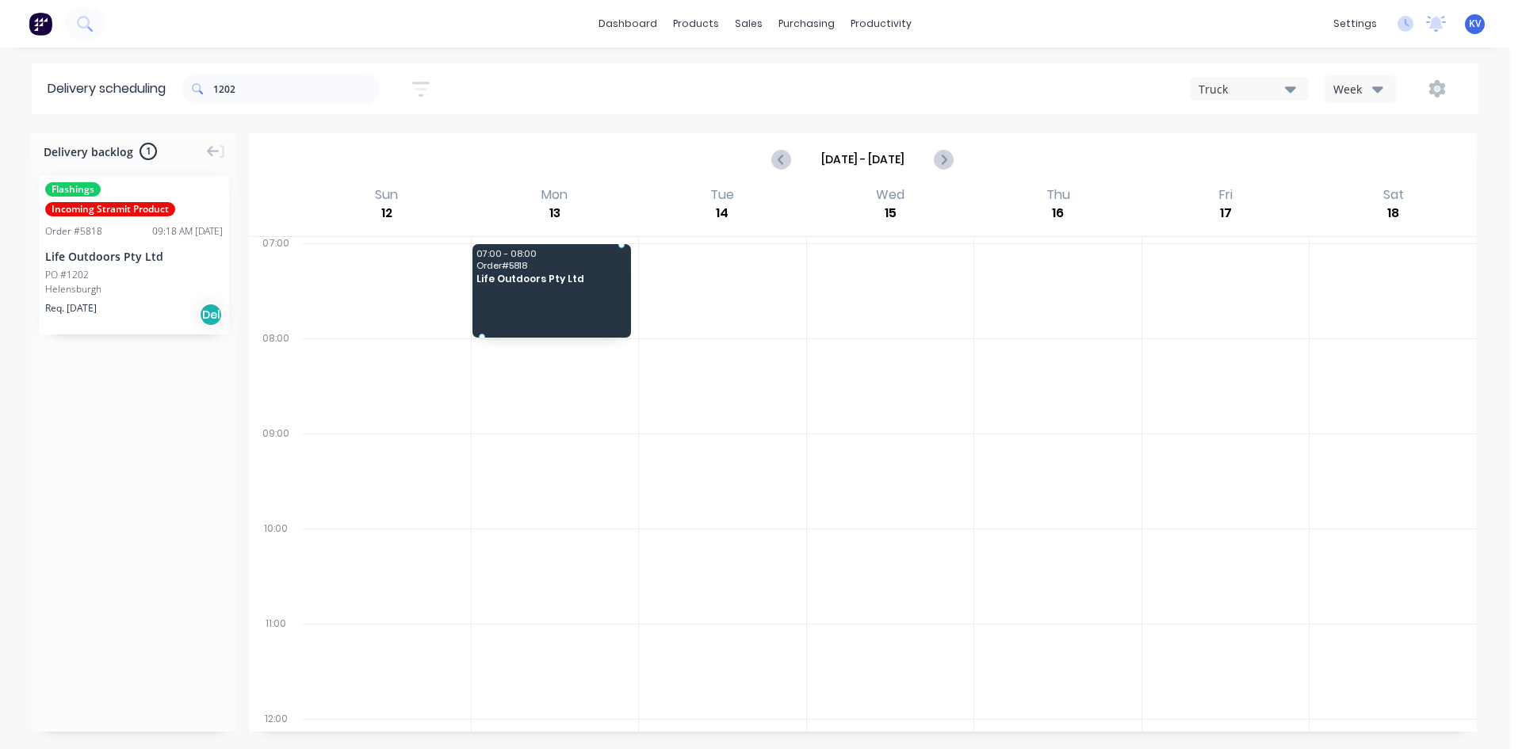
drag, startPoint x: 112, startPoint y: 270, endPoint x: 551, endPoint y: 270, distance: 439.1
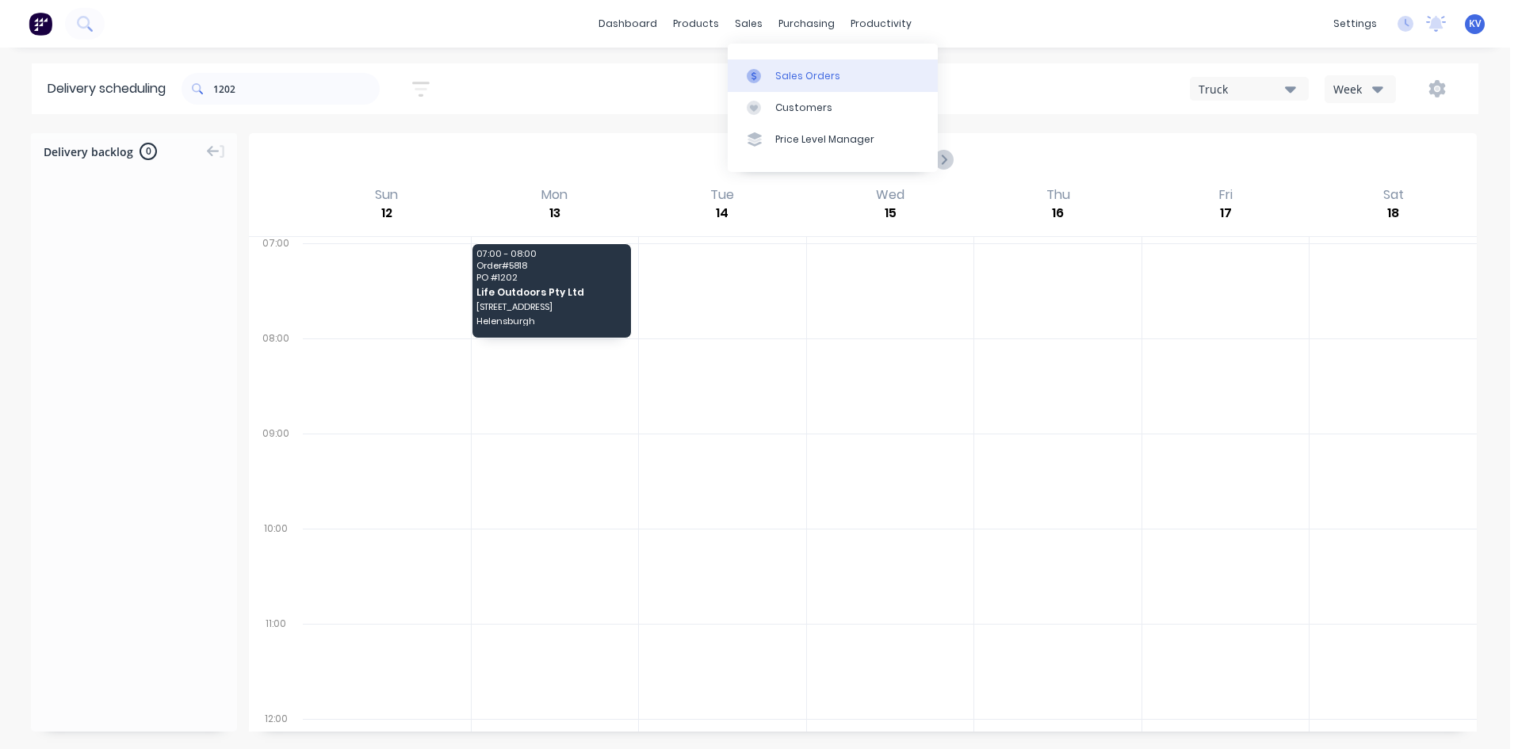
click at [758, 82] on icon at bounding box center [754, 76] width 14 height 14
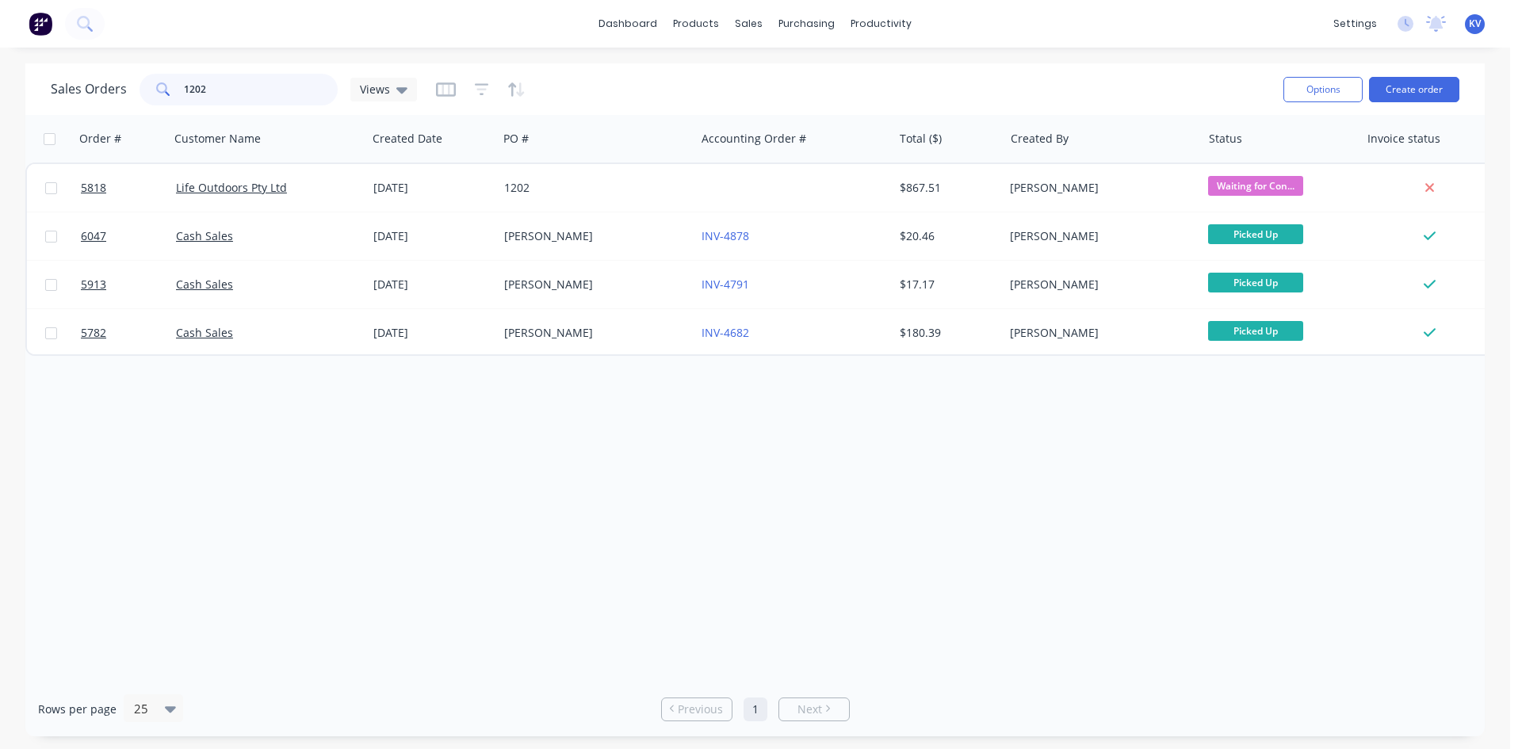
drag, startPoint x: 228, startPoint y: 86, endPoint x: 98, endPoint y: 82, distance: 130.1
click at [98, 80] on div "Sales Orders 1202 Views" at bounding box center [234, 90] width 366 height 32
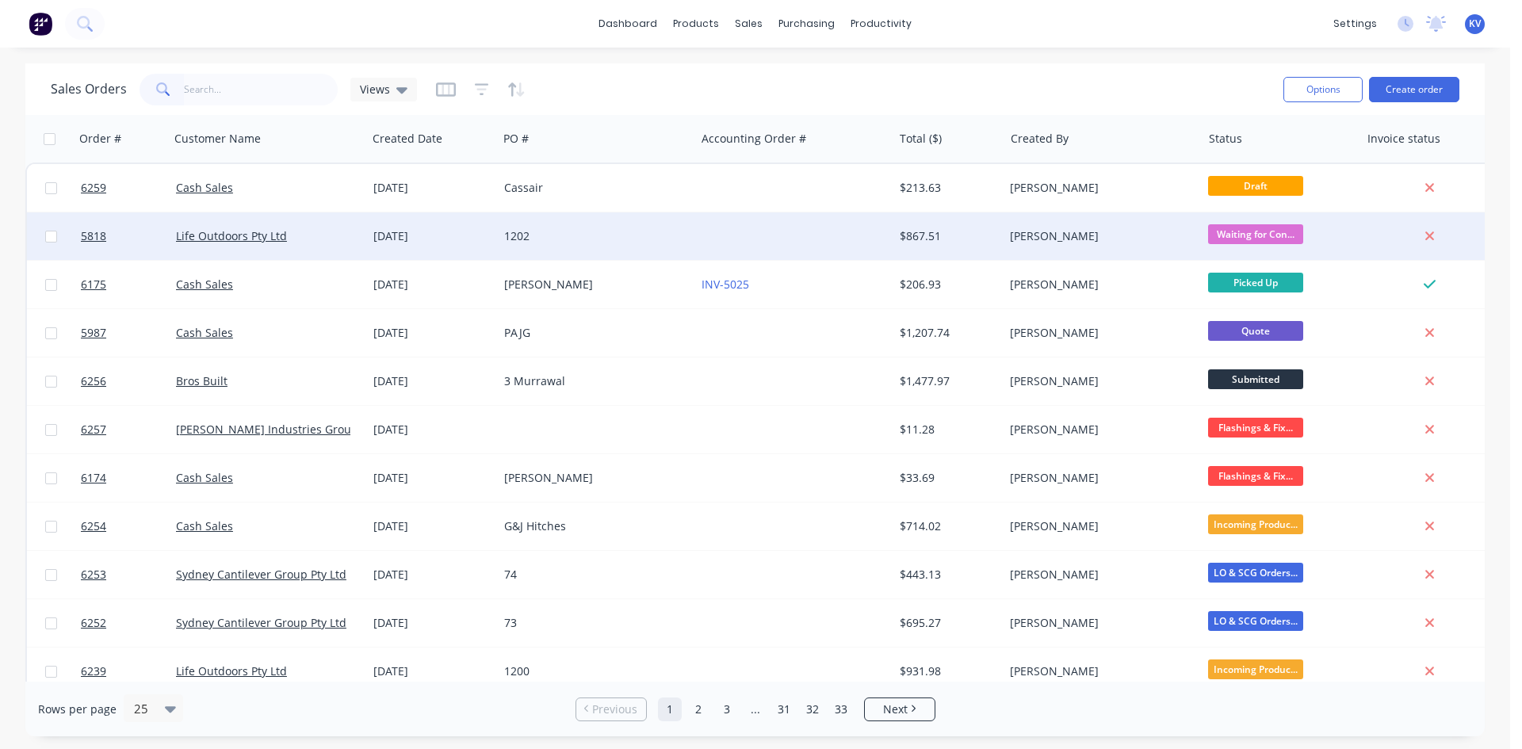
click at [859, 234] on div at bounding box center [793, 236] width 197 height 48
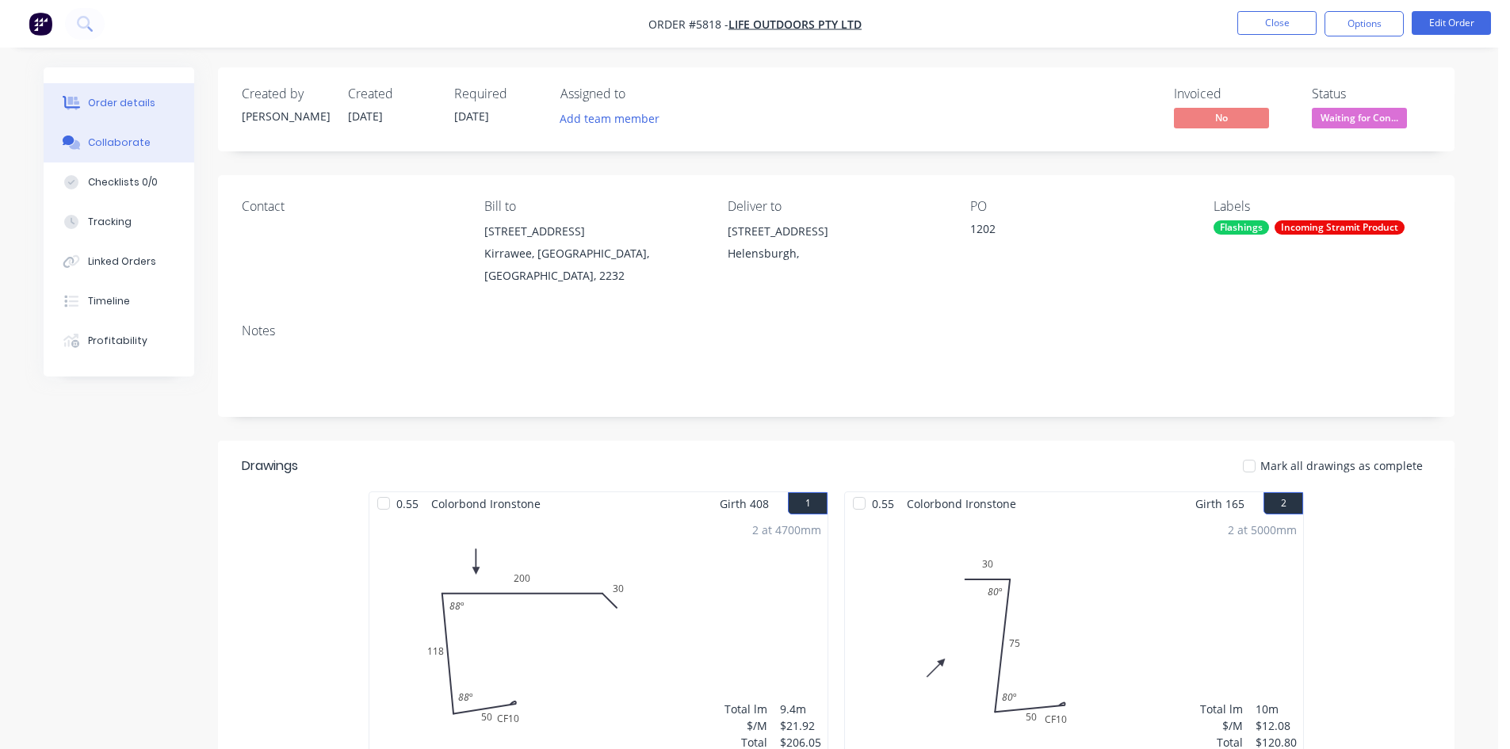
click at [120, 151] on button "Collaborate" at bounding box center [119, 143] width 151 height 40
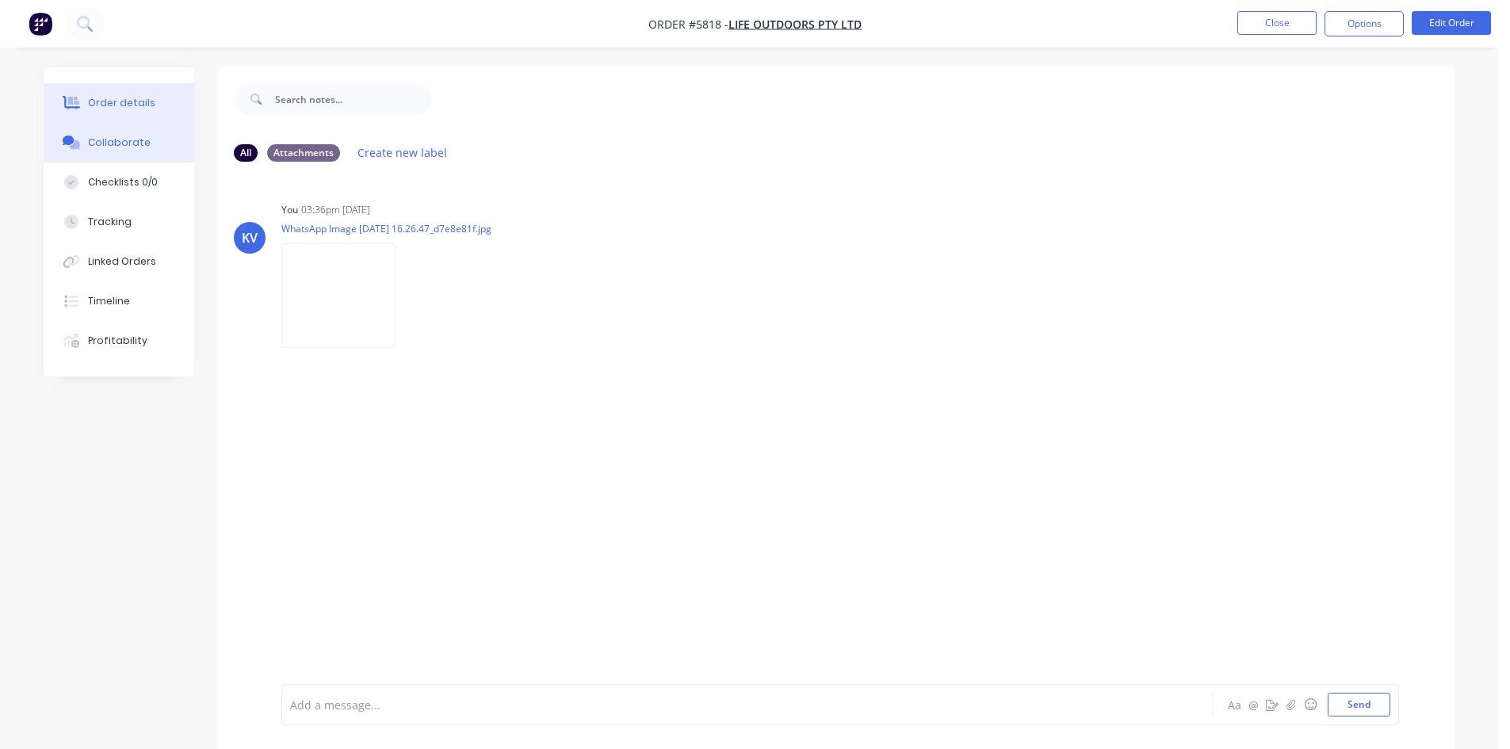
click at [112, 110] on button "Order details" at bounding box center [119, 103] width 151 height 40
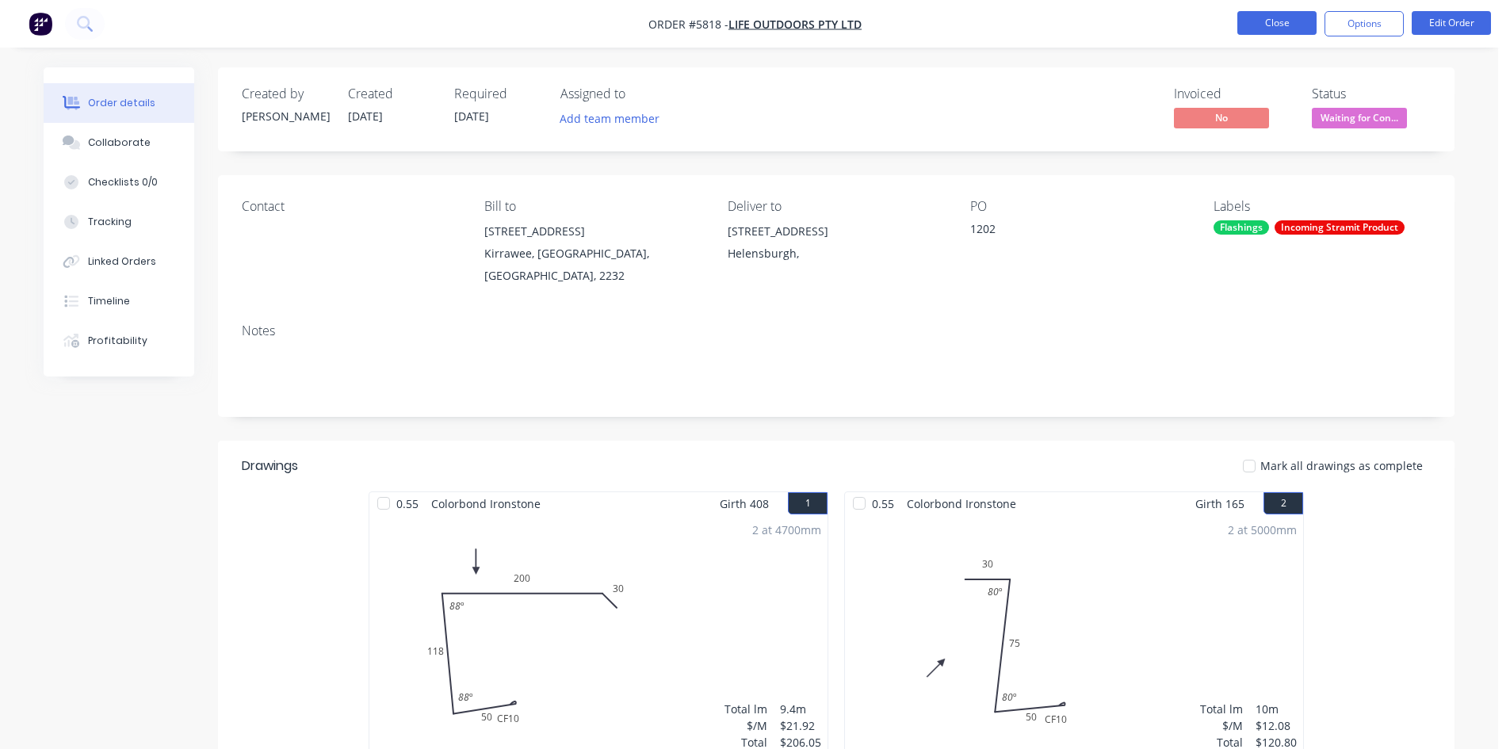
click at [1252, 33] on button "Close" at bounding box center [1276, 23] width 79 height 24
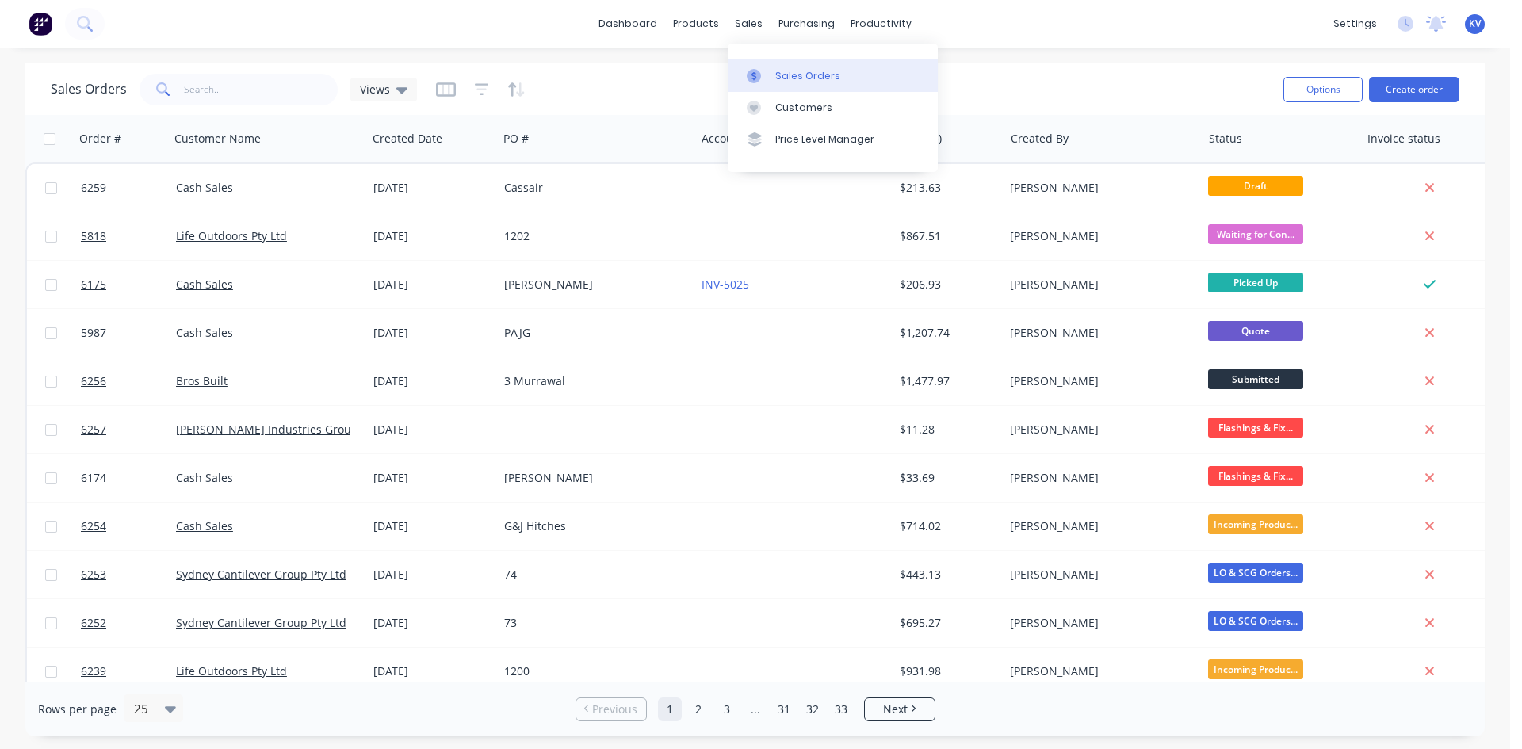
click at [755, 74] on g at bounding box center [754, 76] width 14 height 14
click at [269, 86] on input "text" at bounding box center [261, 90] width 155 height 32
click at [1401, 94] on button "Create order" at bounding box center [1414, 89] width 90 height 25
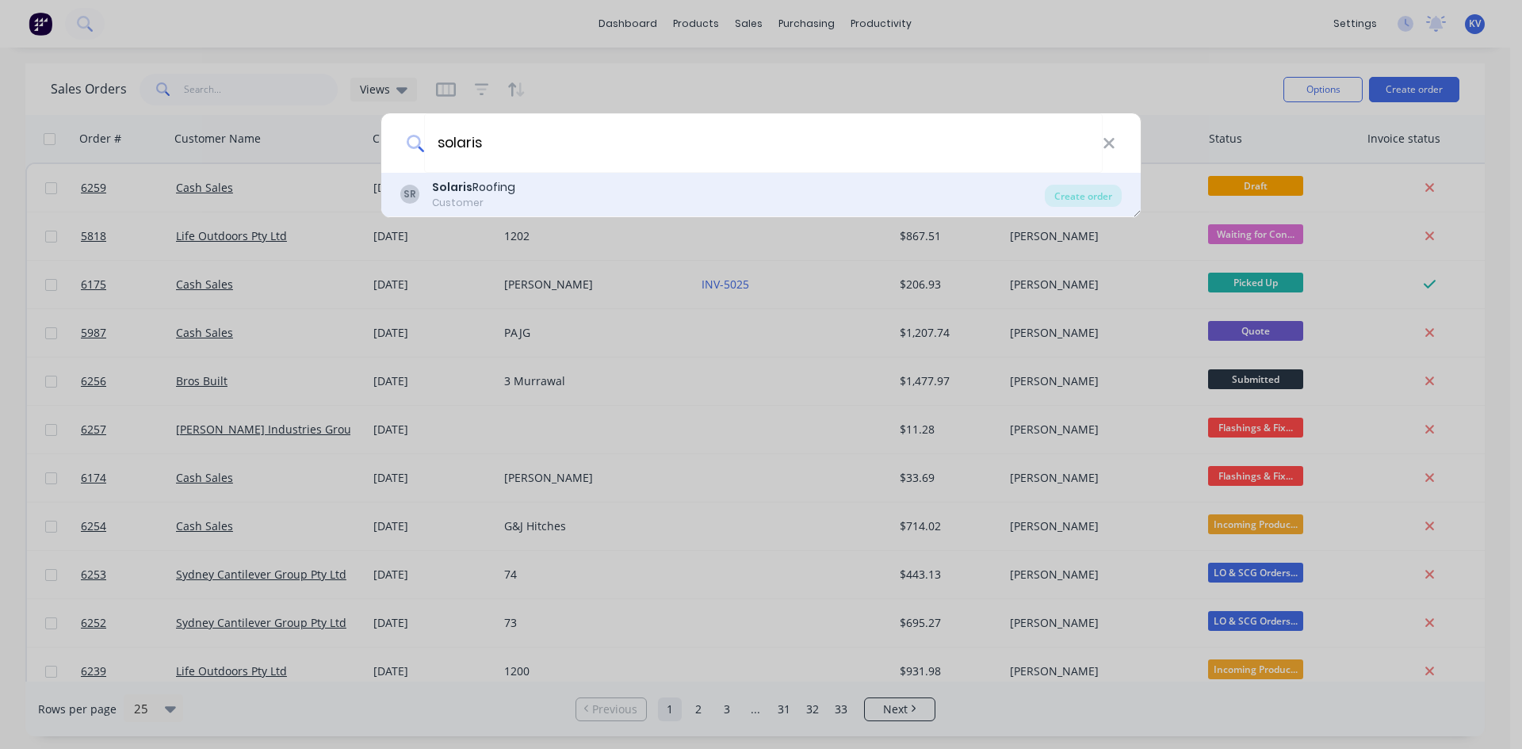
type input "solaris"
click at [813, 182] on div "SR Solaris Roofing Customer" at bounding box center [722, 194] width 644 height 31
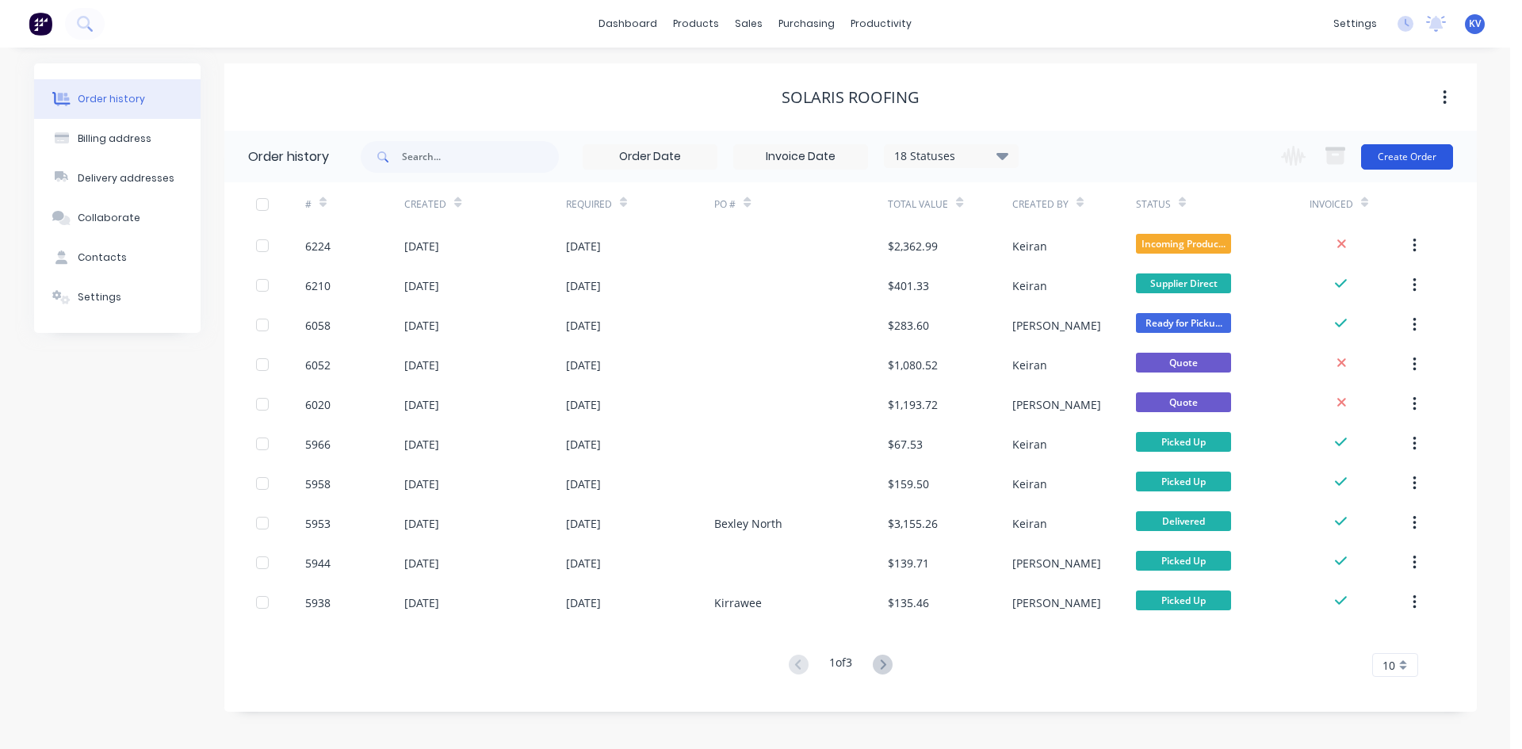
click at [1374, 152] on button "Create Order" at bounding box center [1407, 156] width 92 height 25
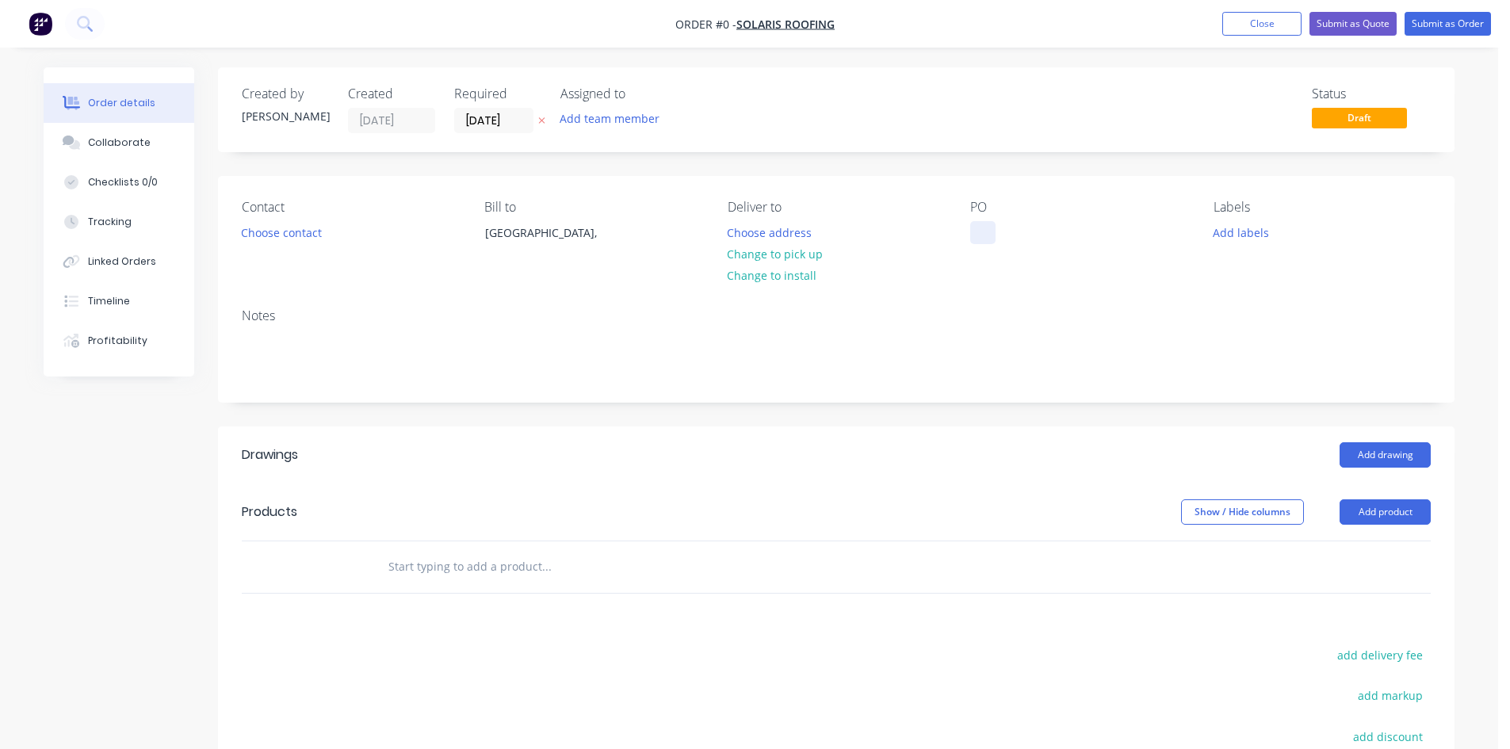
click at [984, 241] on div at bounding box center [982, 232] width 25 height 23
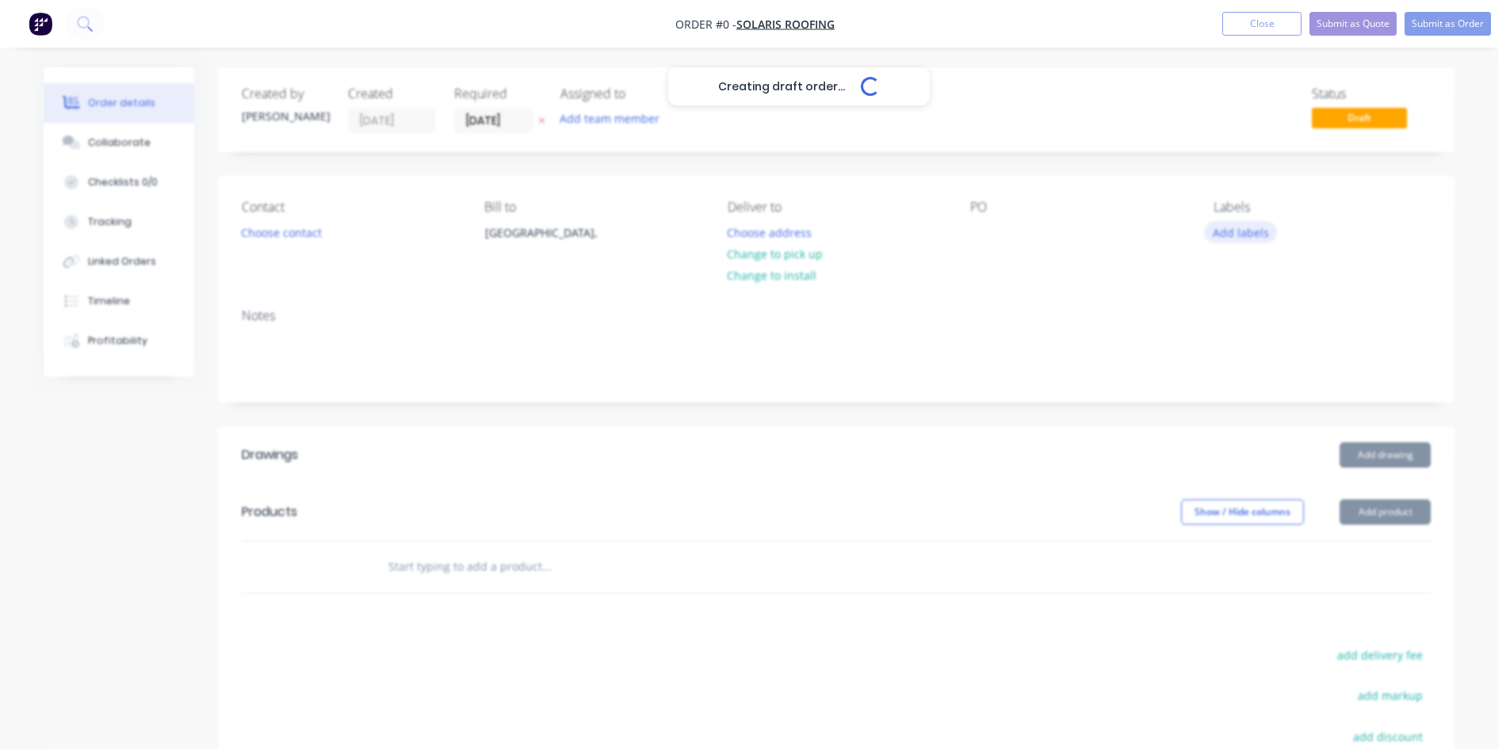
click at [1235, 235] on div "Creating draft order... Loading... Order details Collaborate Checklists 0/0 Tra…" at bounding box center [749, 532] width 1443 height 931
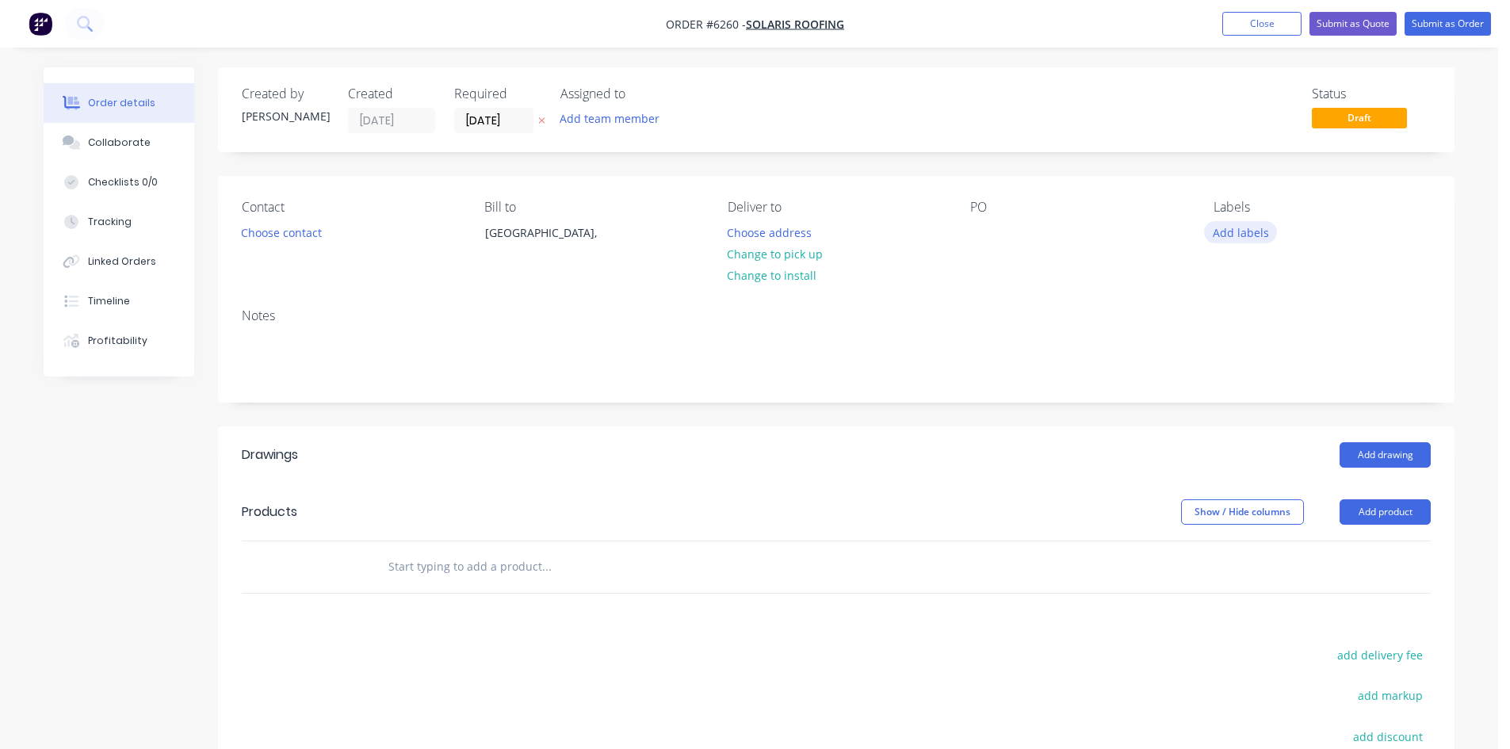
click at [1260, 232] on button "Add labels" at bounding box center [1240, 231] width 73 height 21
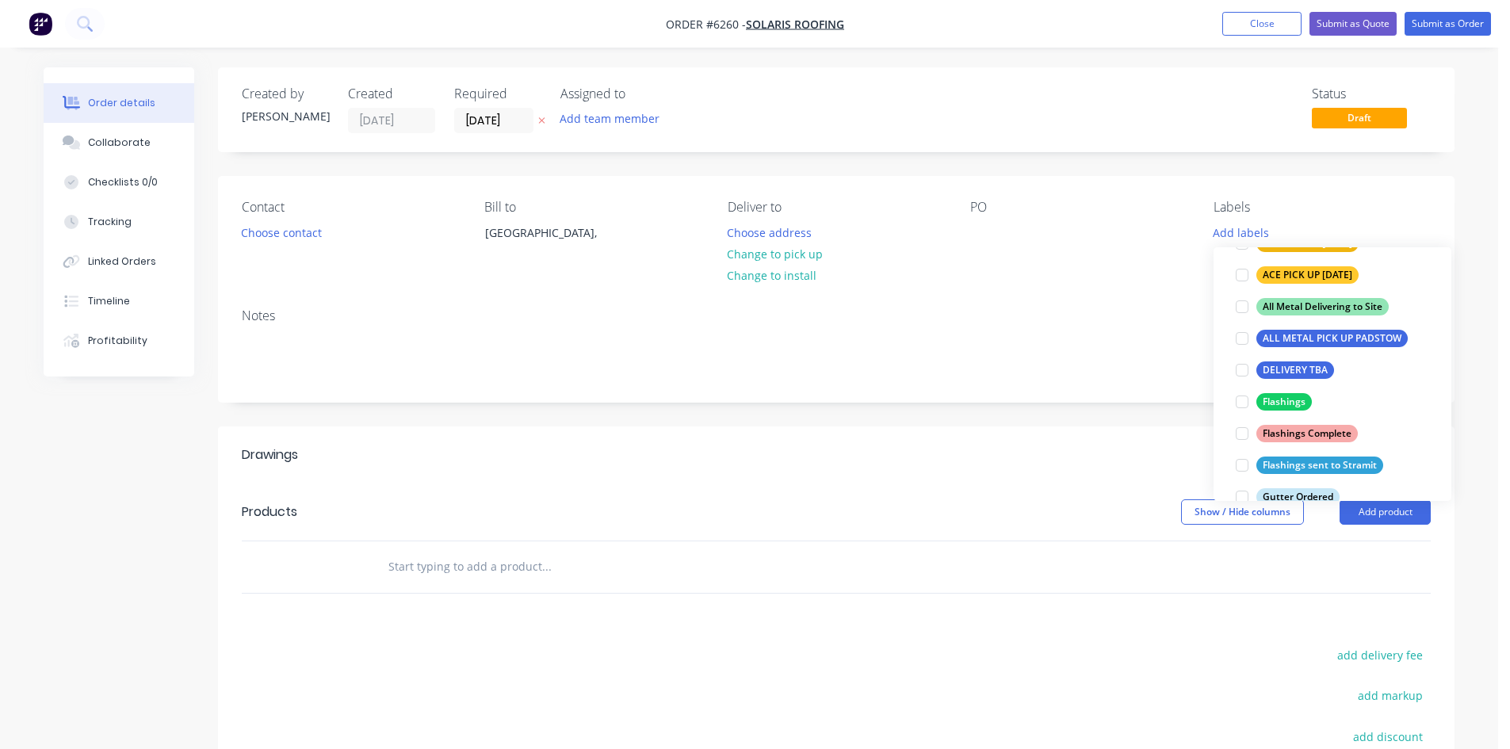
scroll to position [238, 0]
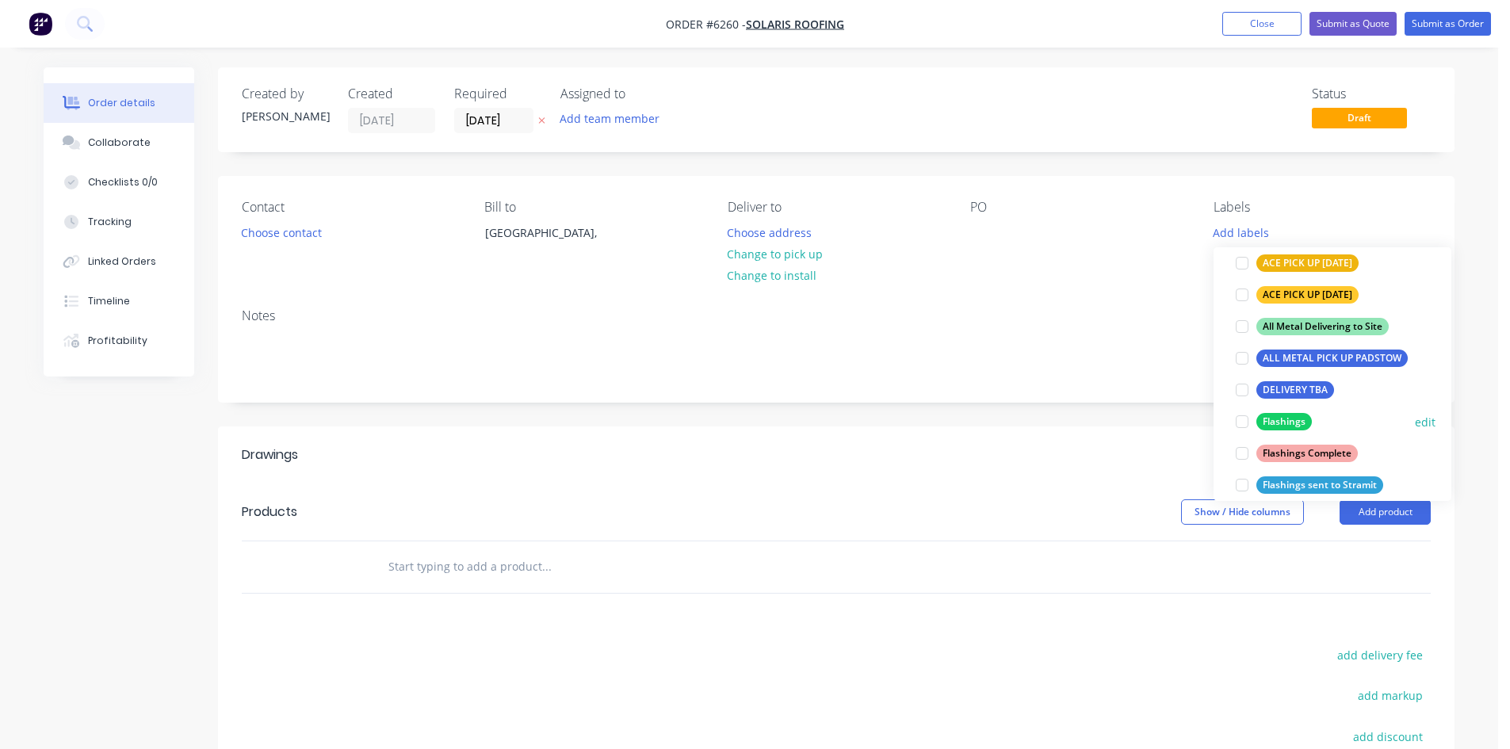
click at [1241, 422] on div at bounding box center [1242, 422] width 32 height 32
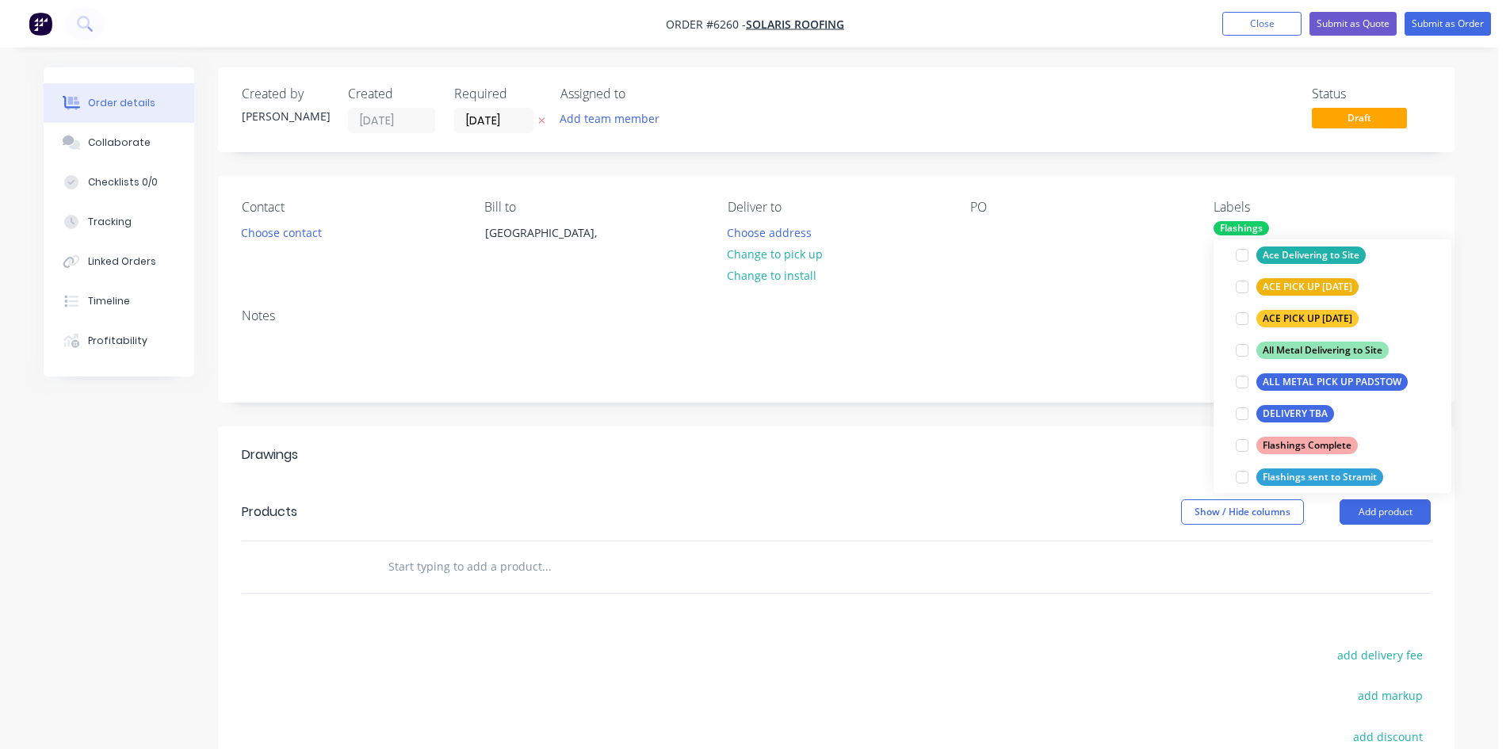
scroll to position [0, 0]
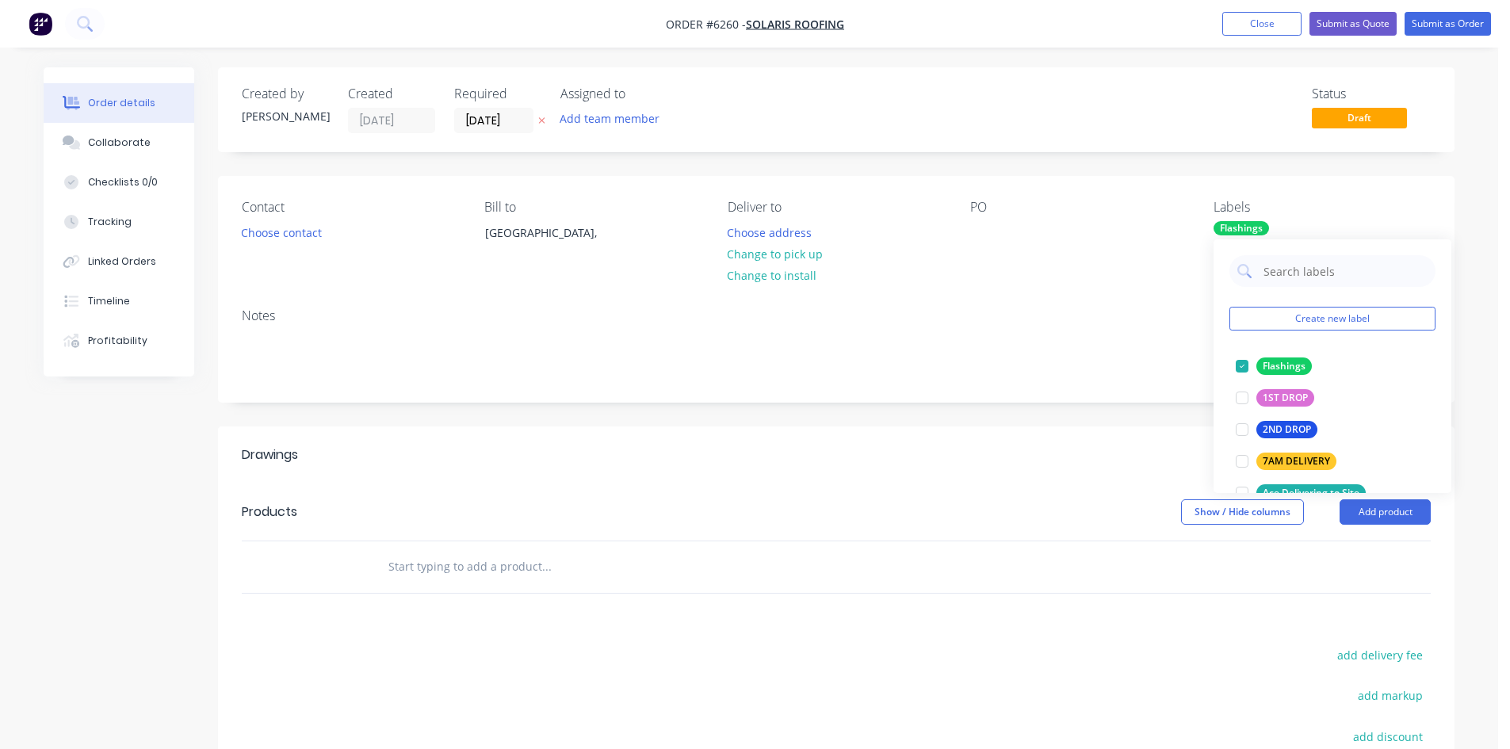
click at [1118, 473] on header "Drawings Add drawing" at bounding box center [836, 454] width 1237 height 57
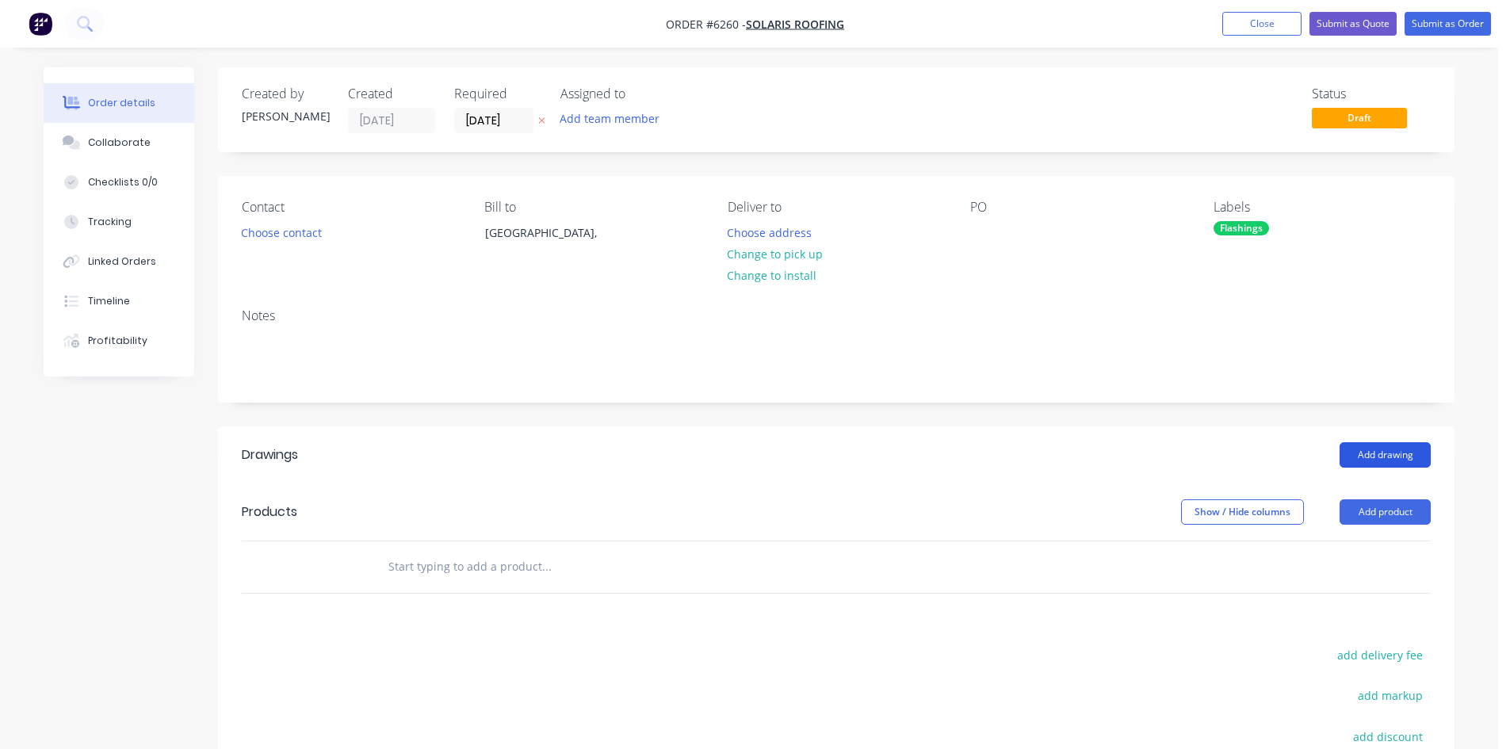
click at [1420, 450] on button "Add drawing" at bounding box center [1385, 454] width 91 height 25
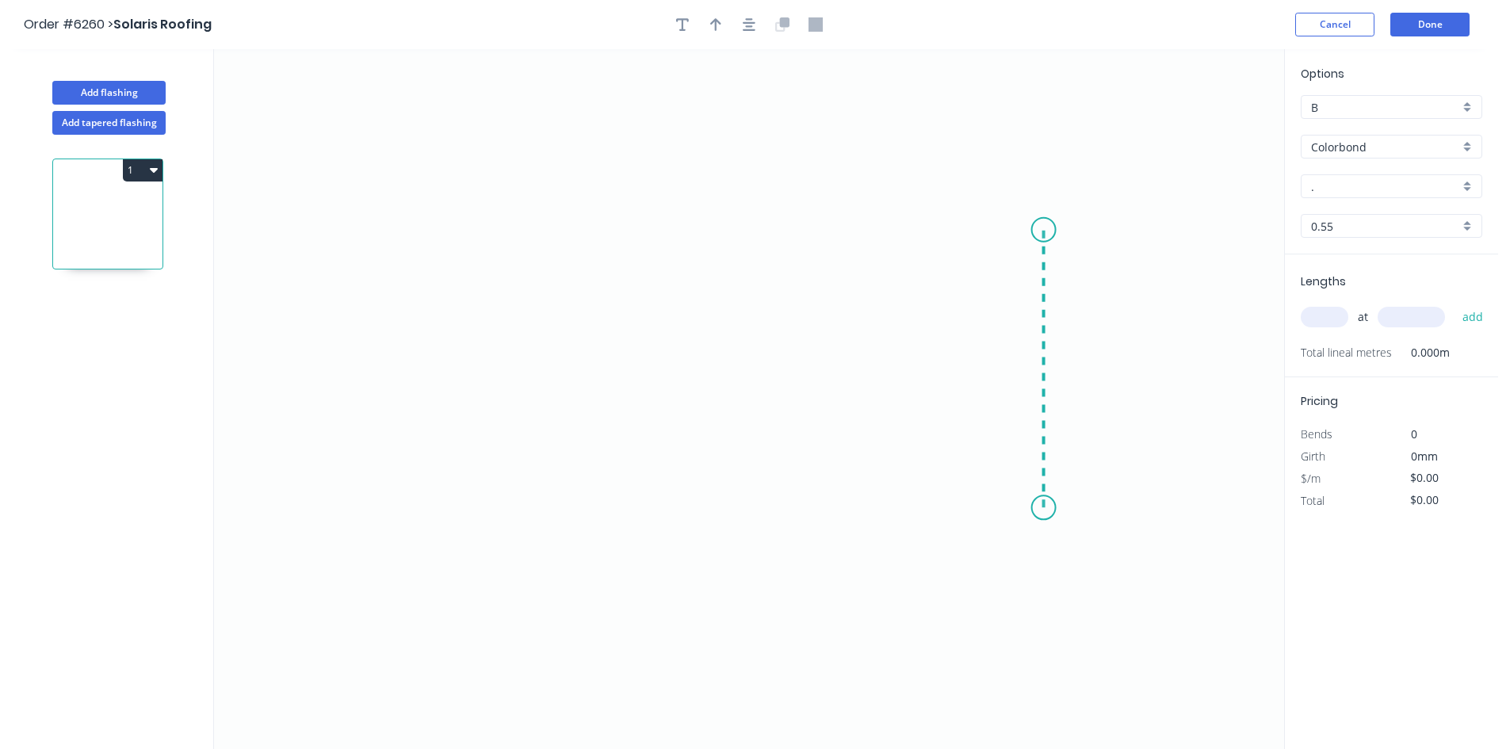
drag, startPoint x: 1044, startPoint y: 508, endPoint x: 1039, endPoint y: 230, distance: 278.3
click at [1039, 230] on icon "0" at bounding box center [749, 399] width 1070 height 700
click at [556, 237] on icon "0 ?" at bounding box center [749, 399] width 1070 height 700
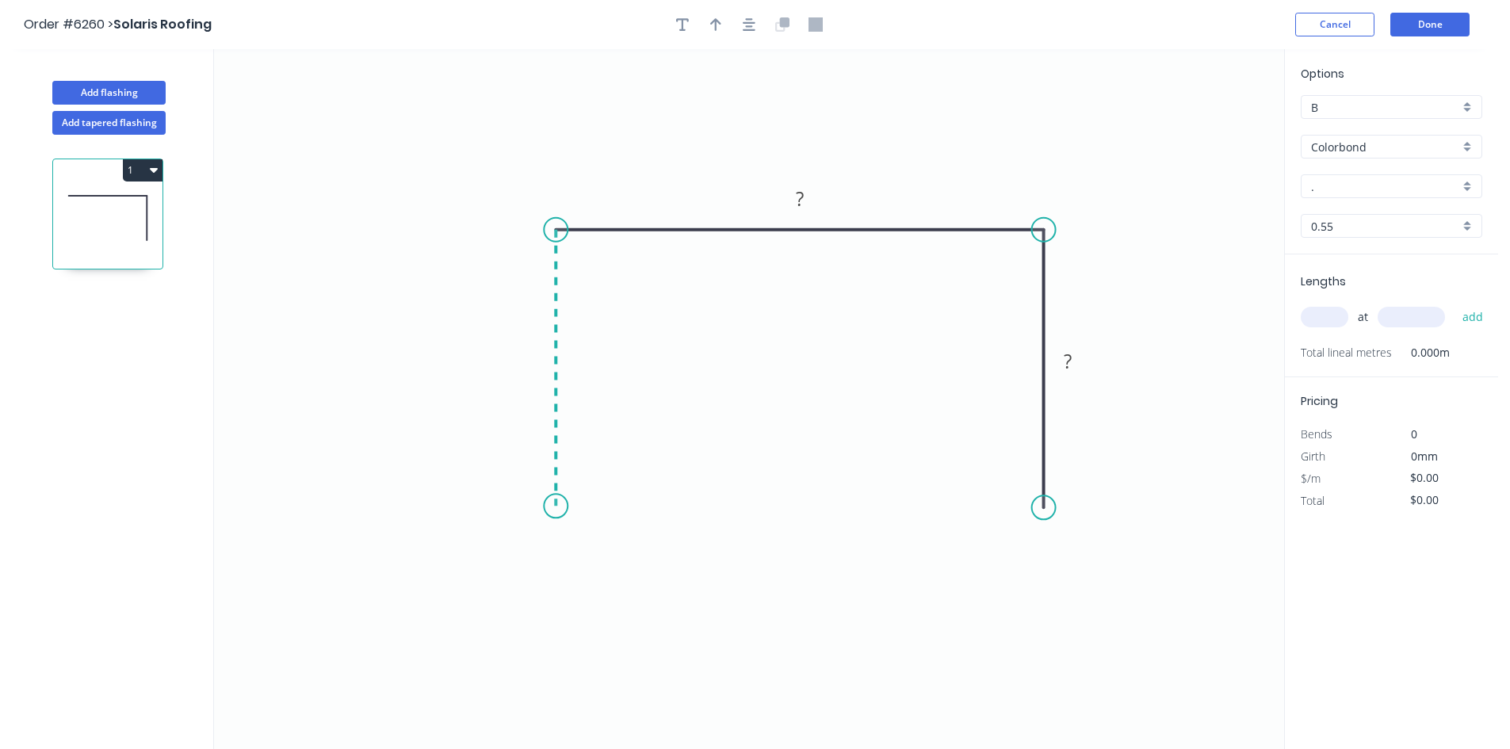
click at [571, 506] on icon "0 ? ?" at bounding box center [749, 399] width 1070 height 700
click at [558, 506] on circle at bounding box center [556, 506] width 24 height 24
click at [533, 369] on tspan "?" at bounding box center [532, 360] width 8 height 26
type input "$38.12"
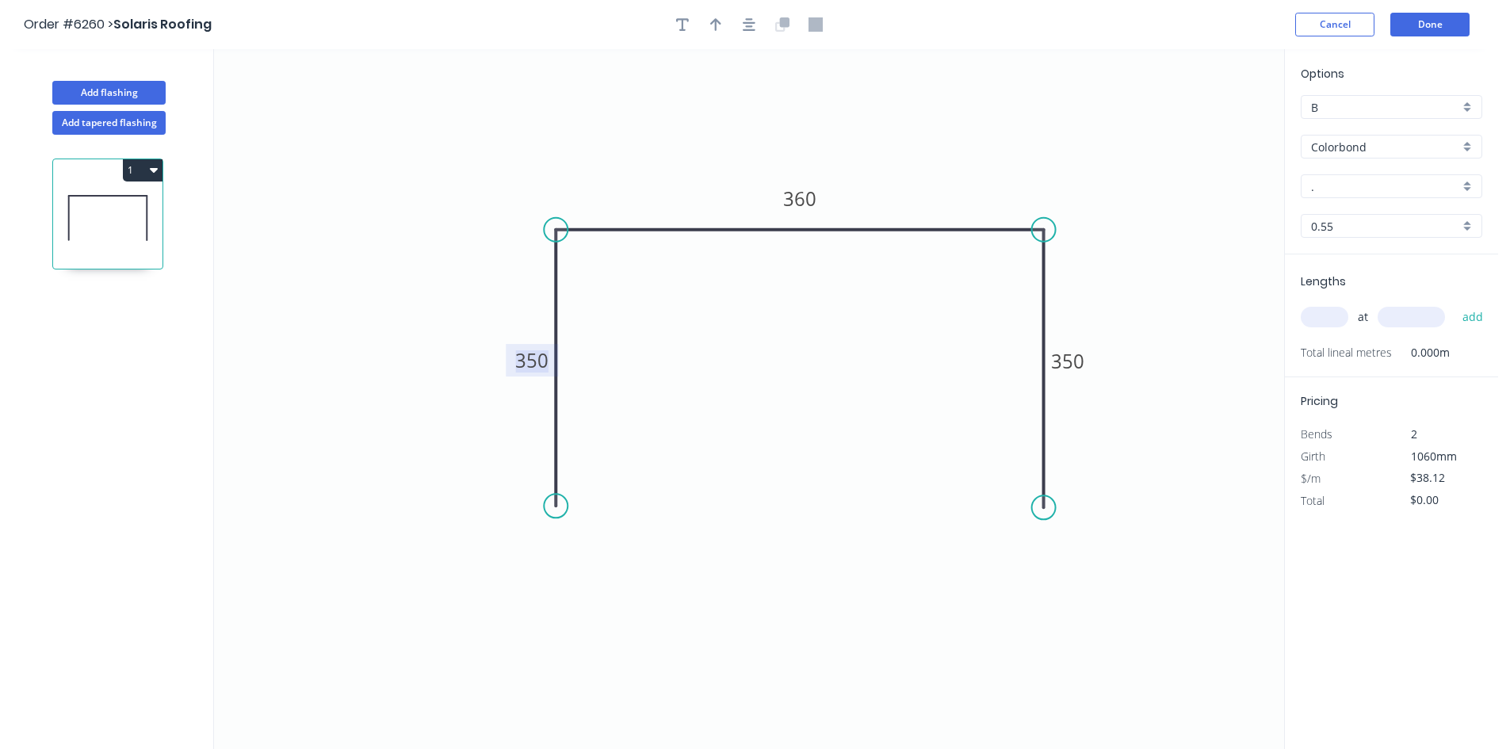
drag, startPoint x: 682, startPoint y: 37, endPoint x: 688, endPoint y: 51, distance: 14.6
click at [684, 37] on header "Order #6260 > Solaris Roofing Cancel Done" at bounding box center [749, 24] width 1498 height 49
click at [1405, 193] on input "." at bounding box center [1385, 186] width 148 height 17
click at [1393, 211] on div "Manor Red" at bounding box center [1392, 217] width 180 height 28
type input "Manor Red"
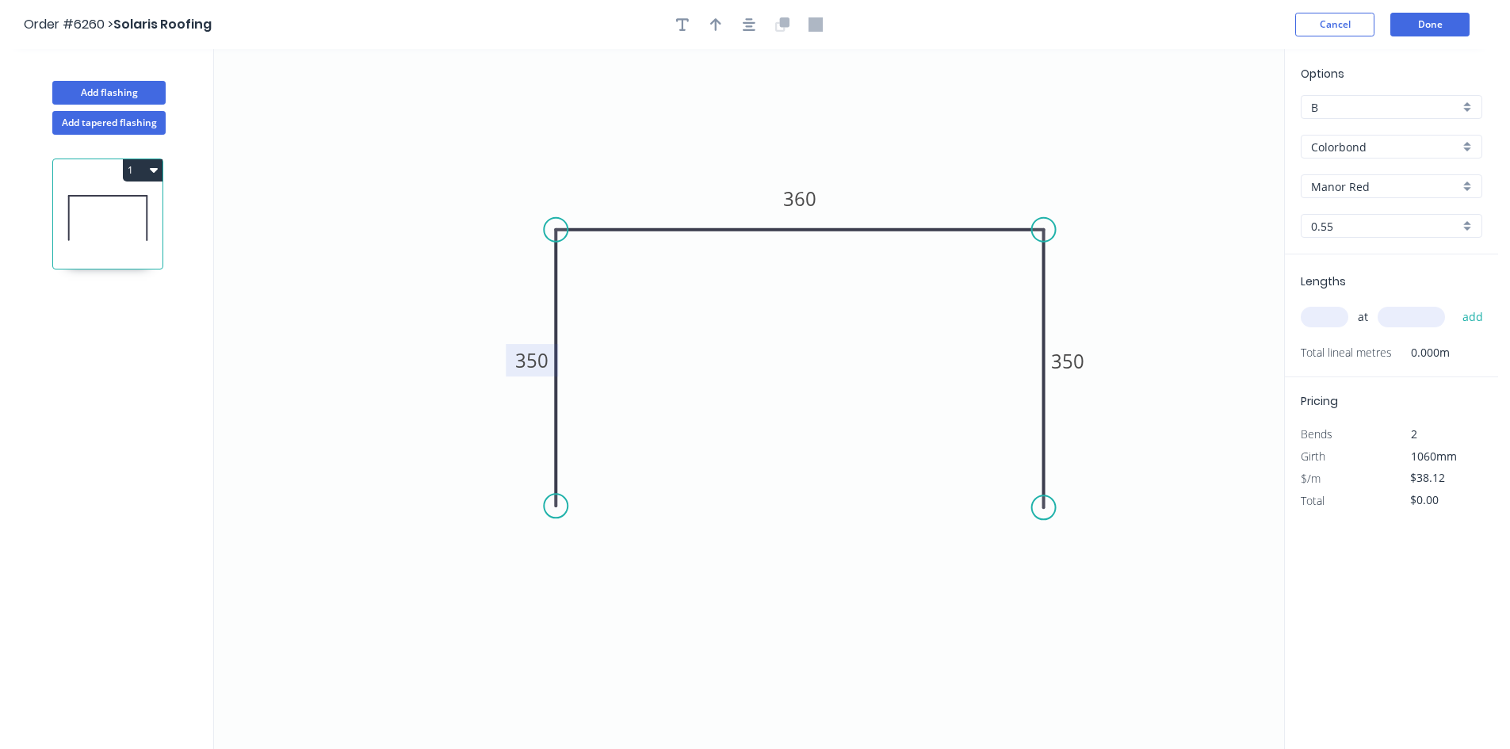
drag, startPoint x: 1322, startPoint y: 305, endPoint x: 1326, endPoint y: 312, distance: 8.2
click at [1324, 307] on div "at add" at bounding box center [1393, 317] width 185 height 27
click at [1326, 313] on input "text" at bounding box center [1325, 317] width 48 height 21
type input "1"
type input "1200"
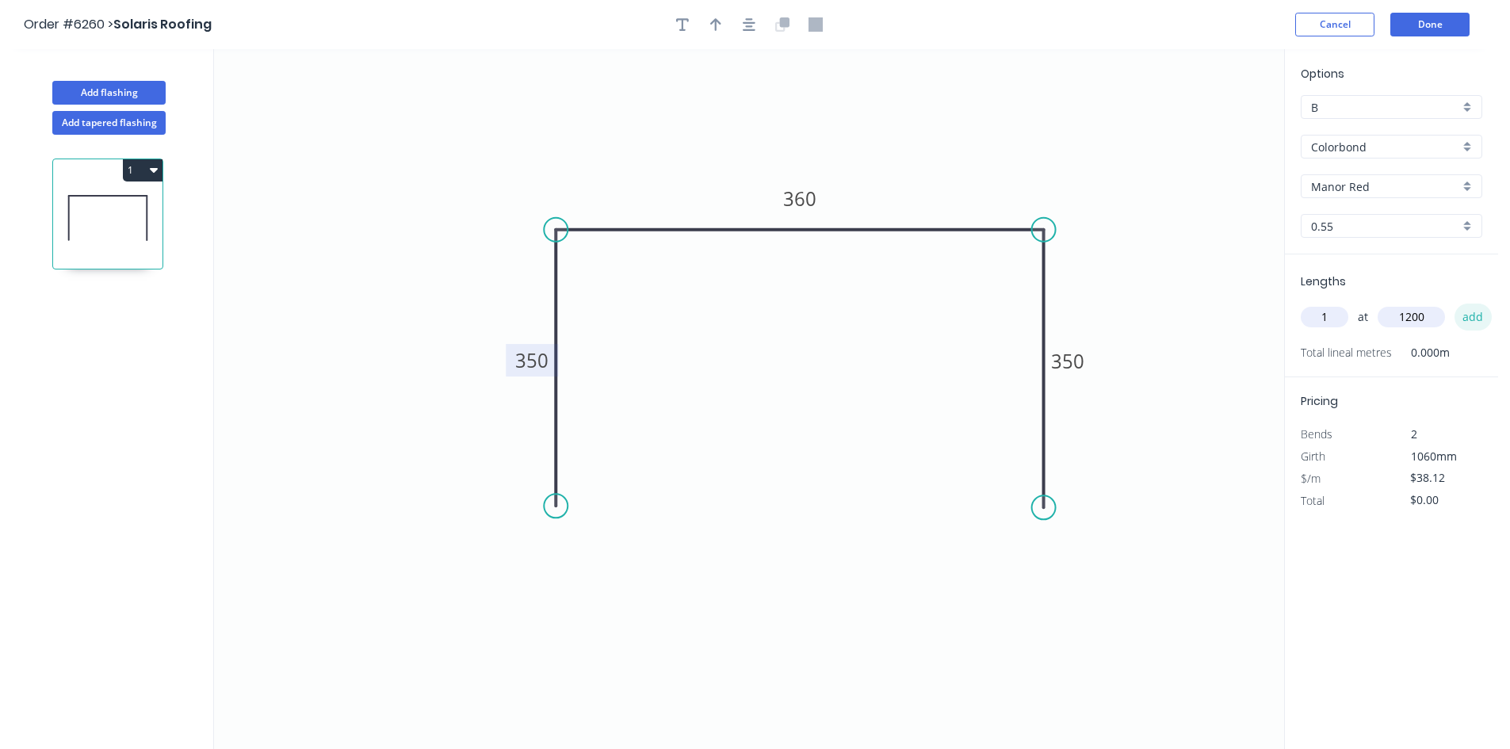
drag, startPoint x: 1456, startPoint y: 323, endPoint x: 1465, endPoint y: 321, distance: 8.9
click at [1462, 321] on button "add" at bounding box center [1472, 317] width 37 height 27
type input "$45.74"
click at [1411, 28] on button "Done" at bounding box center [1429, 25] width 79 height 24
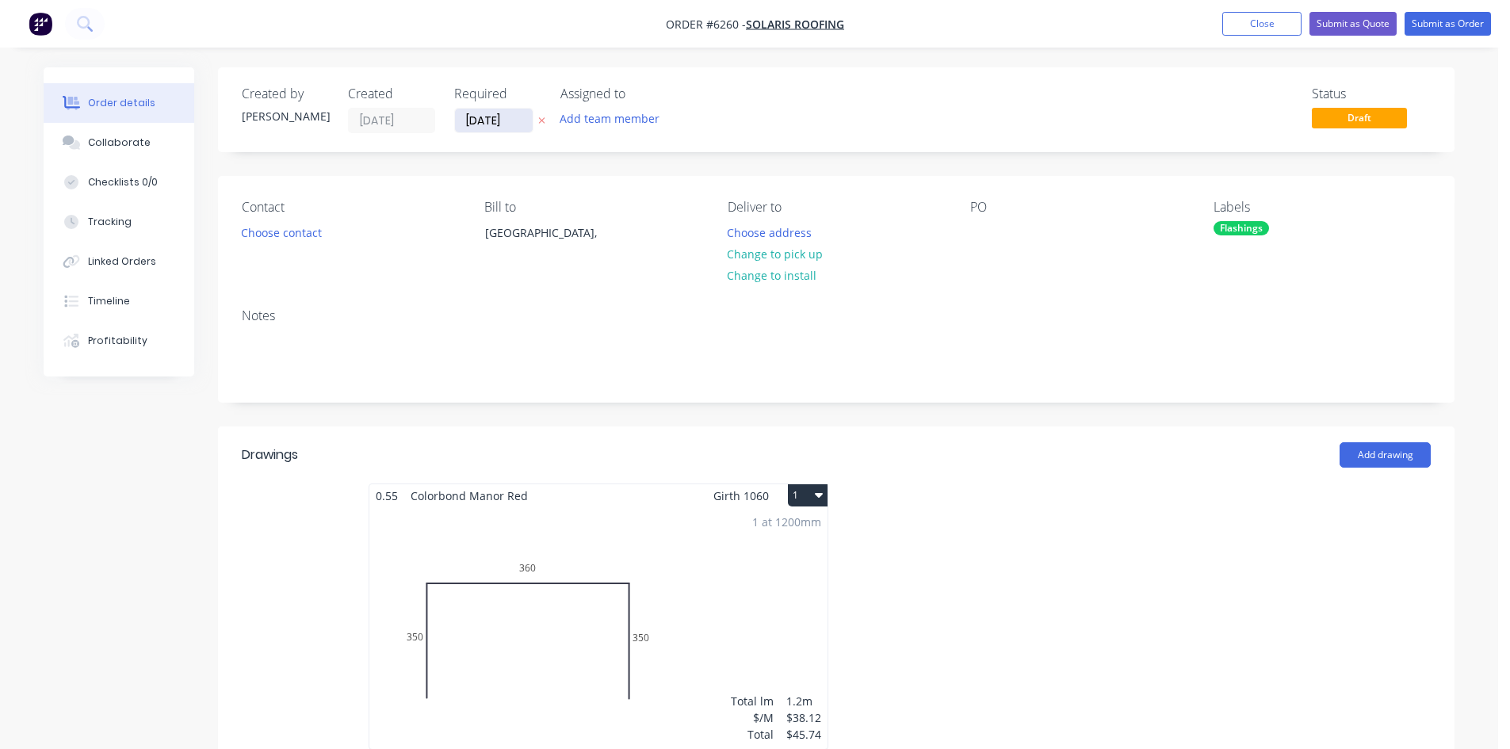
click at [505, 119] on input "[DATE]" at bounding box center [494, 121] width 78 height 24
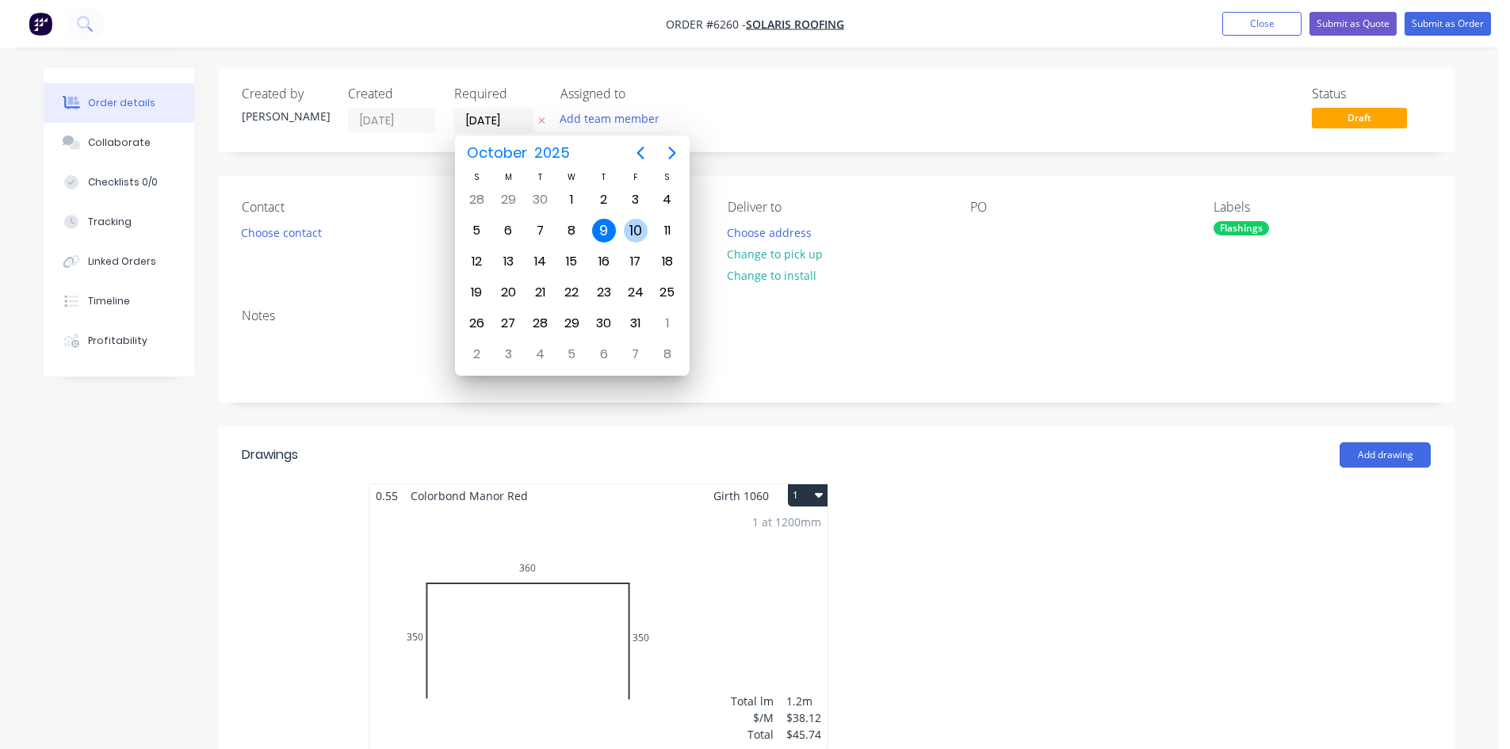
click at [628, 216] on div "10" at bounding box center [636, 231] width 32 height 30
type input "[DATE]"
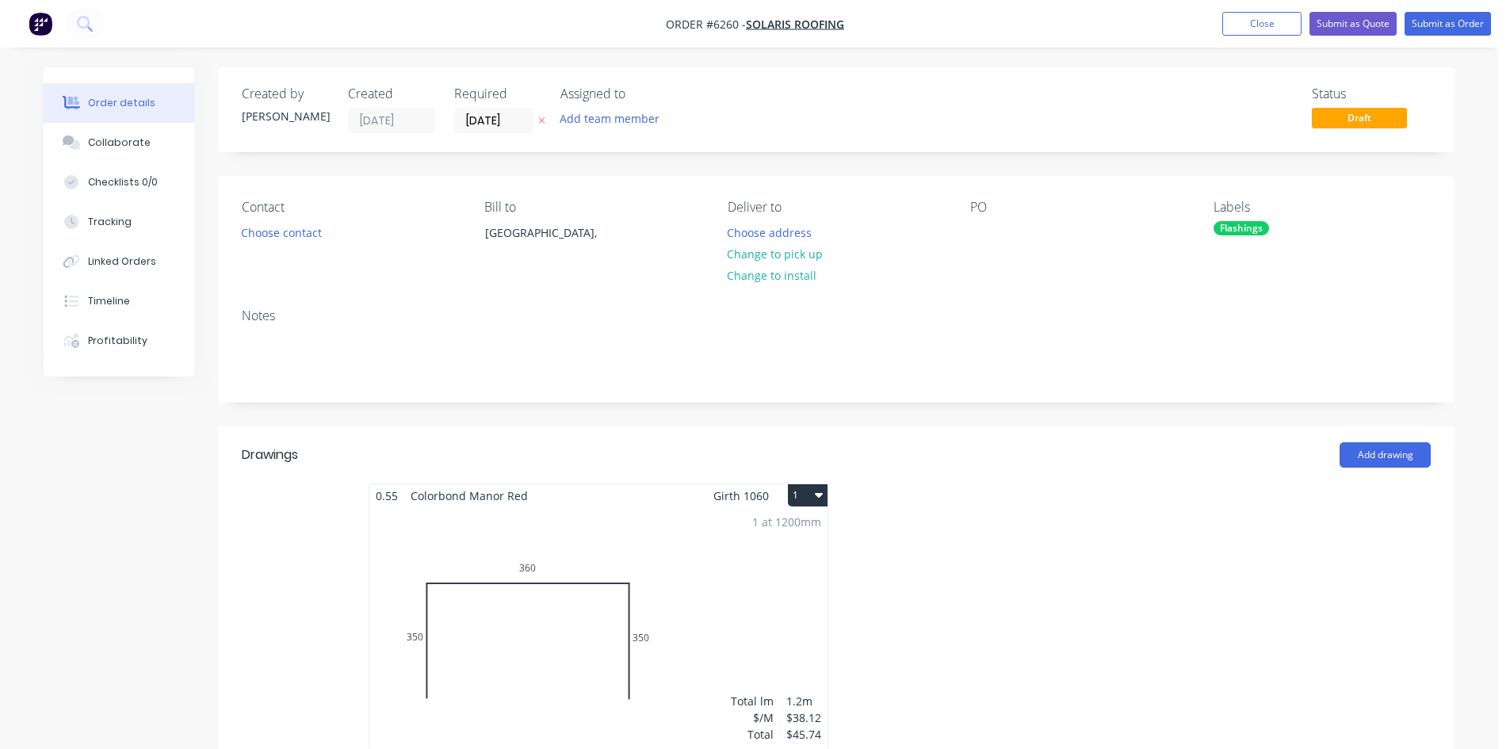
click at [1061, 309] on div "Notes" at bounding box center [836, 315] width 1189 height 15
click at [774, 252] on button "Change to pick up" at bounding box center [775, 253] width 113 height 21
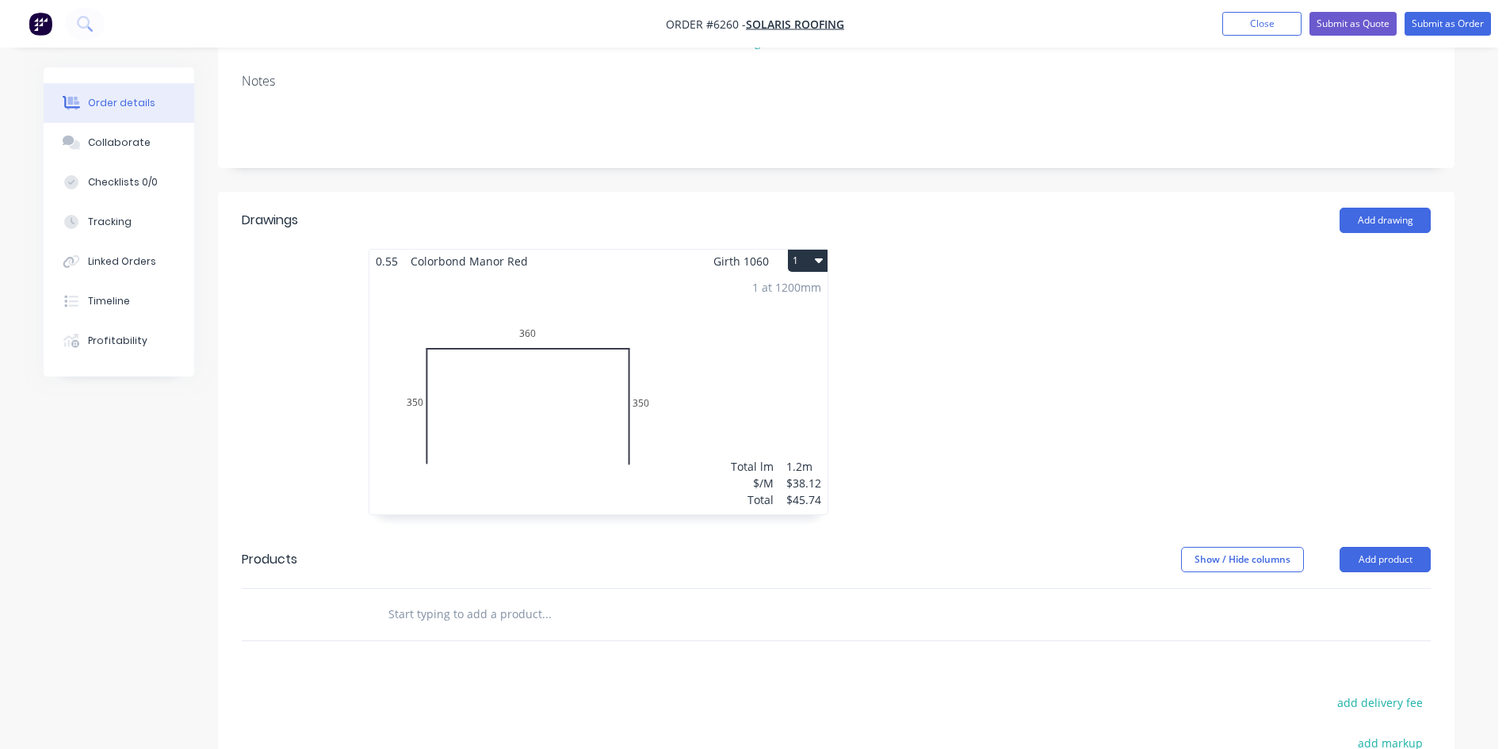
scroll to position [238, 0]
click at [1426, 23] on button "Submit as Order" at bounding box center [1448, 24] width 86 height 24
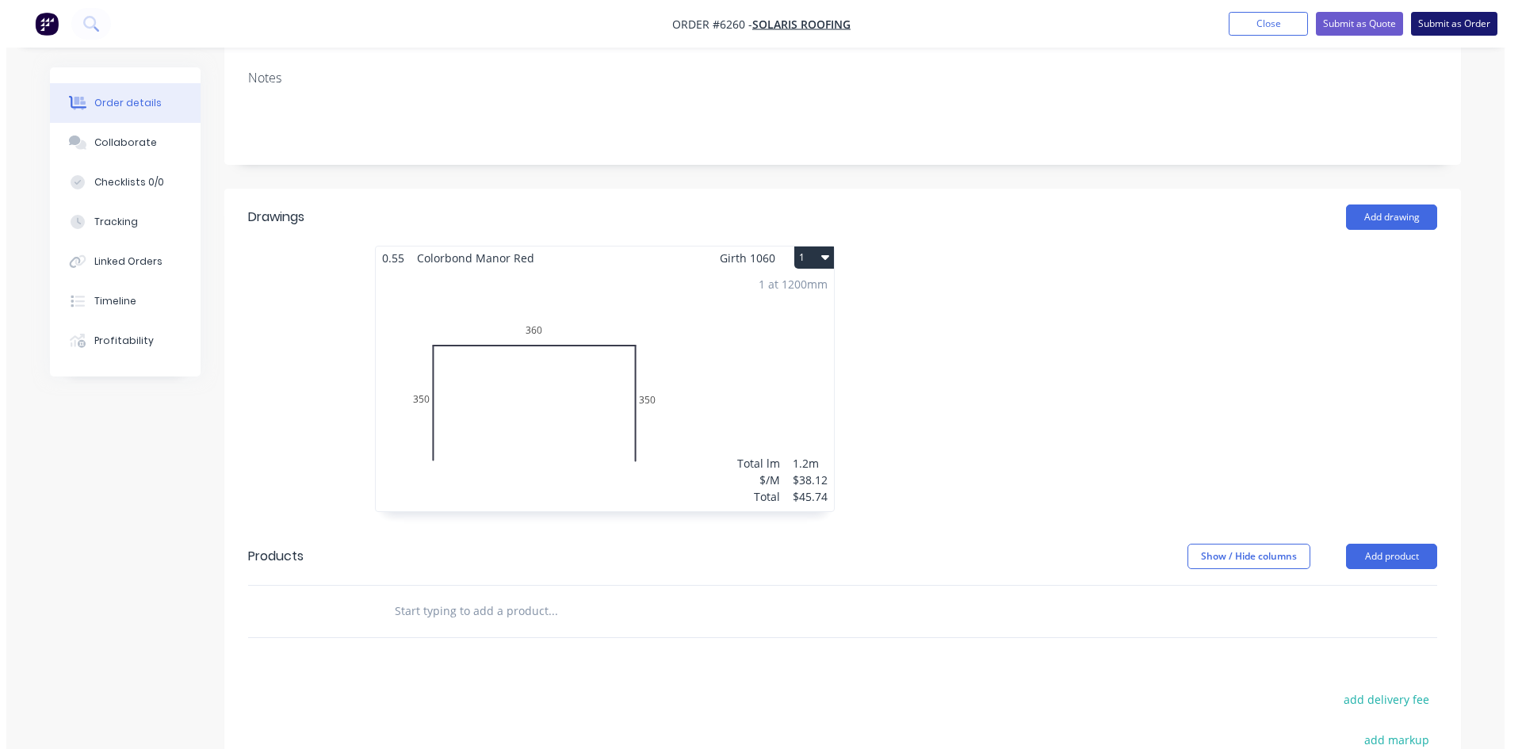
scroll to position [0, 0]
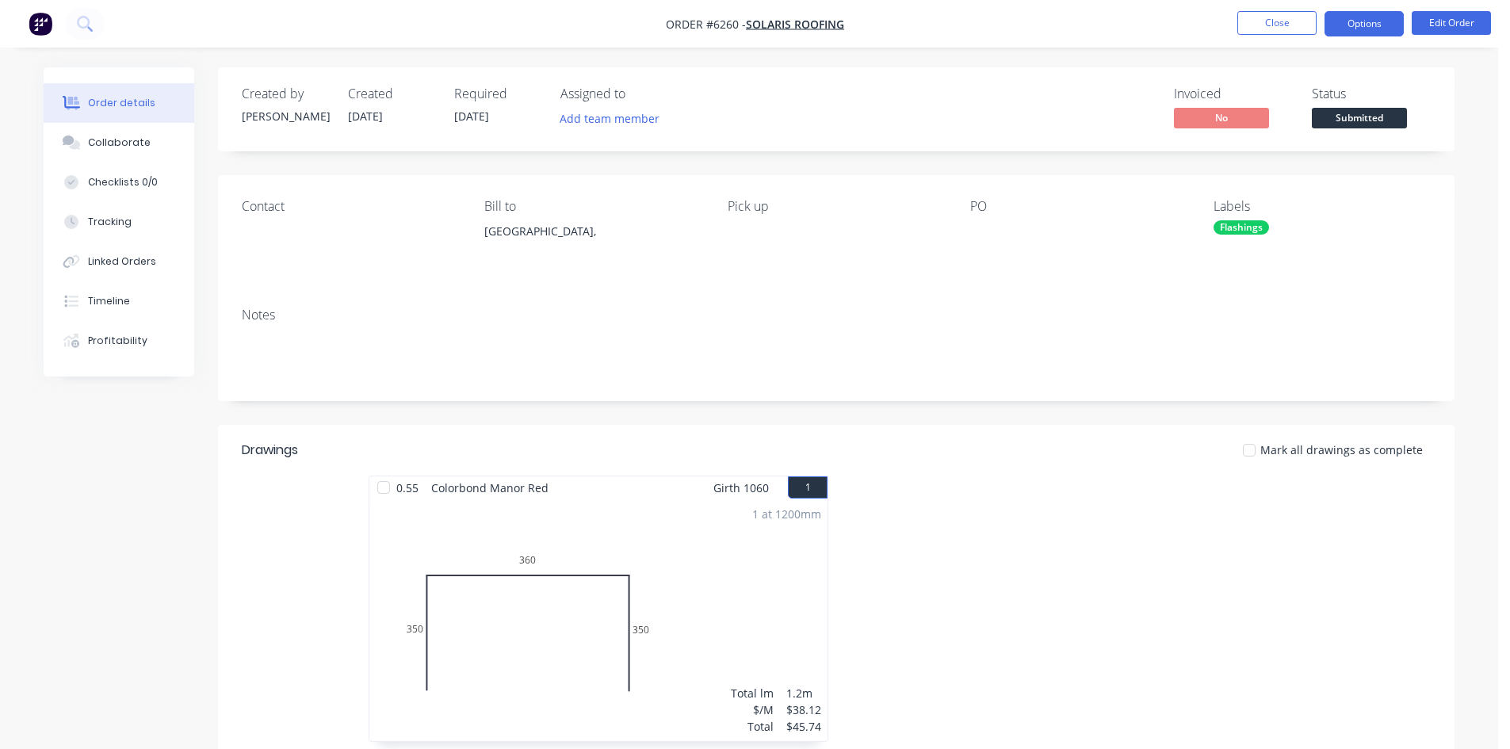
click at [1390, 26] on button "Options" at bounding box center [1363, 23] width 79 height 25
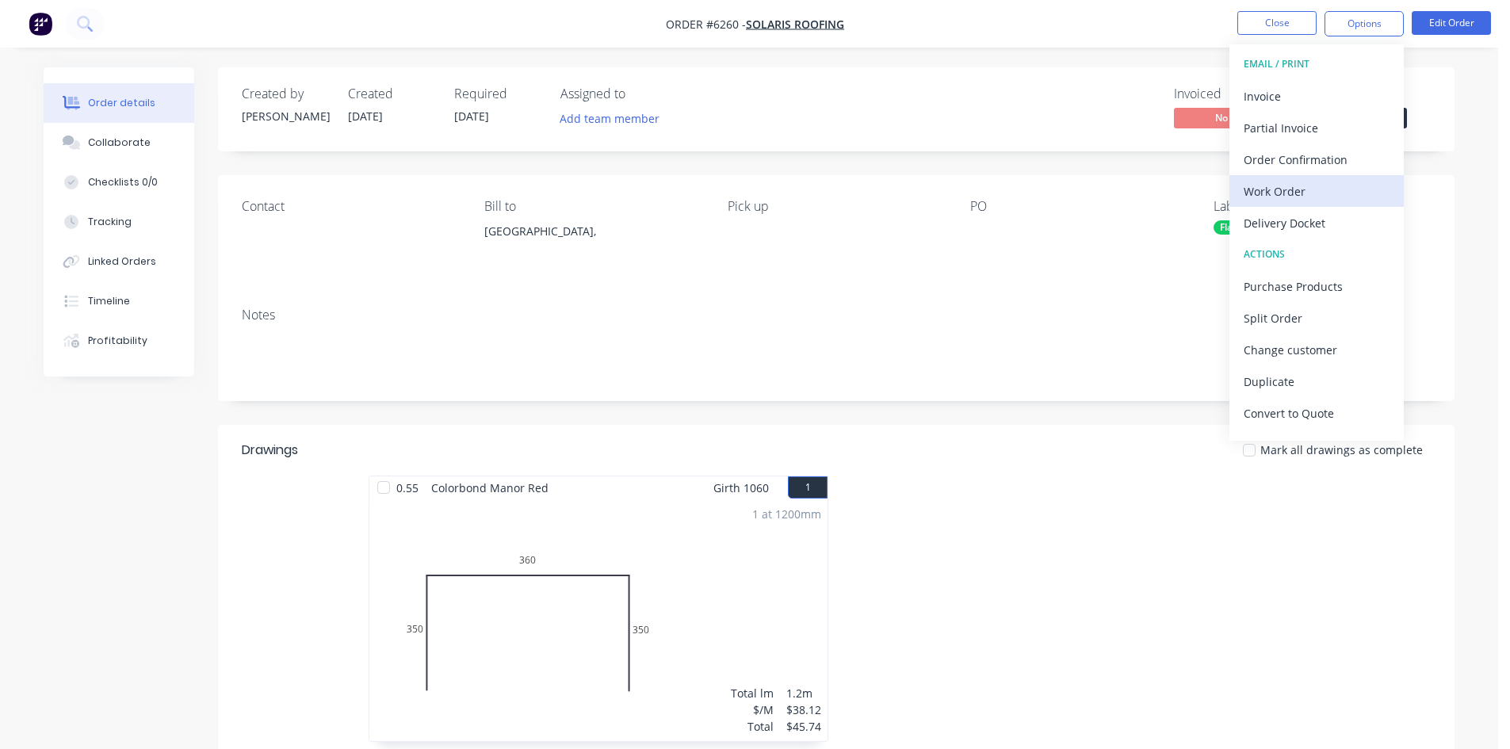
click at [1321, 187] on div "Work Order" at bounding box center [1317, 191] width 146 height 23
click at [1313, 187] on div "Custom" at bounding box center [1317, 191] width 146 height 23
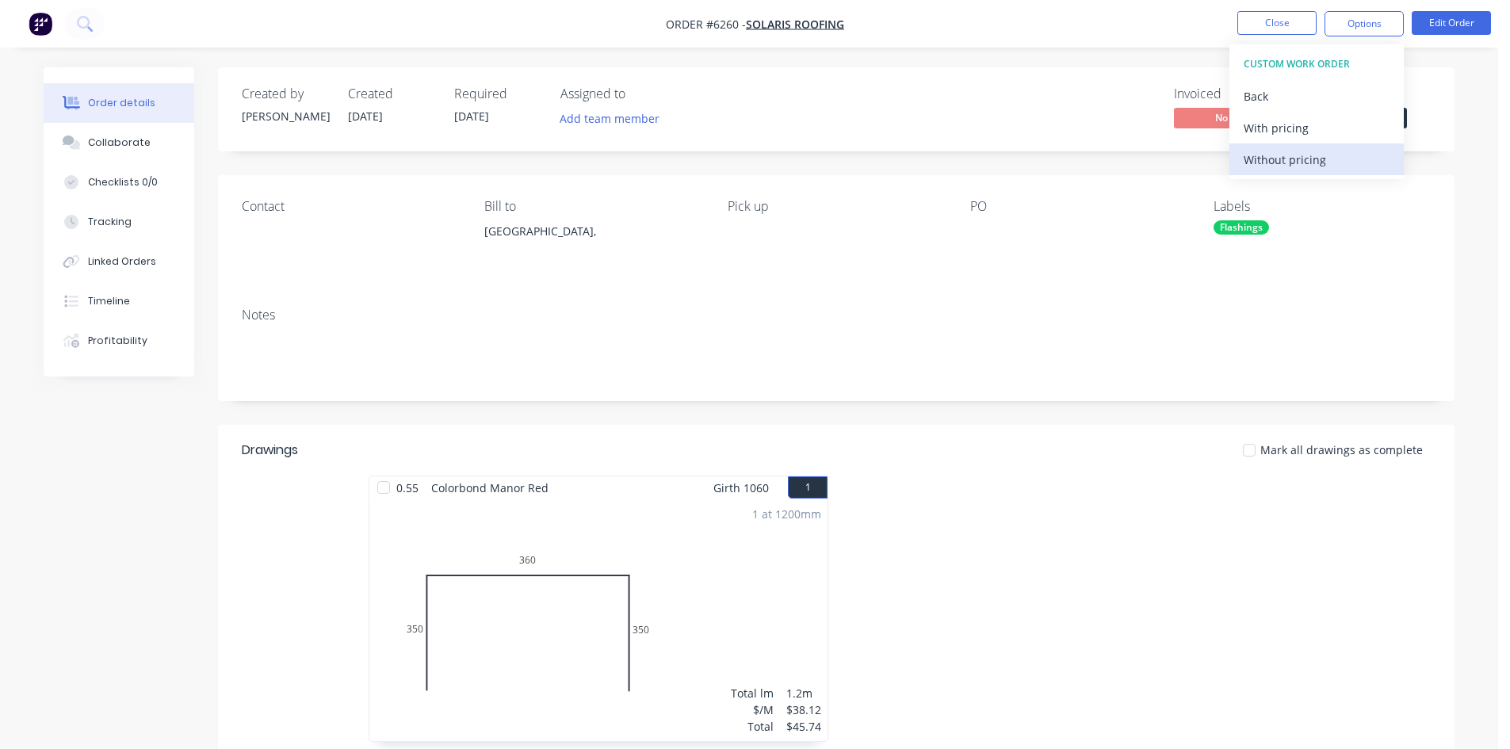
click at [1303, 154] on div "Without pricing" at bounding box center [1317, 159] width 146 height 23
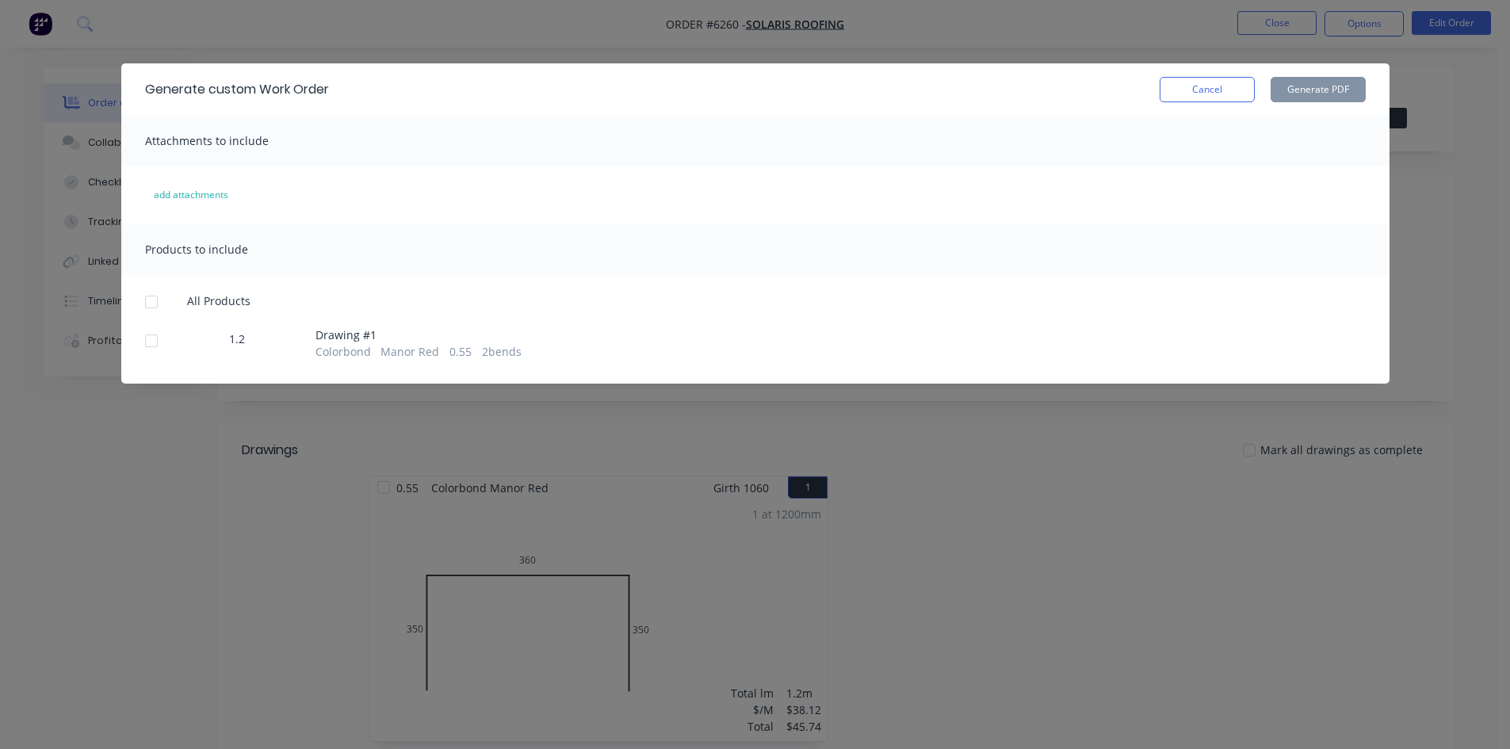
drag, startPoint x: 151, startPoint y: 344, endPoint x: 765, endPoint y: 269, distance: 618.9
click at [152, 344] on div at bounding box center [152, 341] width 32 height 32
click at [1279, 91] on button "Generate PDF" at bounding box center [1318, 89] width 95 height 25
click at [1225, 99] on button "Cancel" at bounding box center [1207, 89] width 95 height 25
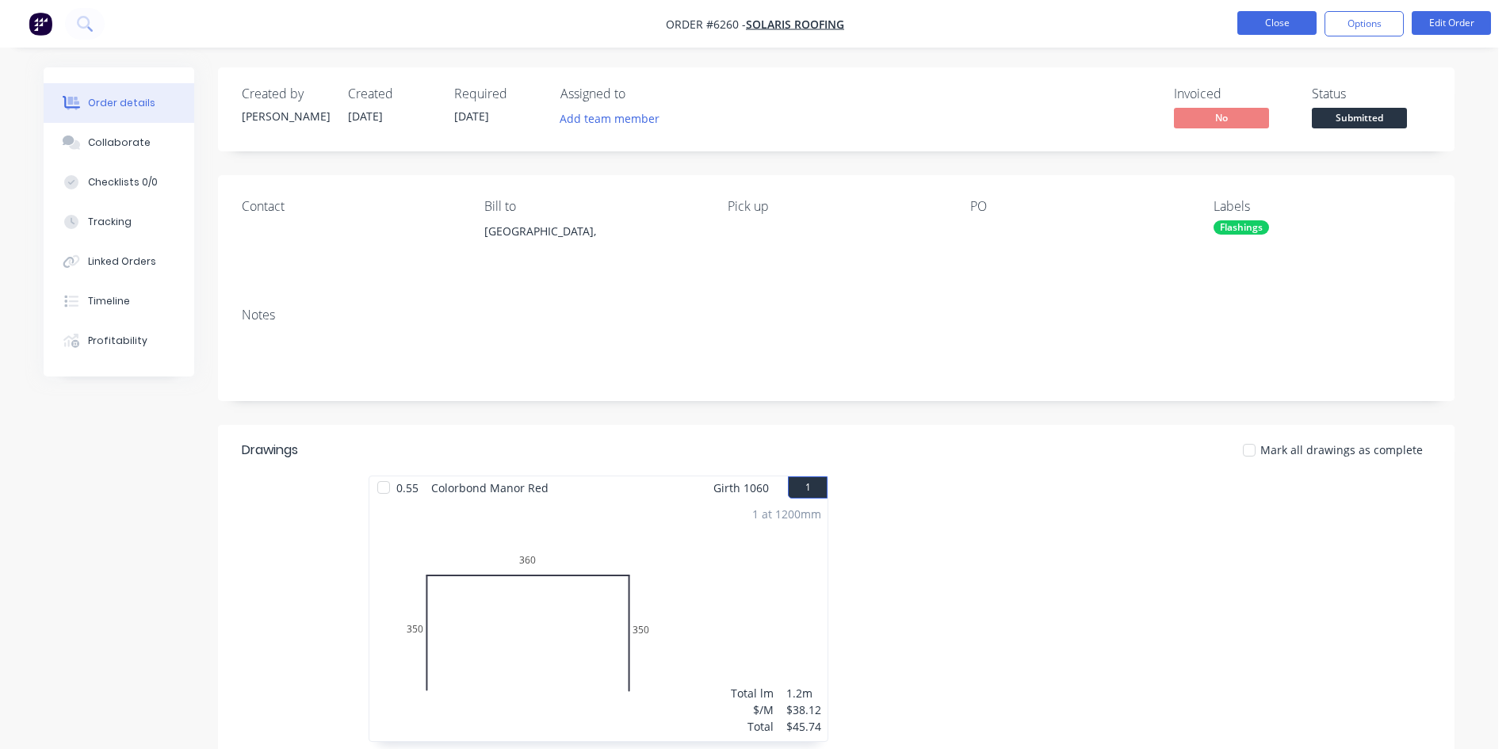
click at [1251, 17] on button "Close" at bounding box center [1276, 23] width 79 height 24
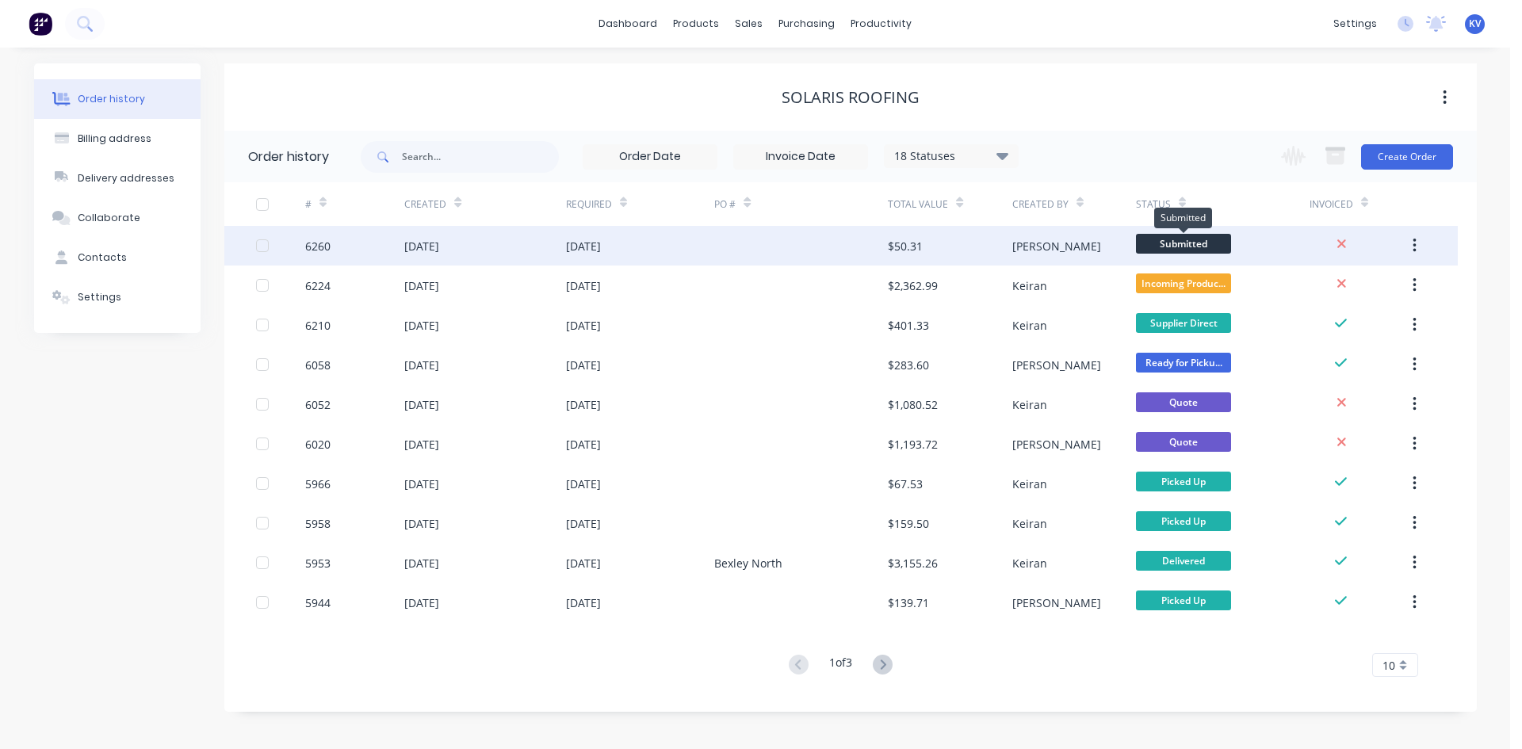
click at [1199, 242] on span "Submitted" at bounding box center [1183, 244] width 95 height 20
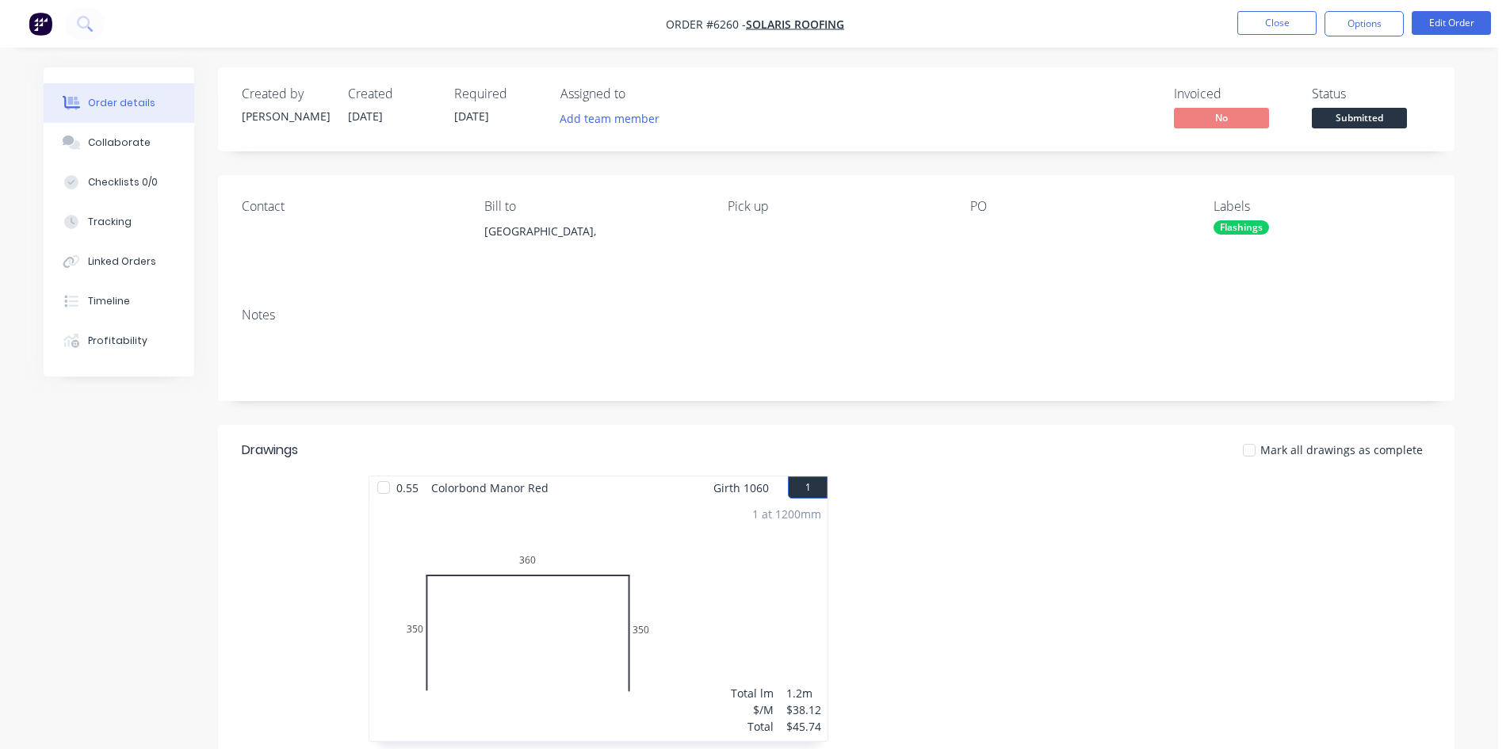
click at [1365, 105] on div "Submitted" at bounding box center [1359, 92] width 58 height 31
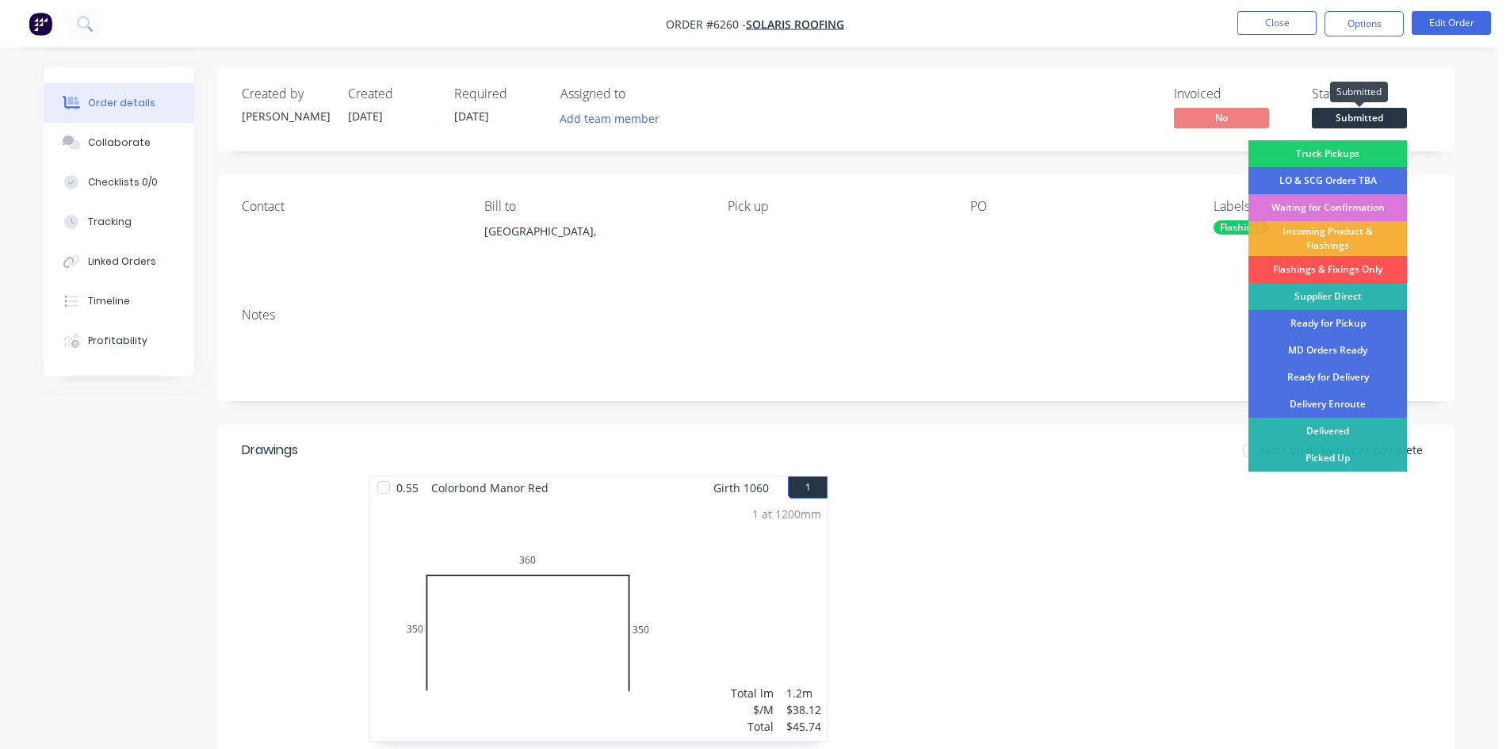
click at [1366, 122] on span "Submitted" at bounding box center [1359, 118] width 95 height 20
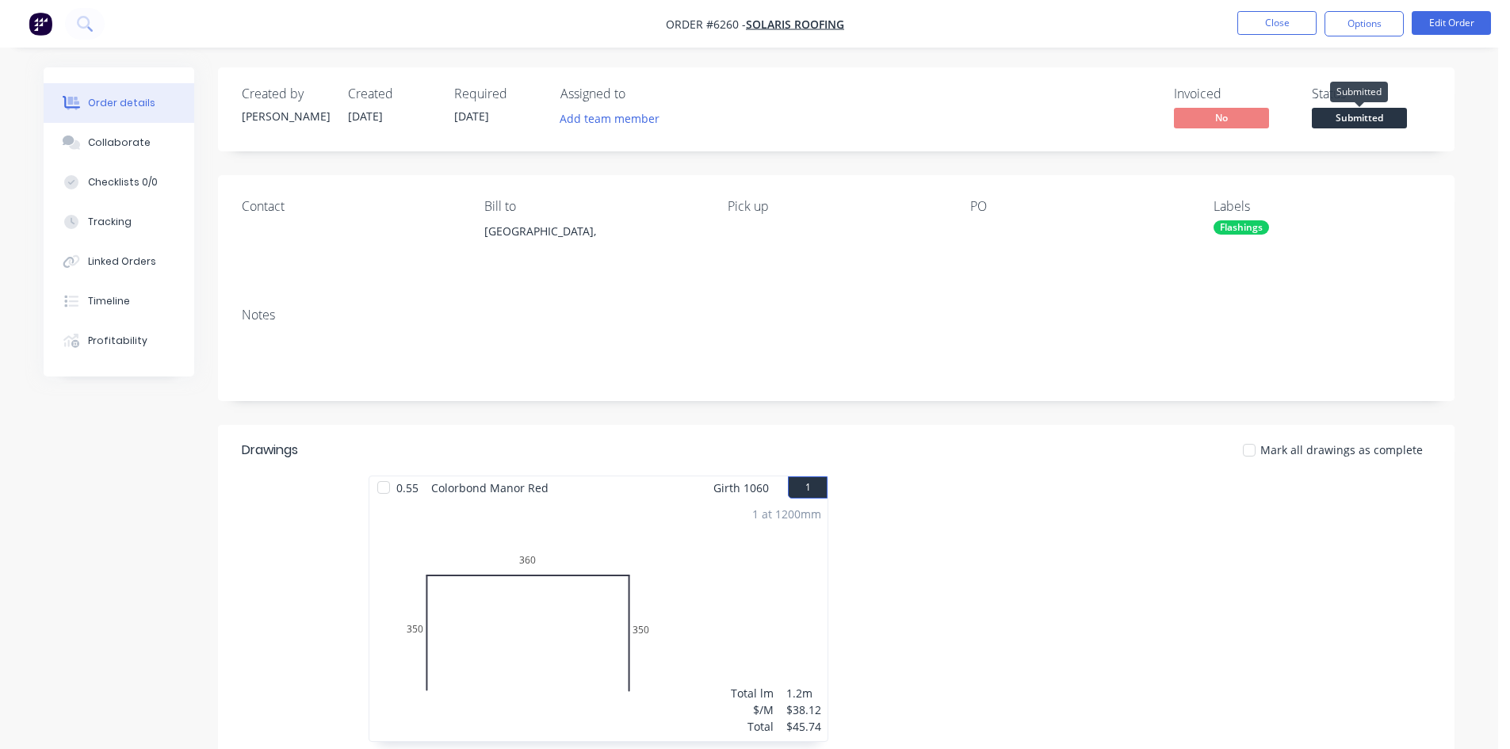
click at [1366, 122] on span "Submitted" at bounding box center [1359, 118] width 95 height 20
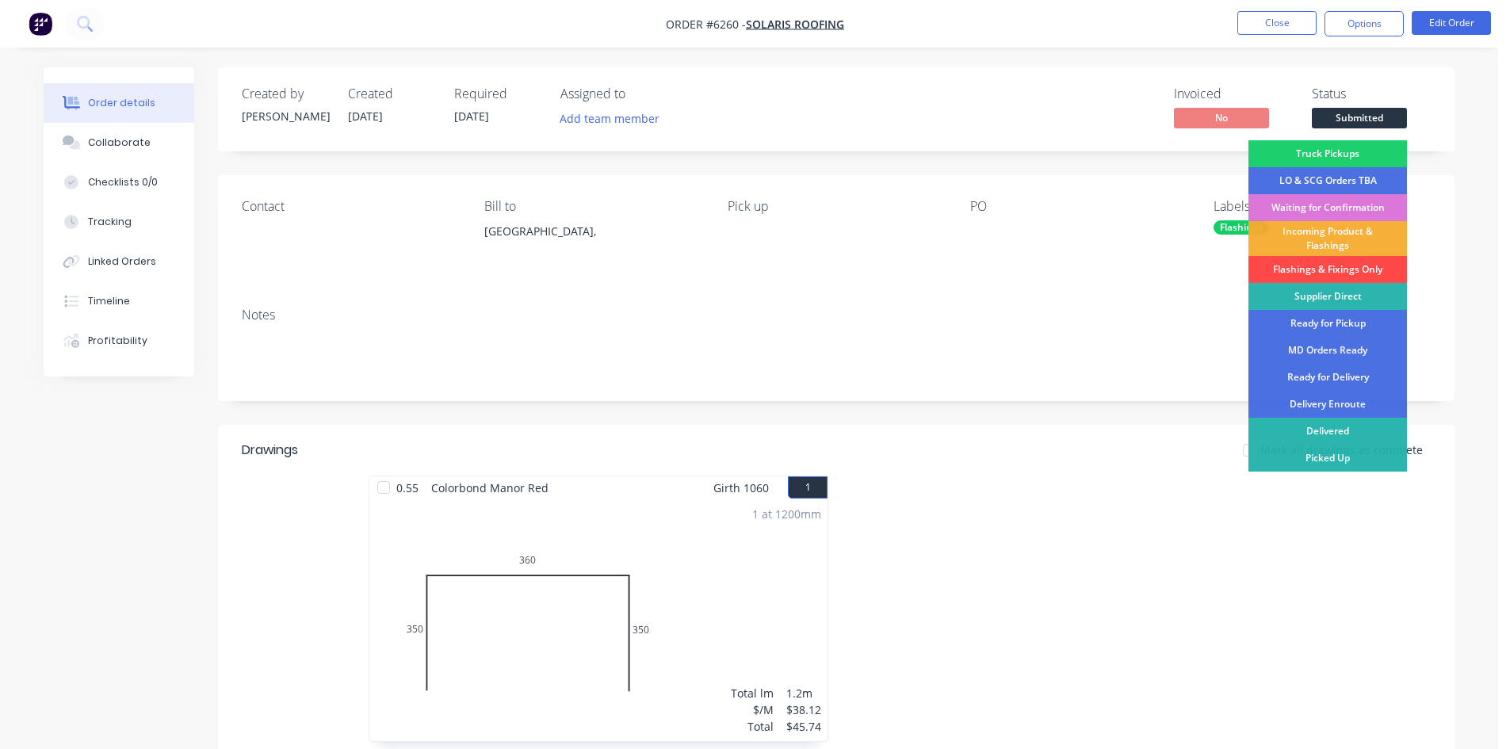
click at [1348, 272] on div "Flashings & Fixings Only" at bounding box center [1327, 269] width 159 height 27
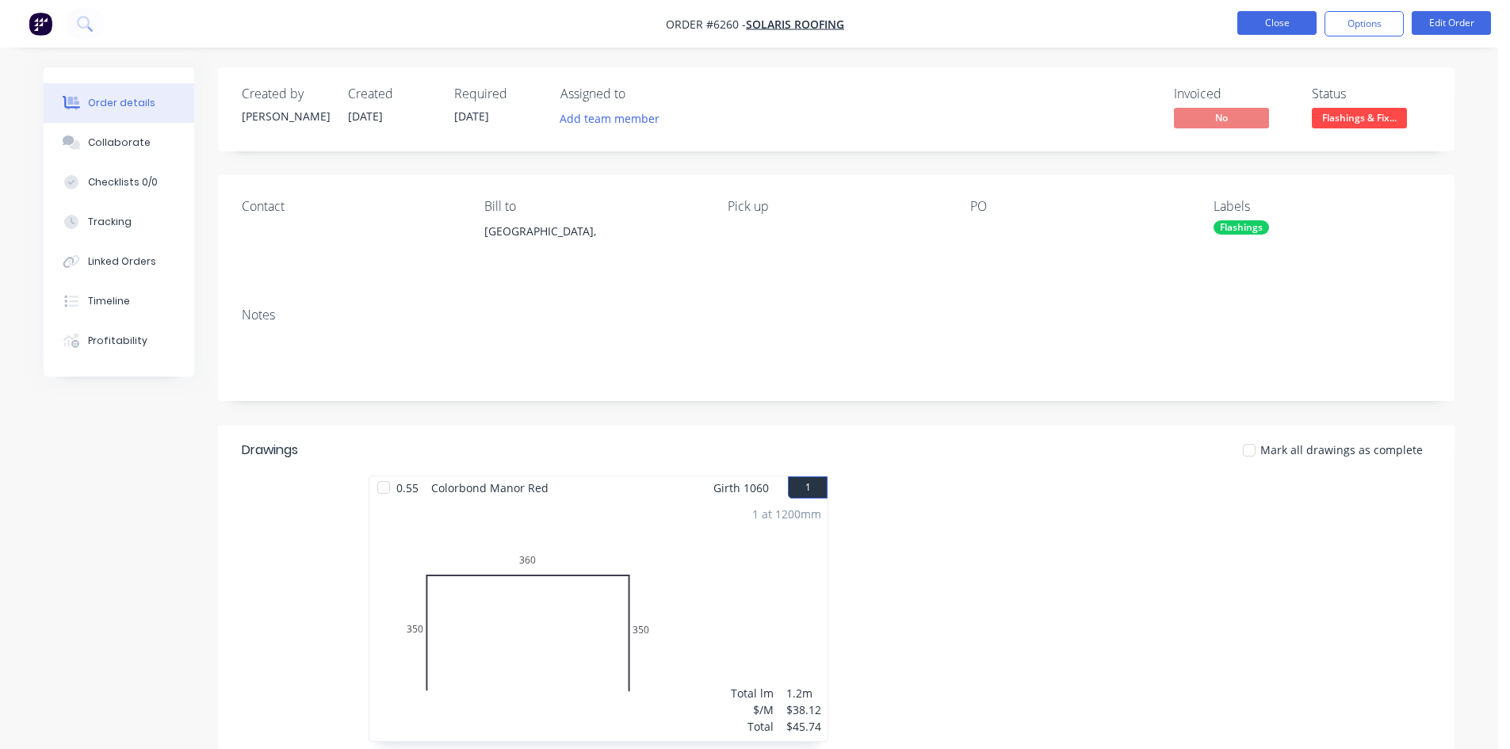
click at [1286, 14] on button "Close" at bounding box center [1276, 23] width 79 height 24
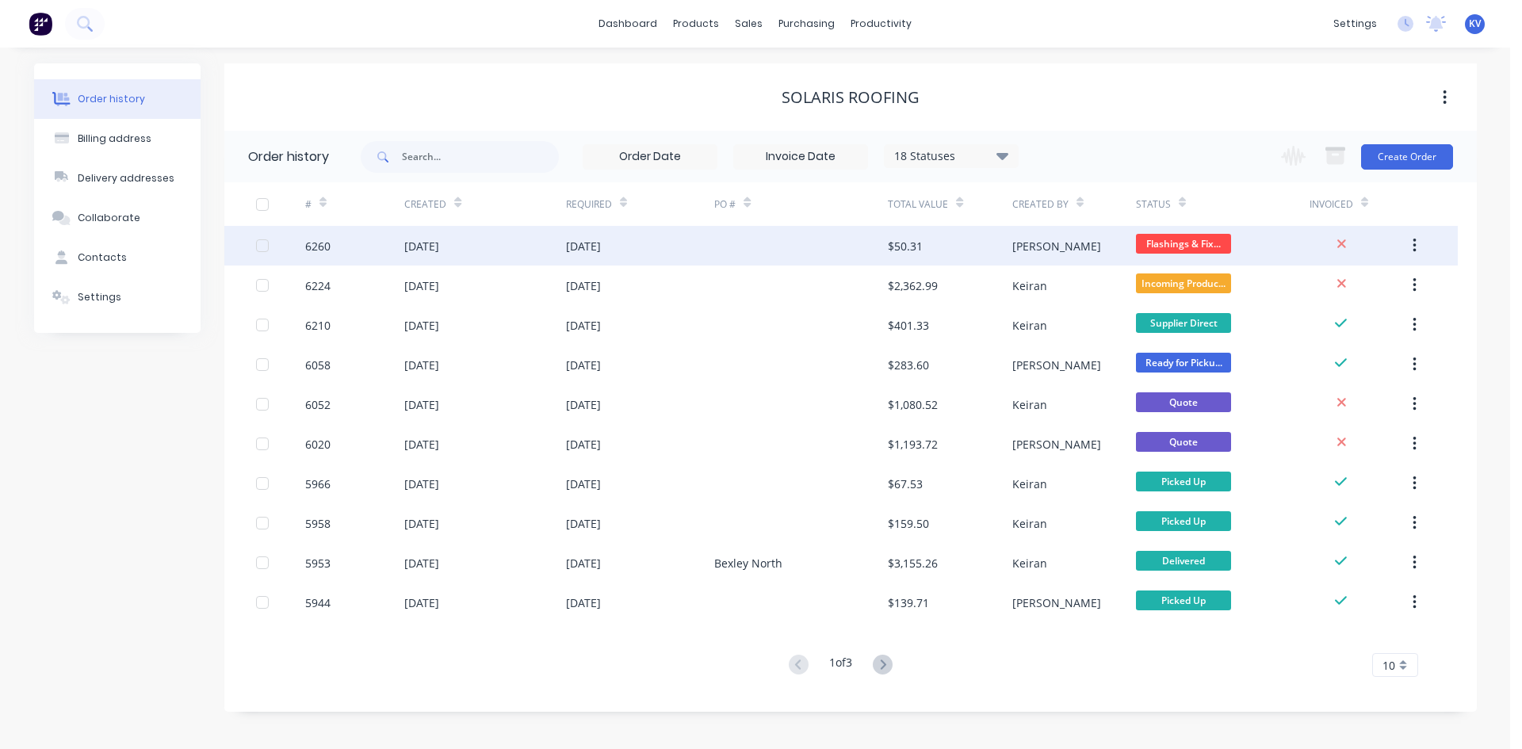
click at [914, 251] on div "$50.31" at bounding box center [905, 246] width 35 height 17
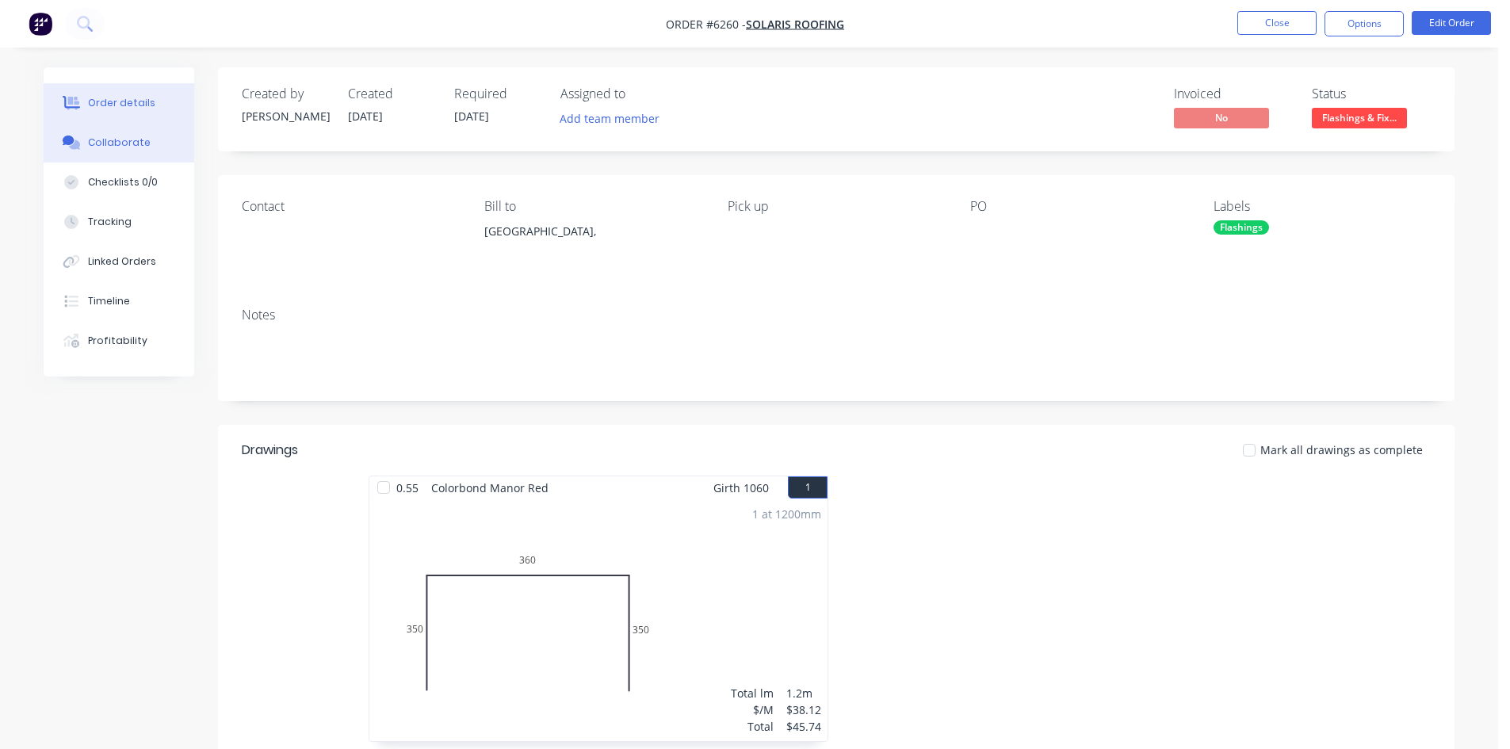
click at [117, 145] on div "Collaborate" at bounding box center [119, 143] width 63 height 14
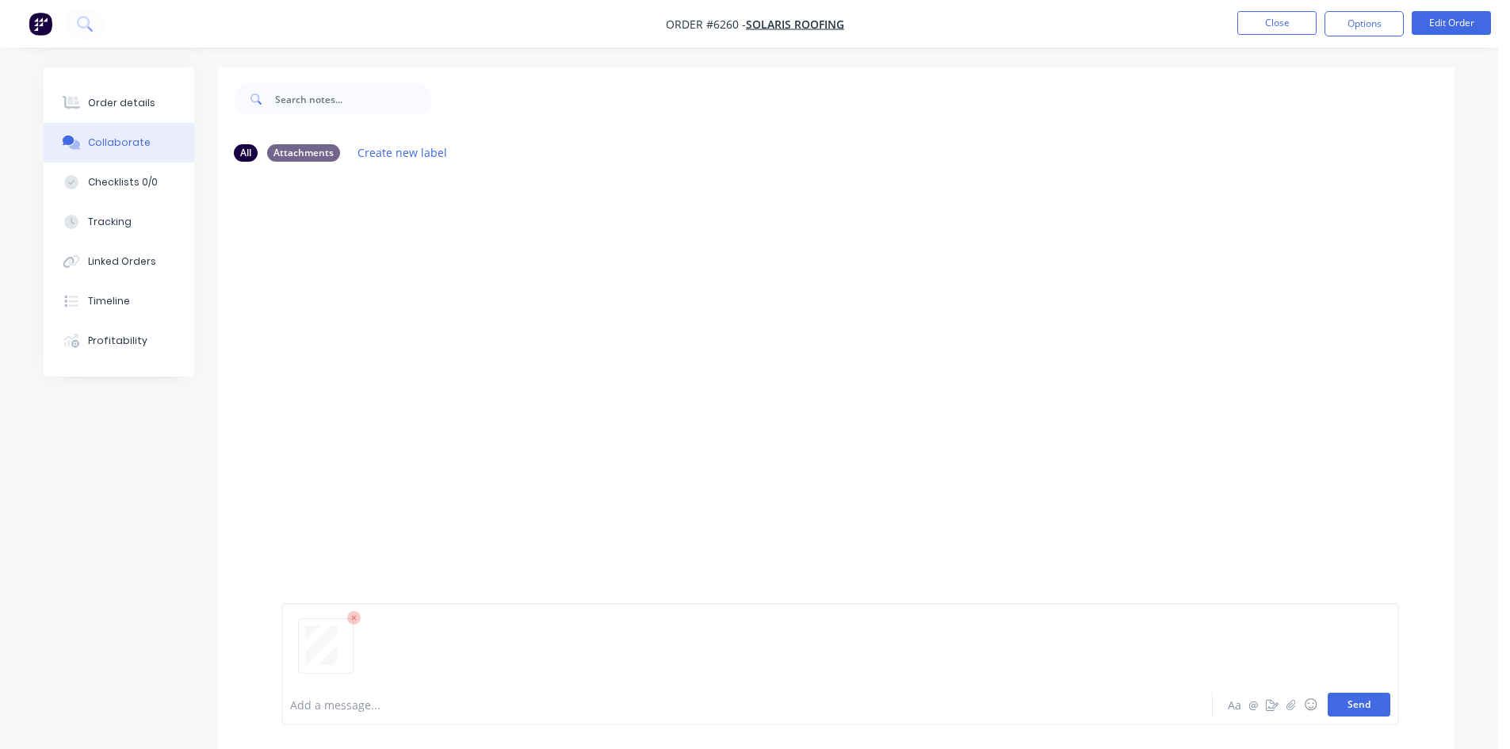
click at [1374, 707] on button "Send" at bounding box center [1359, 705] width 63 height 24
click at [137, 107] on div "Order details" at bounding box center [121, 103] width 67 height 14
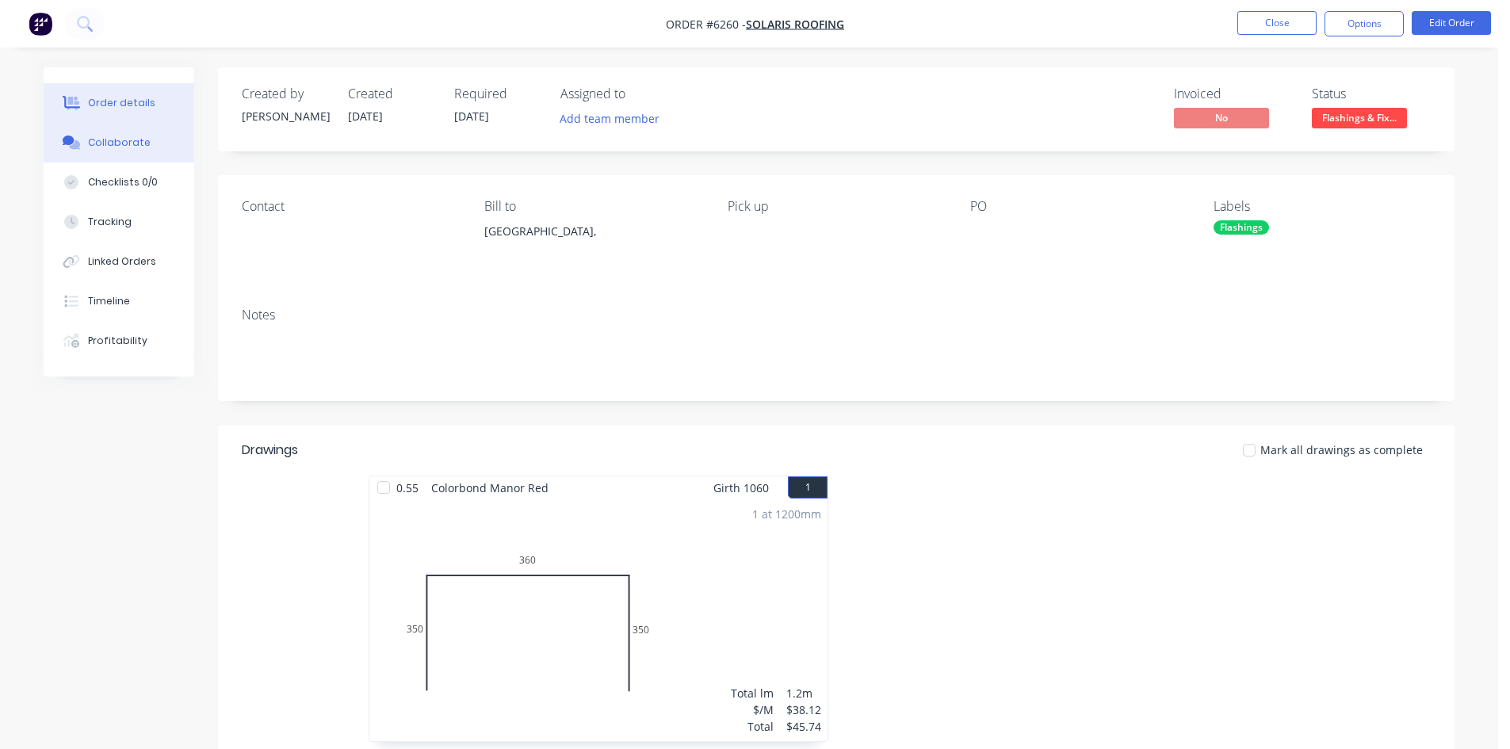
click at [143, 143] on div "Collaborate" at bounding box center [119, 143] width 63 height 14
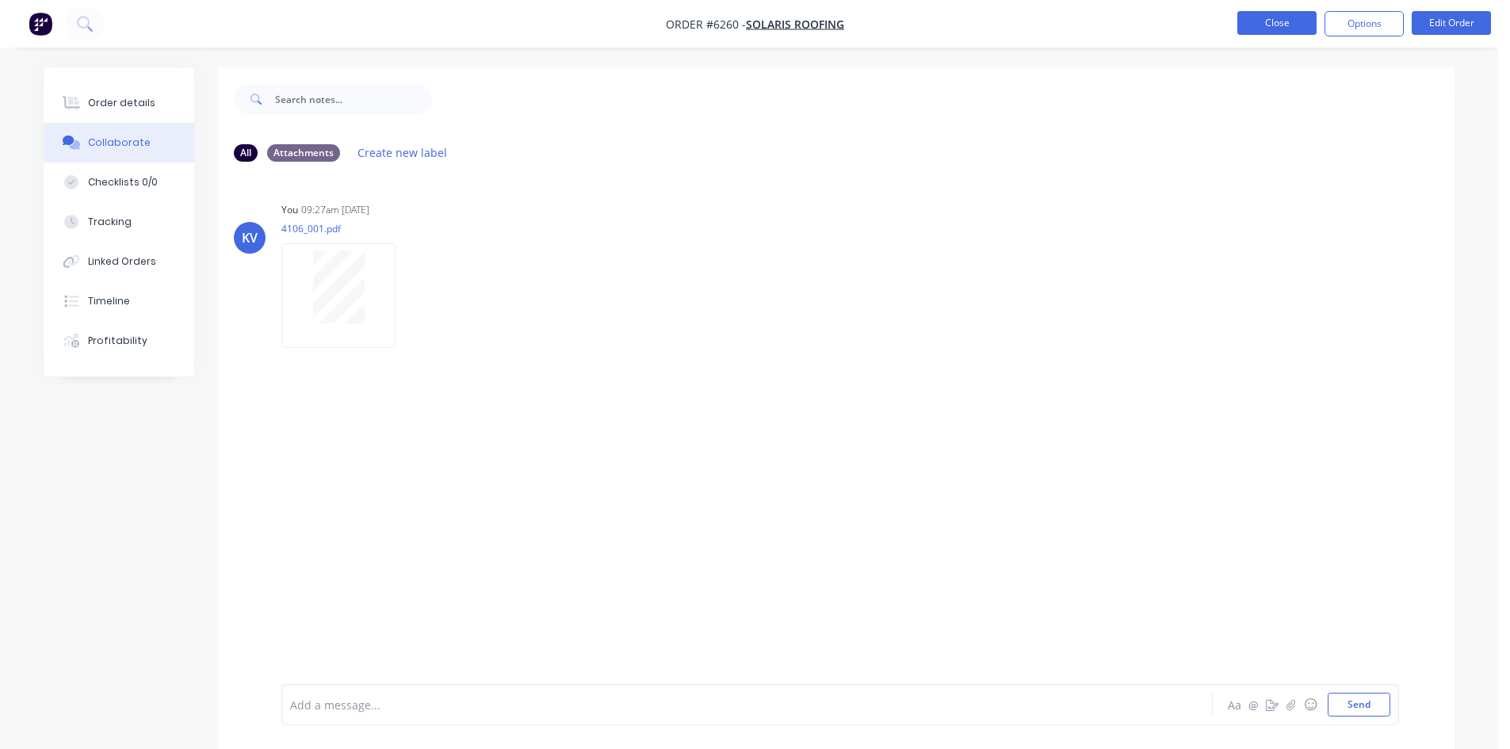
click at [1277, 20] on button "Close" at bounding box center [1276, 23] width 79 height 24
